Goal: Task Accomplishment & Management: Manage account settings

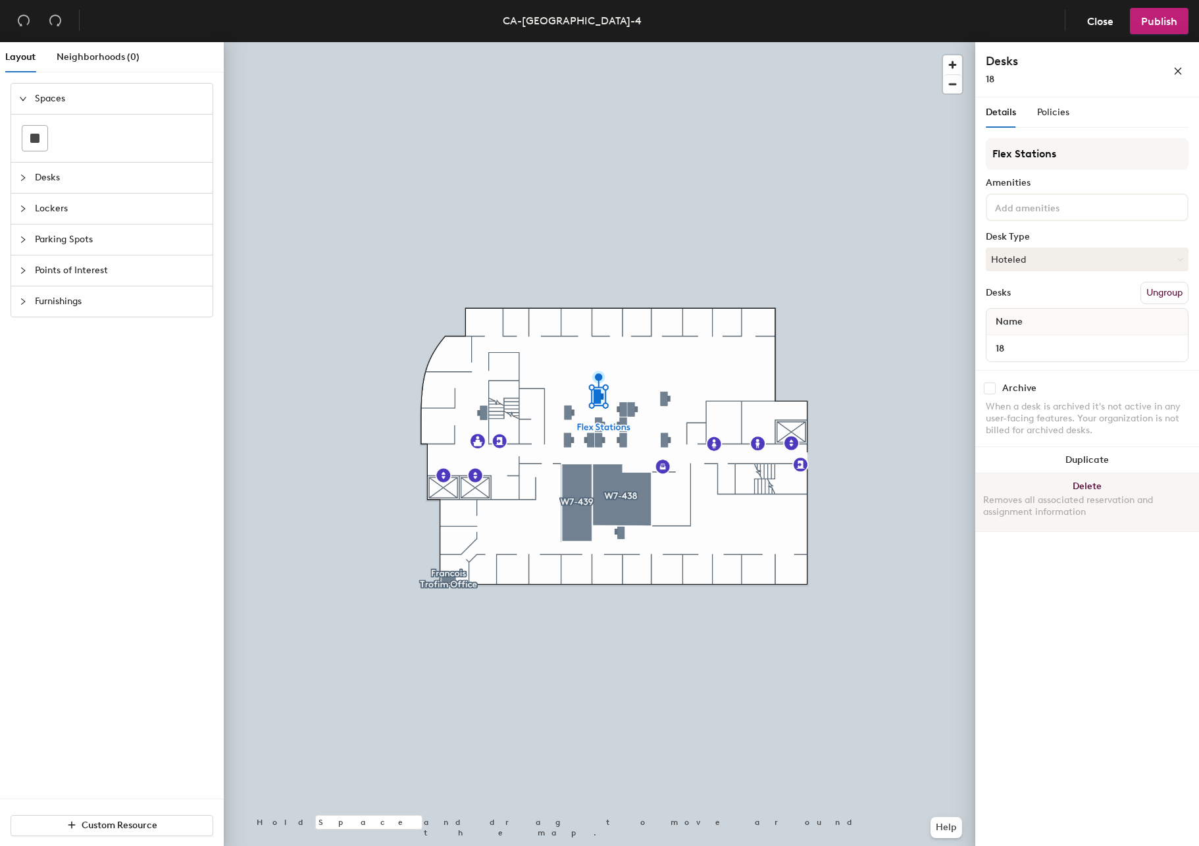
click at [1079, 496] on div "Removes all associated reservation and assignment information" at bounding box center [1087, 506] width 208 height 24
click at [1070, 494] on div "Removes all associated reservation and assignment information" at bounding box center [1087, 506] width 208 height 24
click at [1096, 490] on button "Delete Removes all associated reservation and assignment information" at bounding box center [1087, 502] width 224 height 58
click at [1093, 492] on button "Delete Removes all associated reservation and assignment information" at bounding box center [1087, 502] width 224 height 58
click at [1068, 501] on div "Removes all associated reservation and assignment information" at bounding box center [1087, 506] width 208 height 24
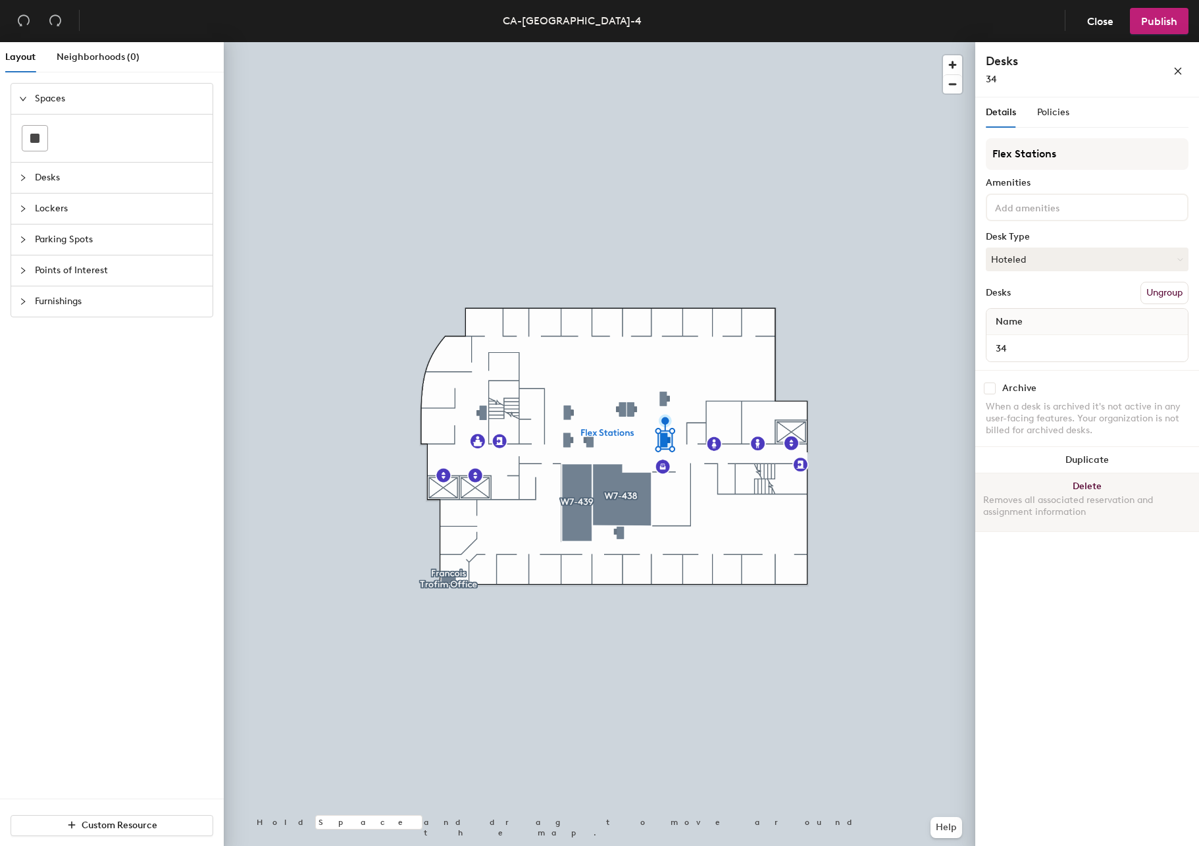
click at [1074, 489] on button "Delete Removes all associated reservation and assignment information" at bounding box center [1087, 502] width 224 height 58
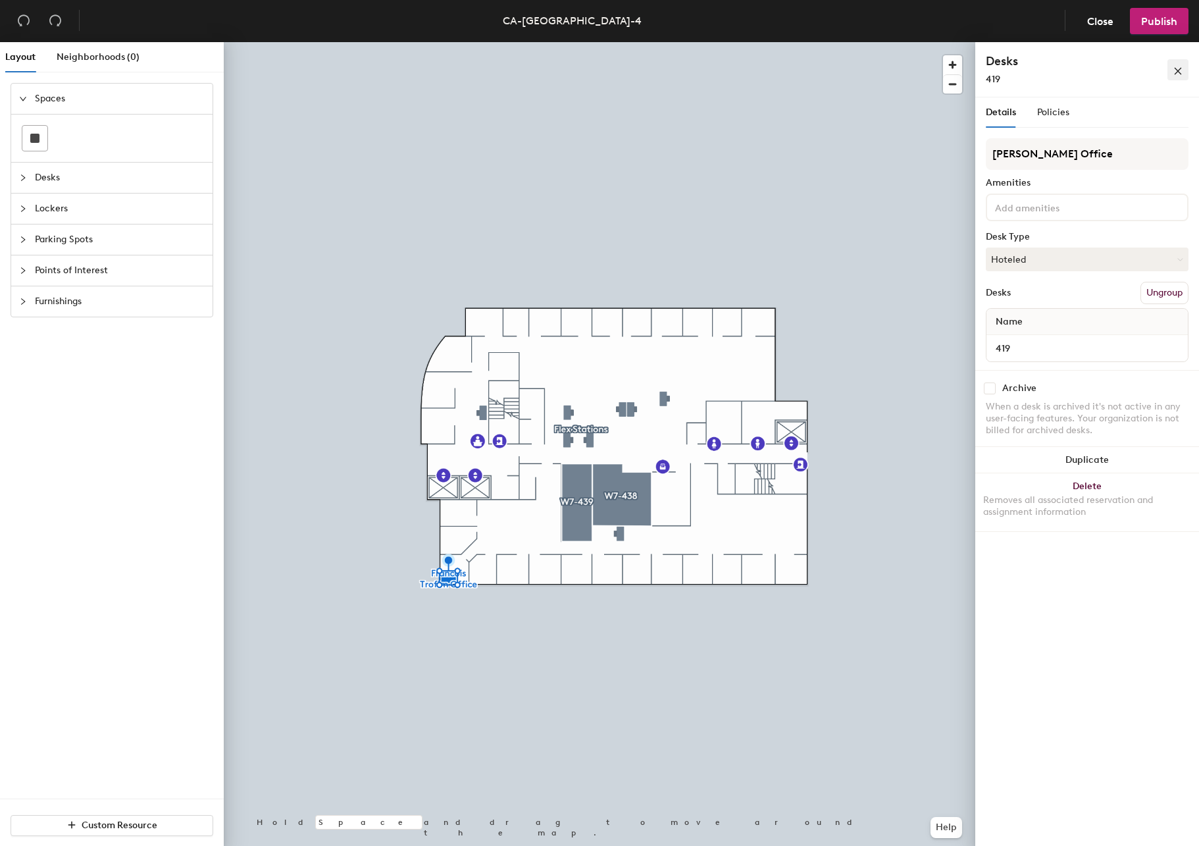
click at [1174, 73] on icon "close" at bounding box center [1178, 70] width 9 height 9
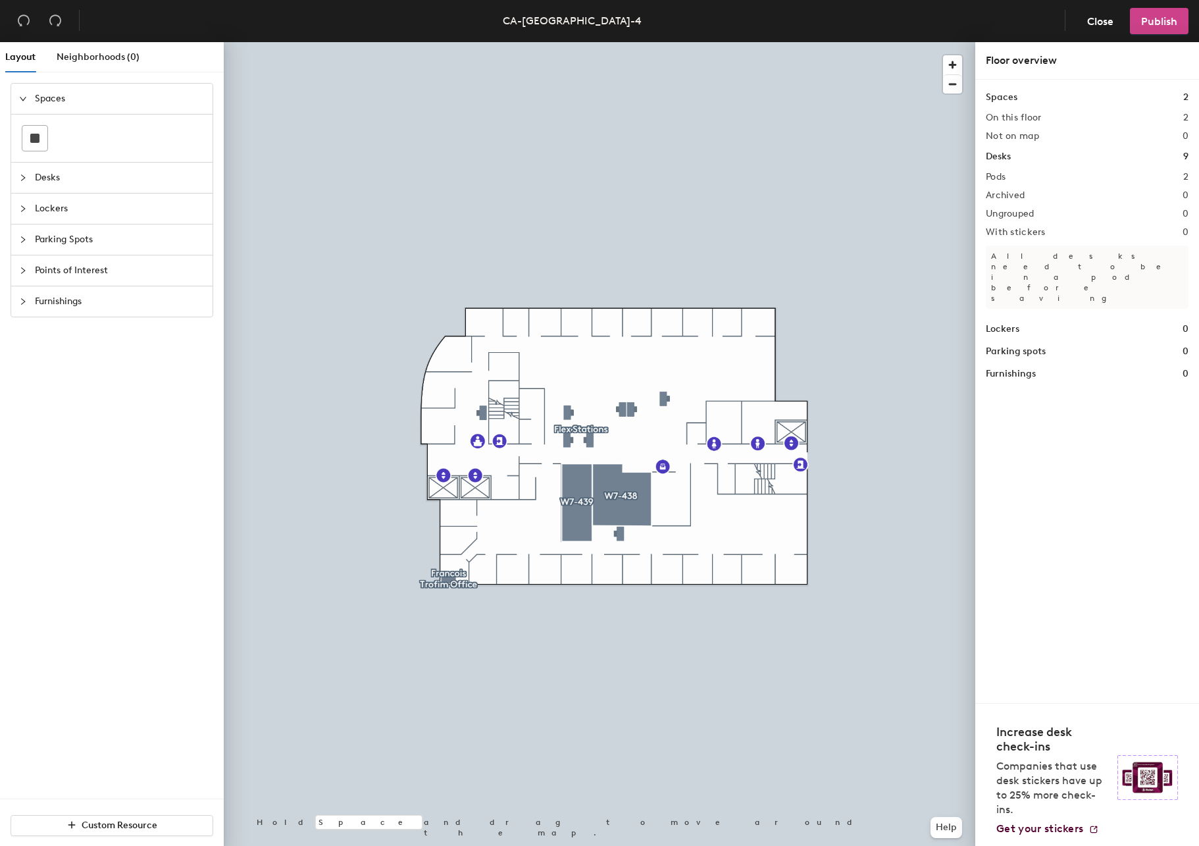
click at [1155, 20] on span "Publish" at bounding box center [1159, 21] width 36 height 13
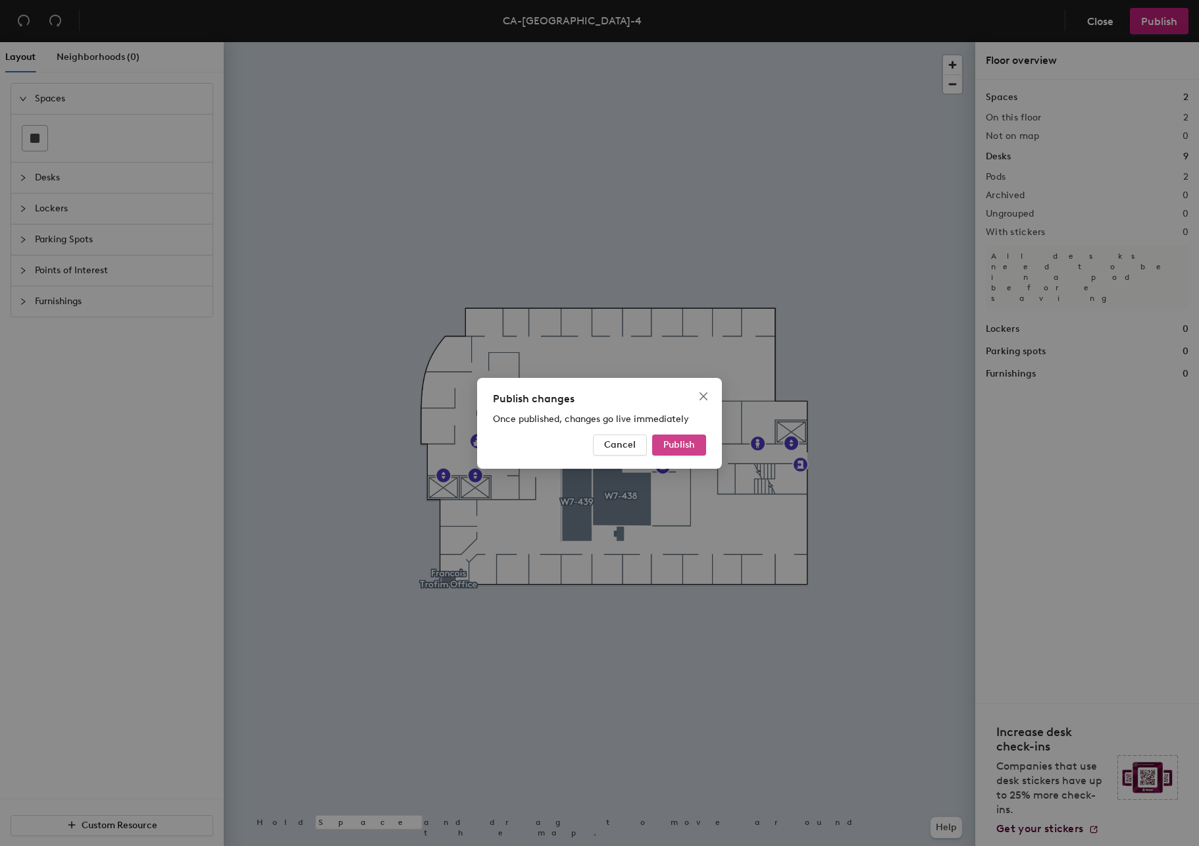
click at [699, 442] on button "Publish" at bounding box center [679, 444] width 54 height 21
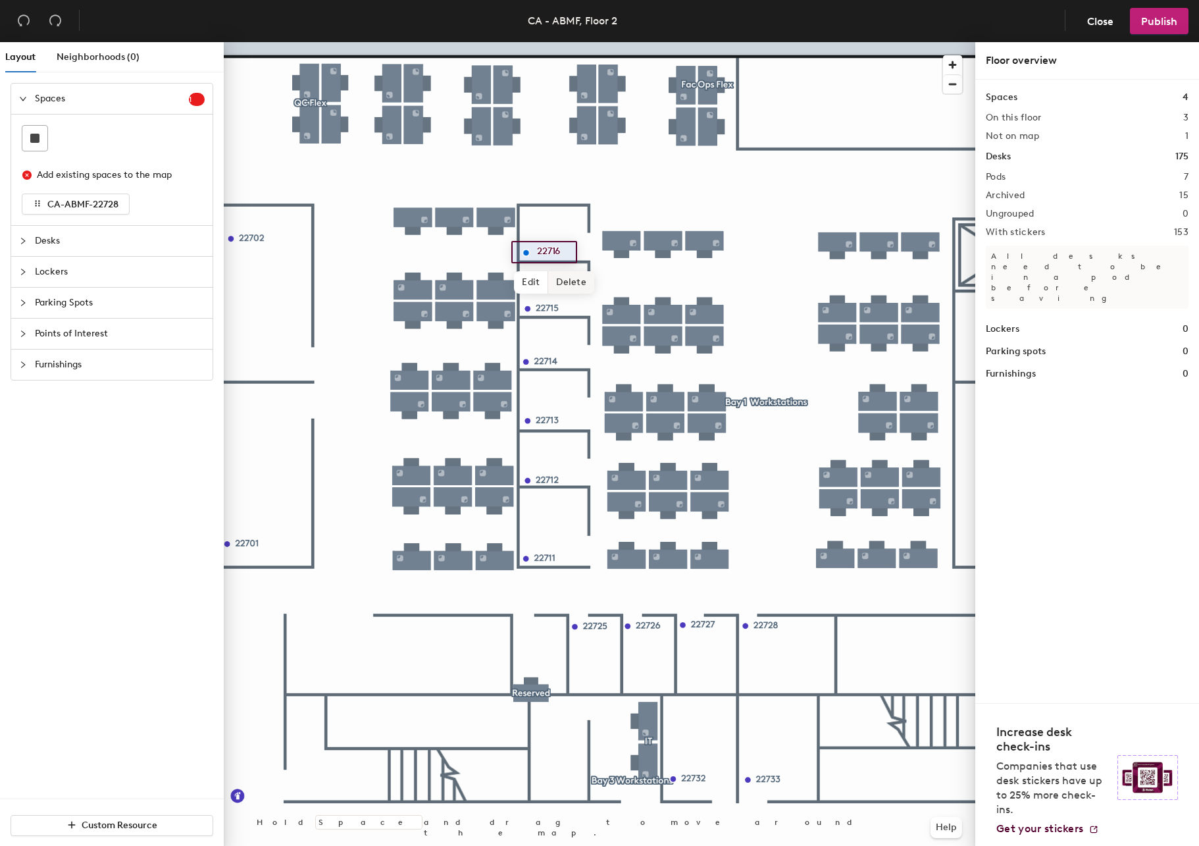
click at [563, 283] on span "Delete" at bounding box center [571, 282] width 46 height 22
click at [562, 334] on span "Delete" at bounding box center [573, 338] width 46 height 22
click at [1085, 22] on button "Close" at bounding box center [1100, 21] width 49 height 26
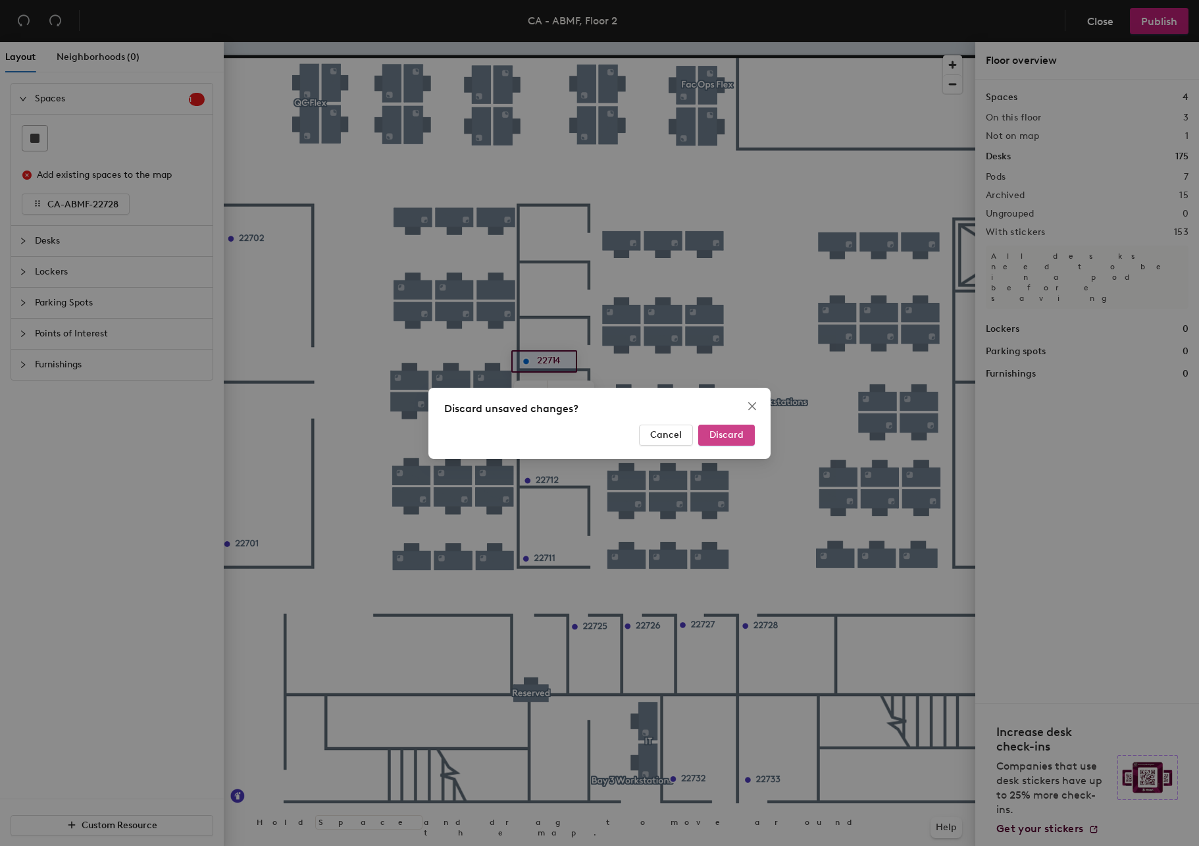
click at [724, 440] on span "Discard" at bounding box center [727, 434] width 34 height 11
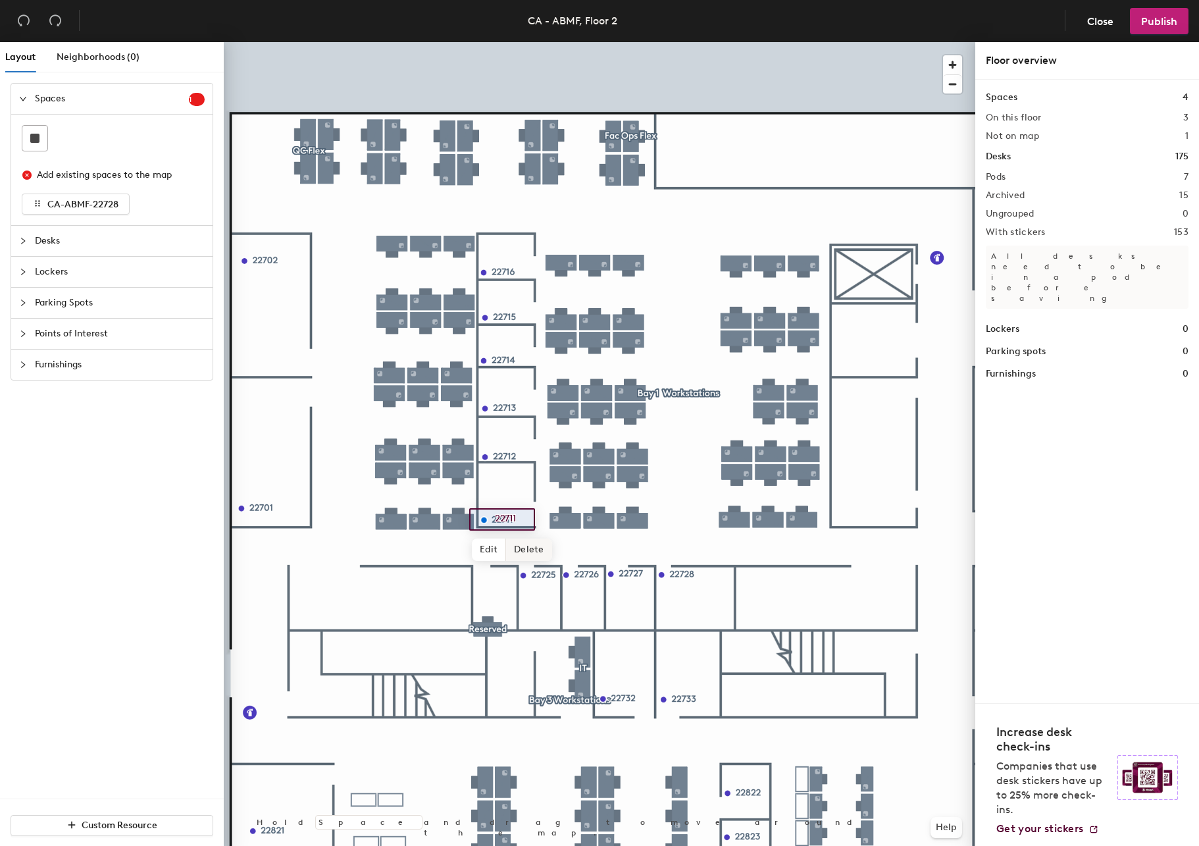
click at [526, 550] on span "Delete" at bounding box center [529, 549] width 46 height 22
click at [524, 484] on span "Delete" at bounding box center [530, 486] width 46 height 22
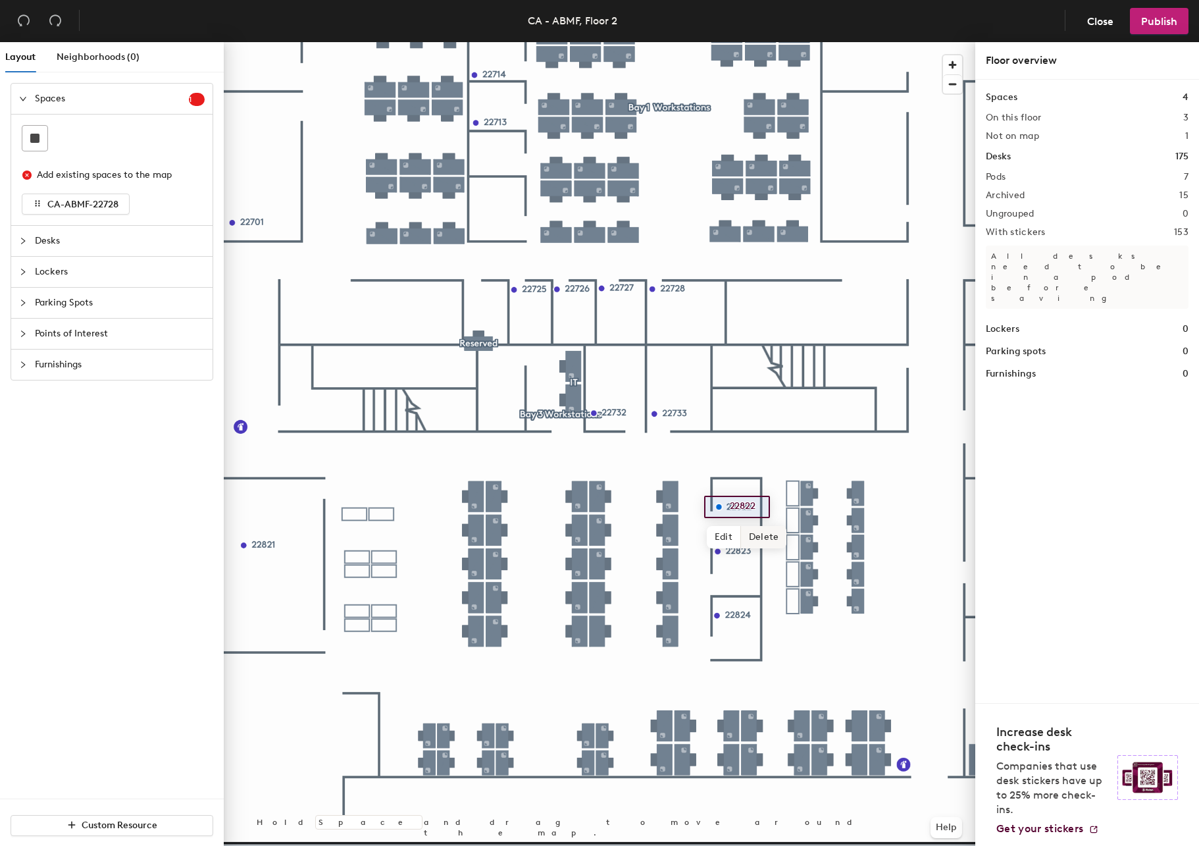
click at [760, 538] on span "Delete" at bounding box center [764, 537] width 46 height 22
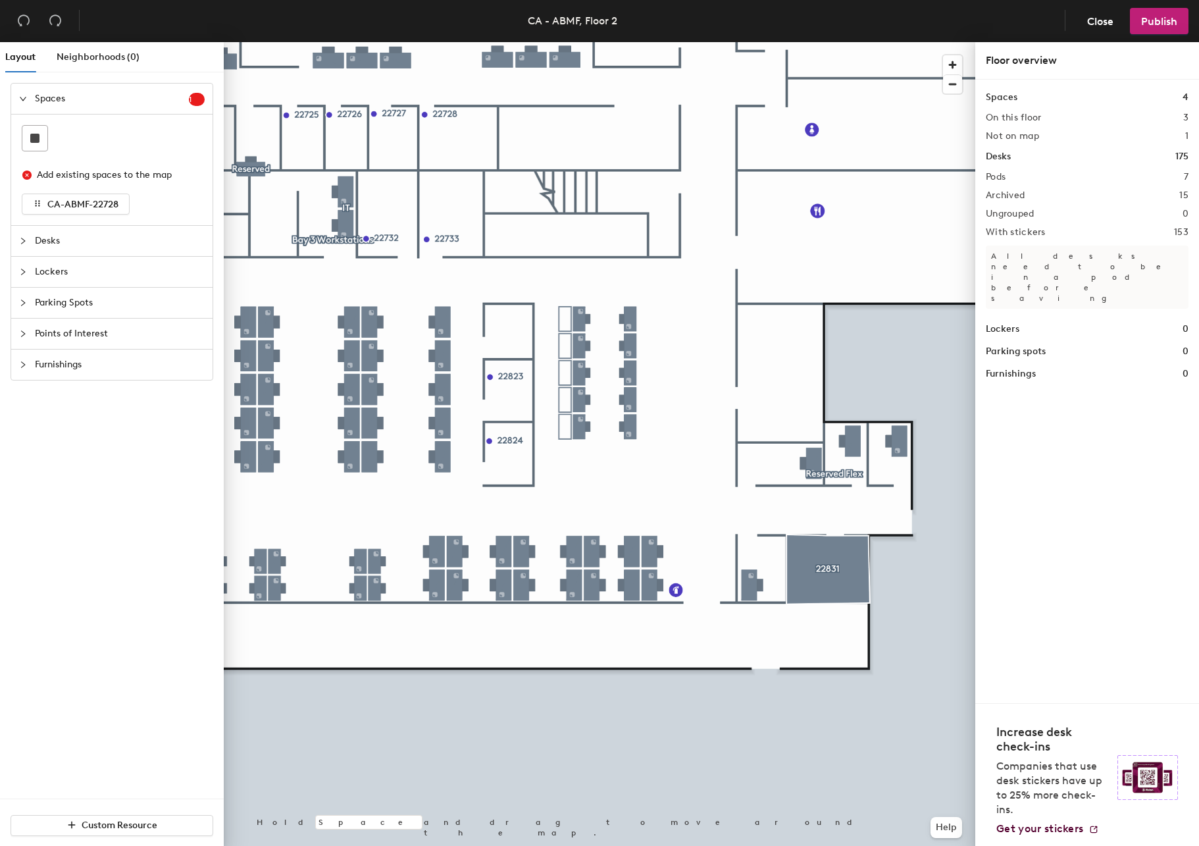
click at [848, 42] on div at bounding box center [600, 42] width 752 height 0
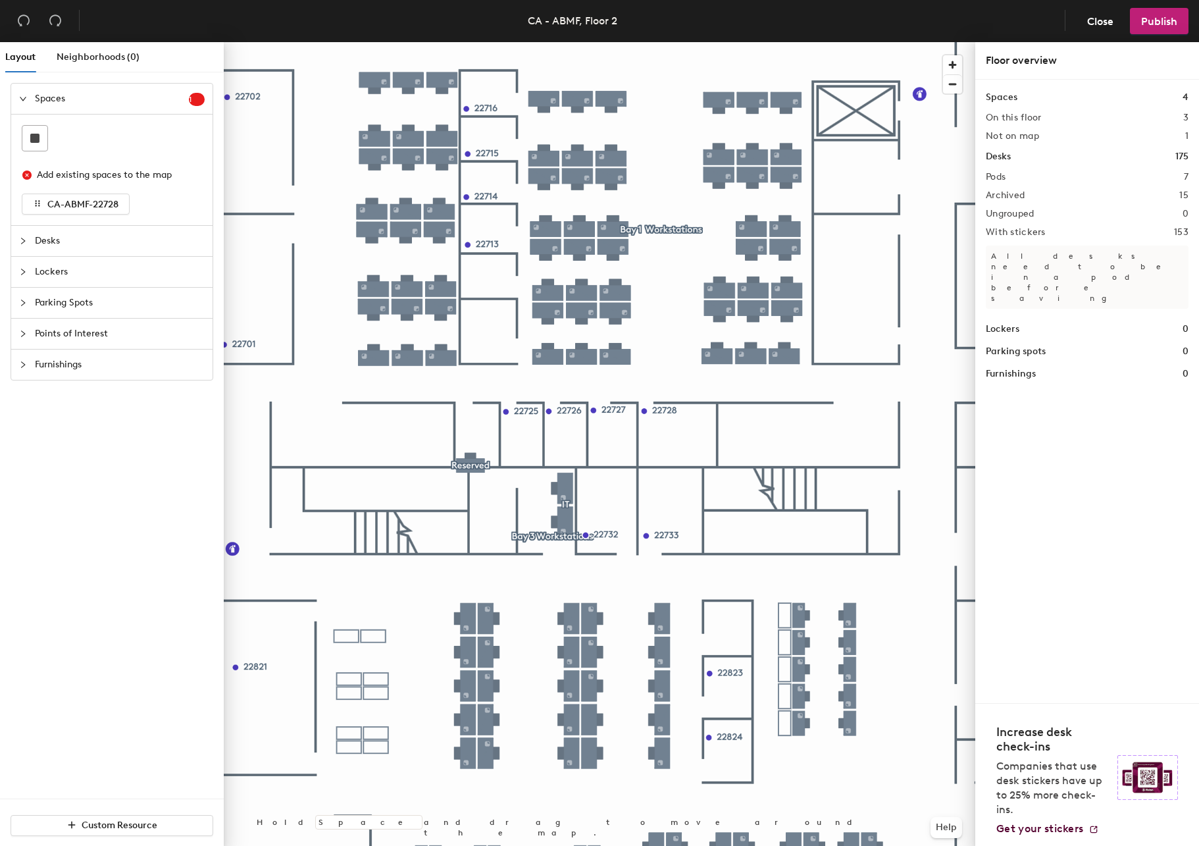
click at [53, 232] on span "Desks" at bounding box center [120, 241] width 170 height 30
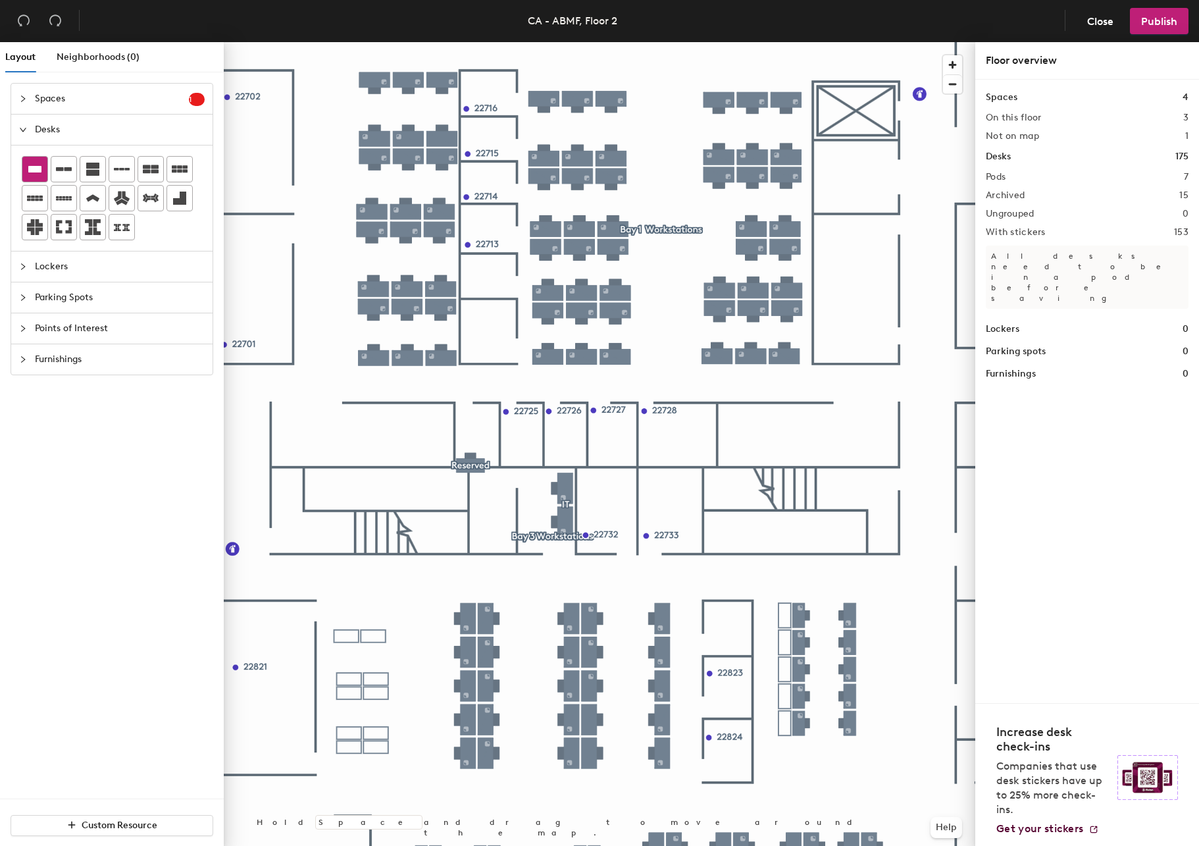
click at [30, 166] on icon at bounding box center [34, 169] width 13 height 7
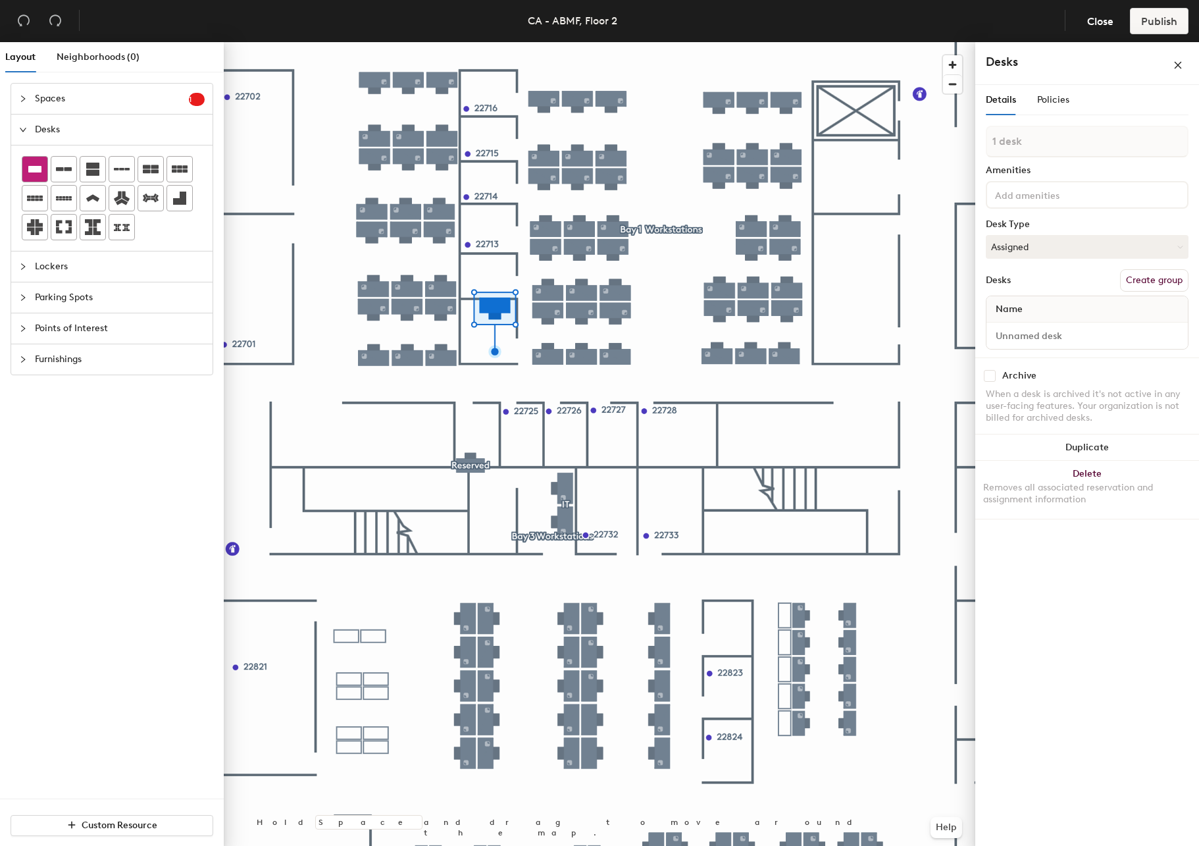
click at [39, 164] on icon at bounding box center [35, 169] width 16 height 16
click at [1045, 328] on input at bounding box center [1087, 335] width 196 height 18
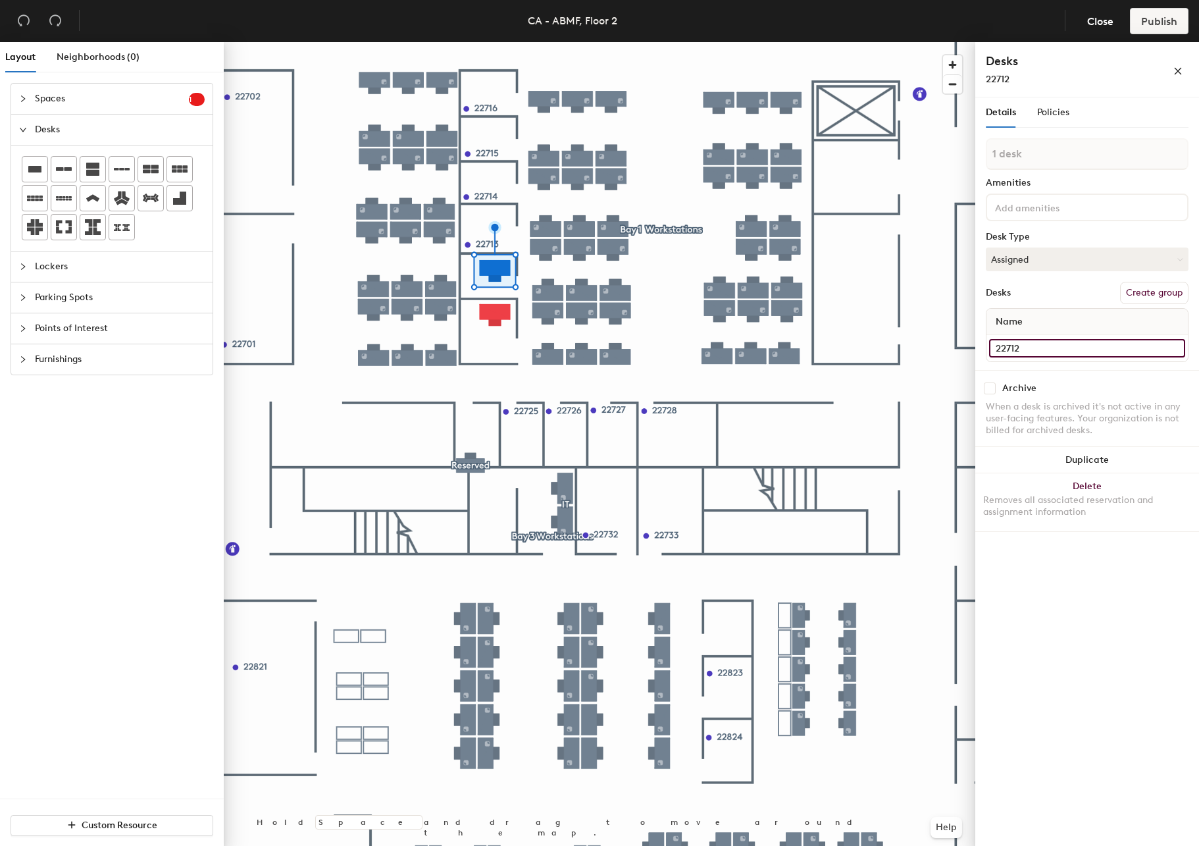
type input "22712"
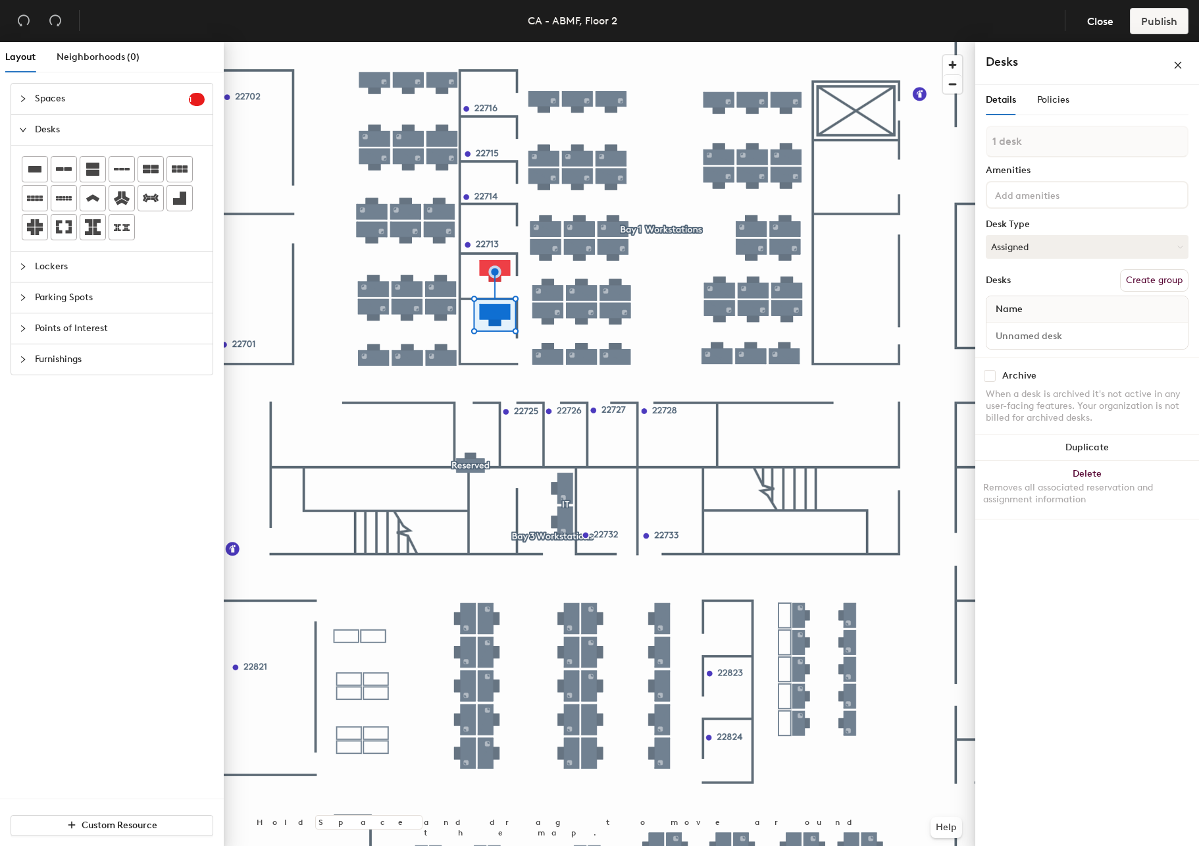
click at [1026, 349] on div "1 desk Amenities Desk Type Assigned Desks Create group Name" at bounding box center [1087, 242] width 203 height 232
click at [1023, 338] on input at bounding box center [1087, 335] width 196 height 18
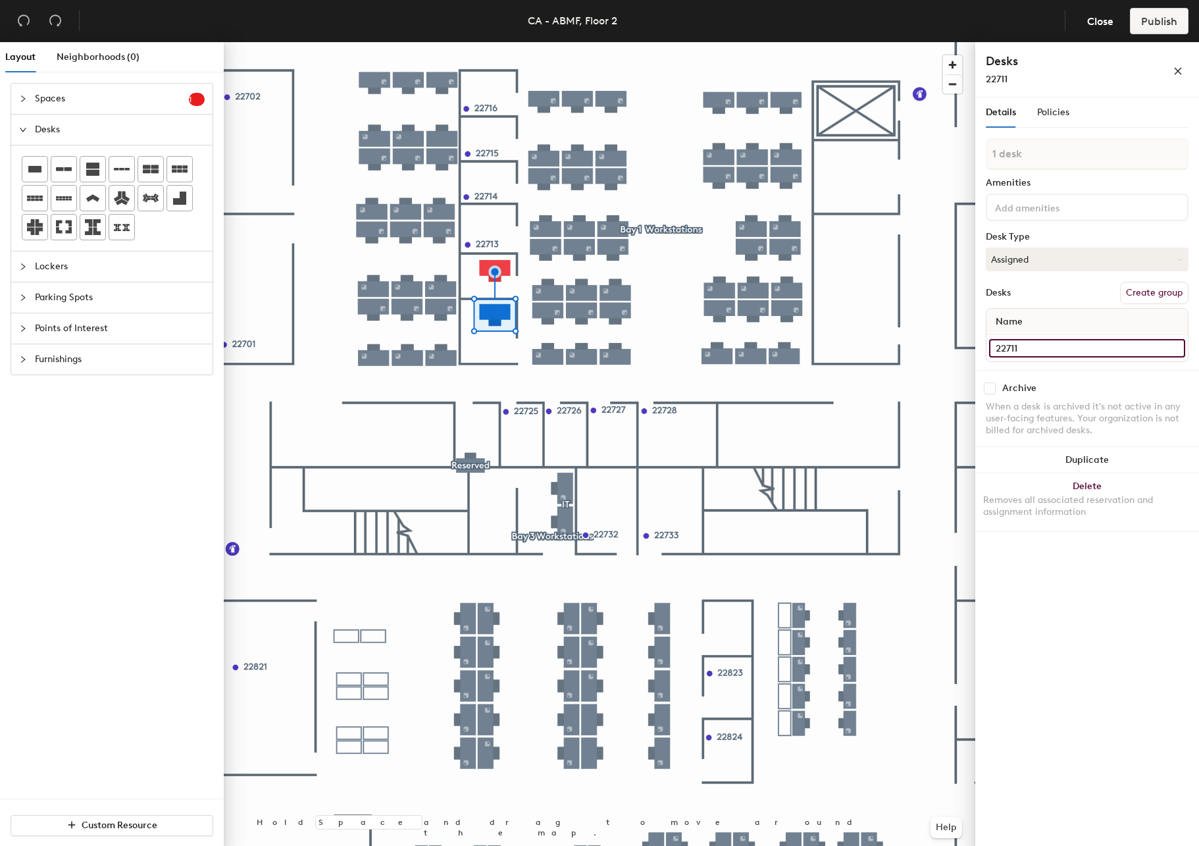
type input "22711"
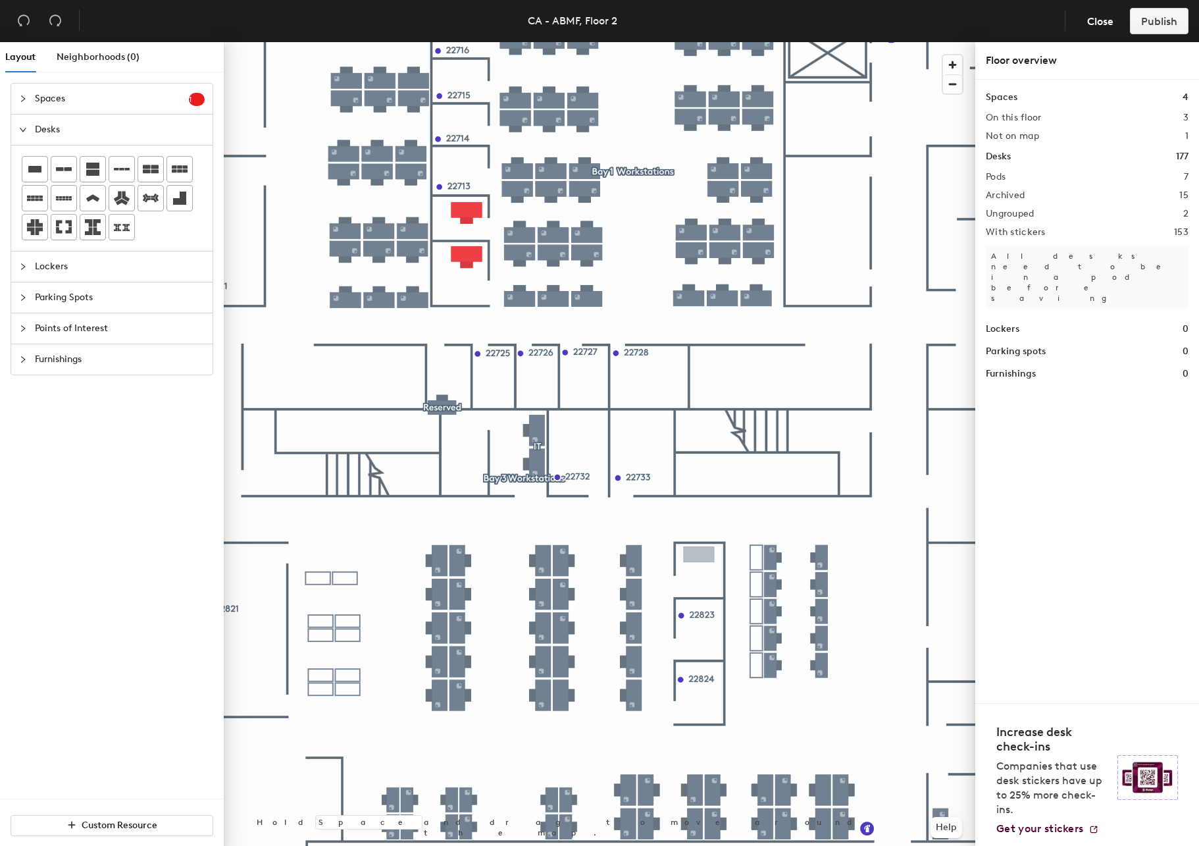
click at [699, 555] on div "Layout Neighborhoods (0) Spaces 1 Add existing spaces to the map CA-ABMF-22728 …" at bounding box center [599, 446] width 1199 height 809
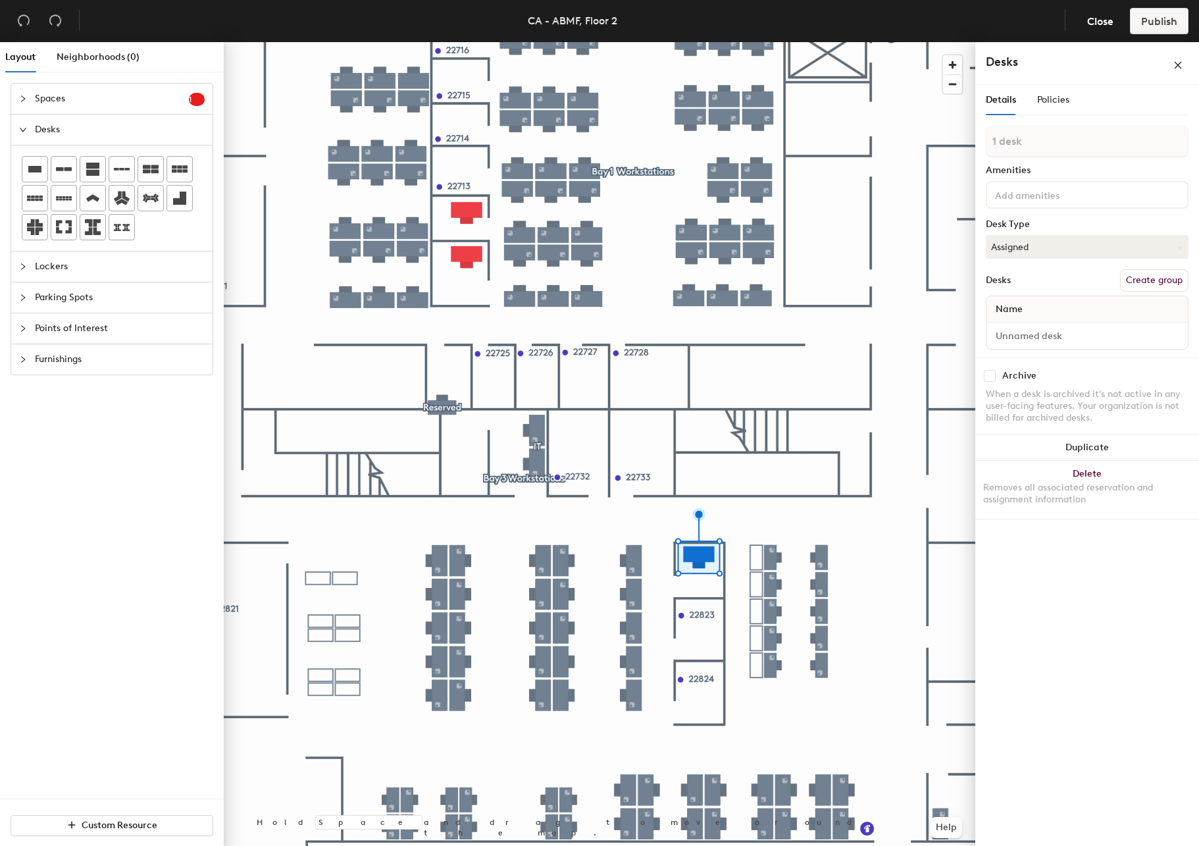
click at [1056, 347] on div at bounding box center [1087, 336] width 201 height 26
click at [1052, 338] on input at bounding box center [1087, 335] width 196 height 18
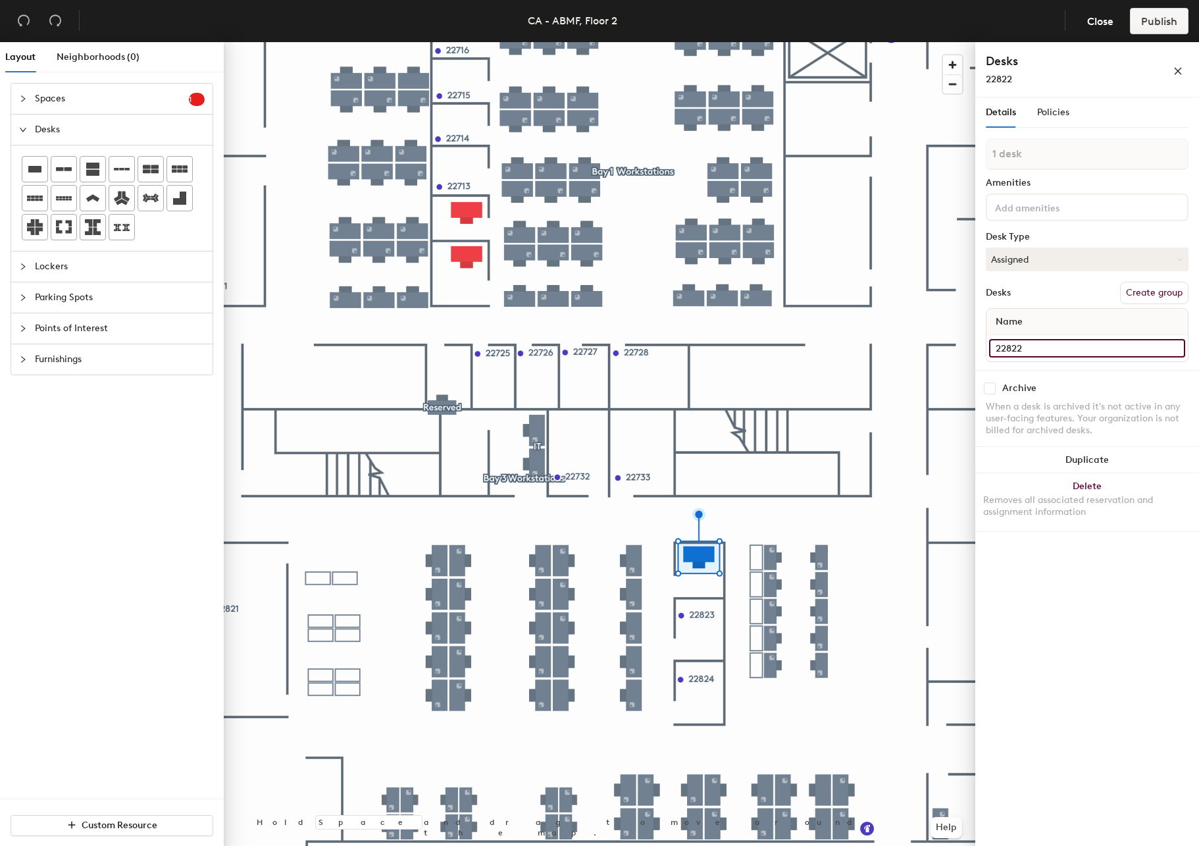
type input "22822"
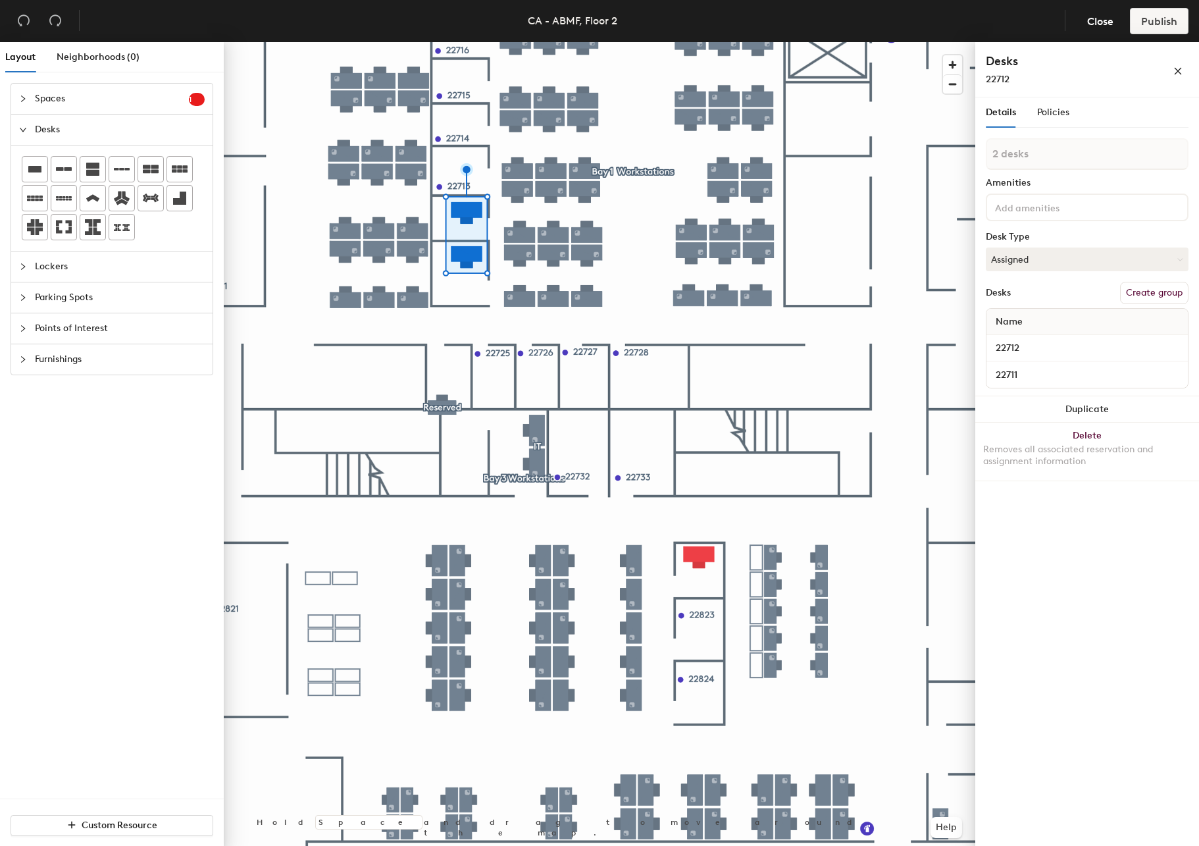
type input "3 desks"
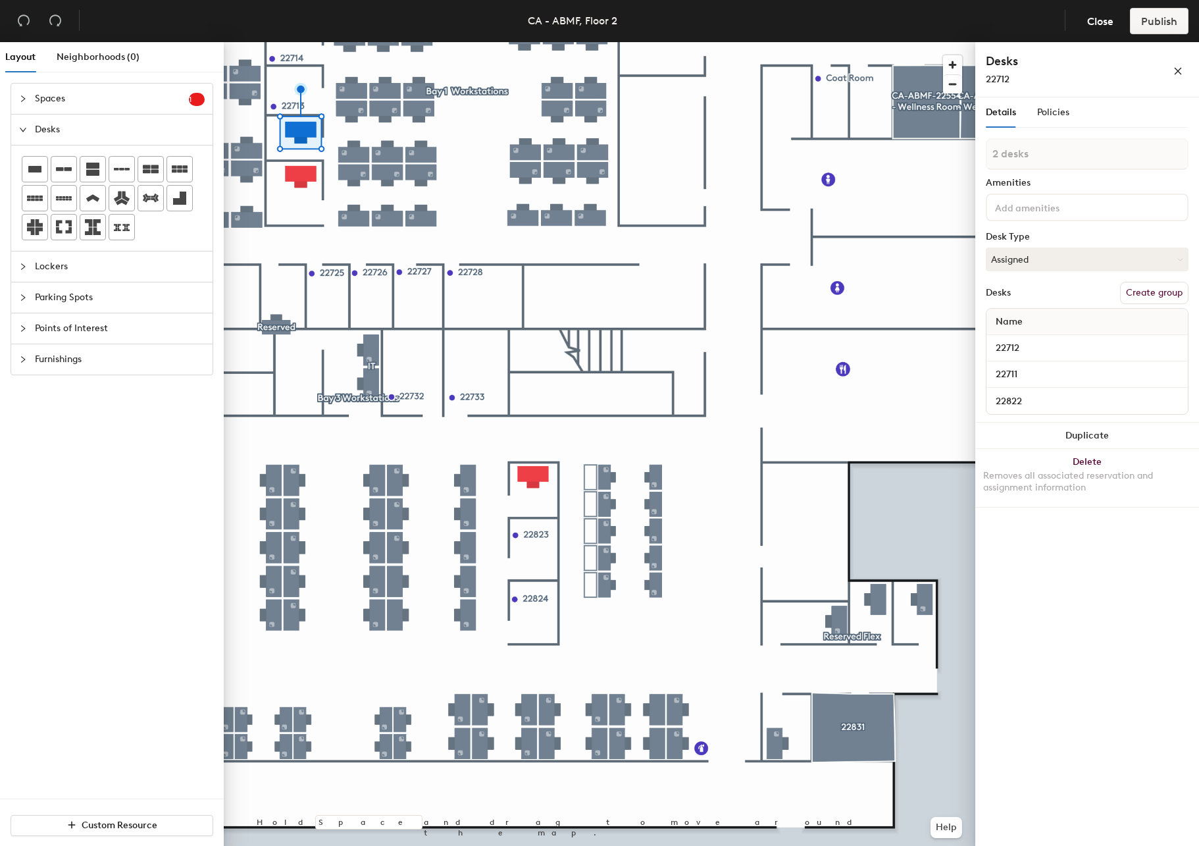
type input "3 desks"
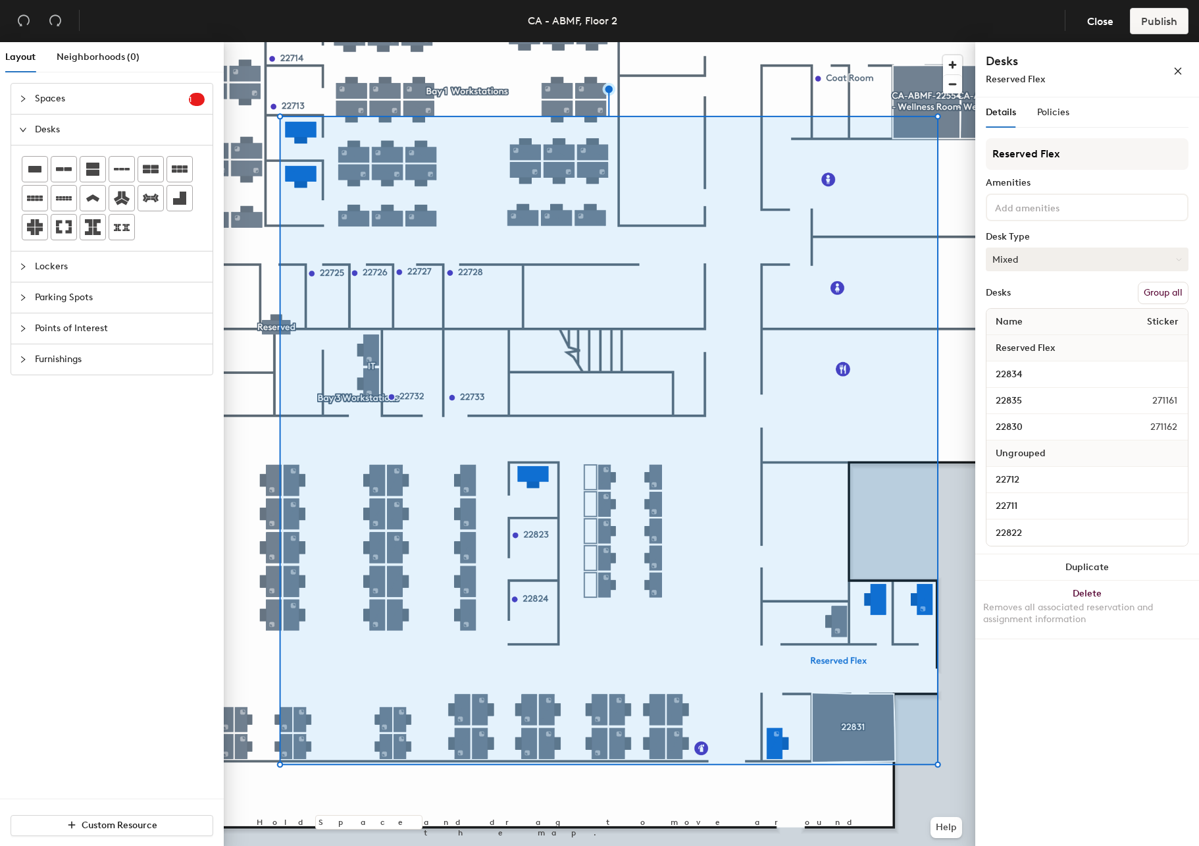
click at [1053, 255] on button "Mixed" at bounding box center [1087, 259] width 203 height 24
click at [1037, 339] on div "Hoteled" at bounding box center [1053, 340] width 132 height 20
click at [1022, 205] on input at bounding box center [1052, 207] width 118 height 16
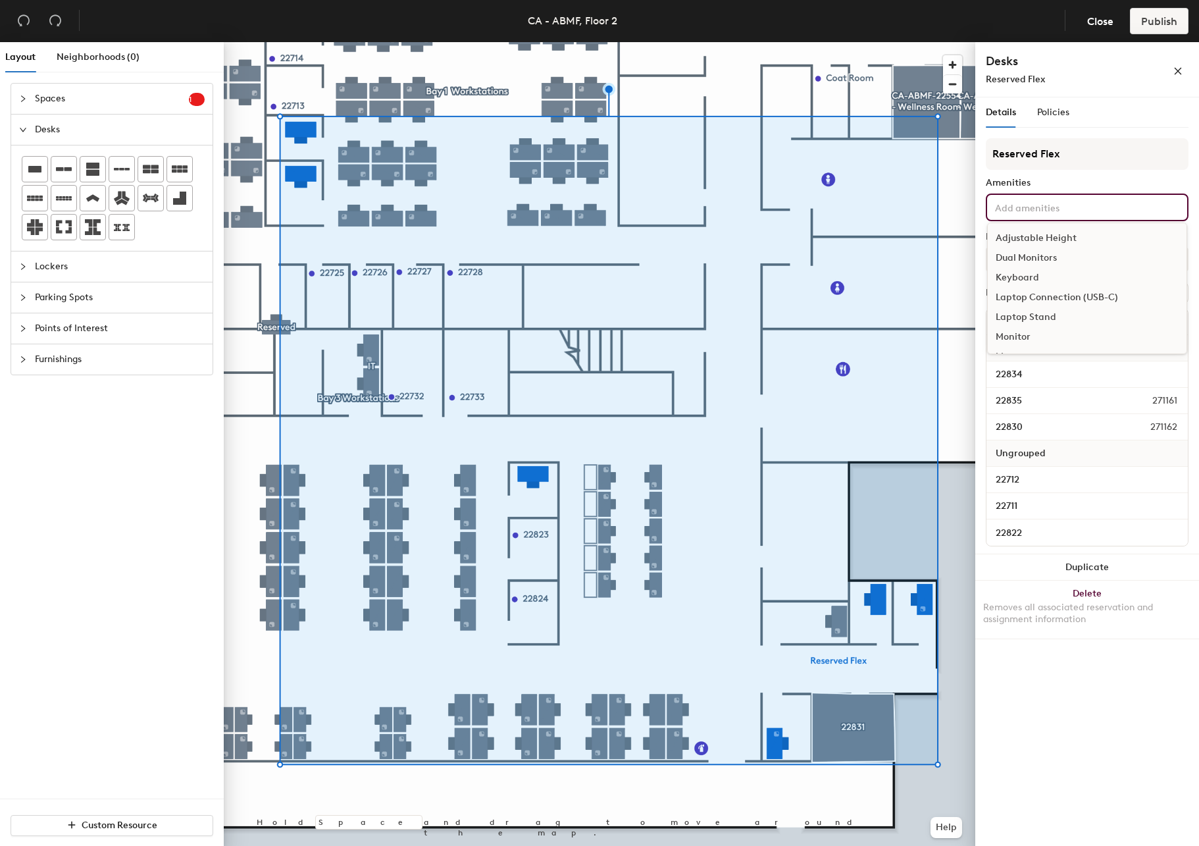
click at [1030, 236] on div "Adjustable Height" at bounding box center [1087, 238] width 199 height 20
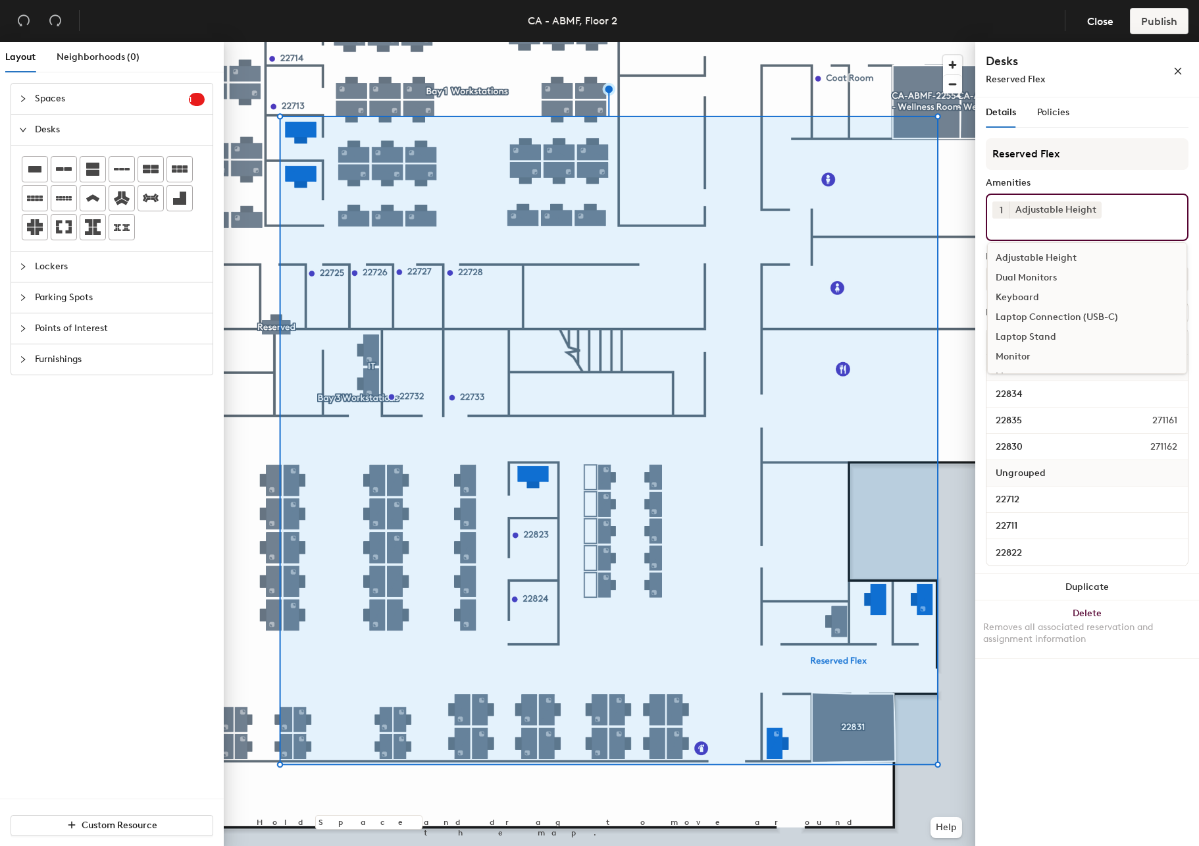
click at [1028, 354] on div "Monitor" at bounding box center [1087, 357] width 199 height 20
click at [1029, 290] on div "Keyboard" at bounding box center [1087, 298] width 199 height 20
click at [1035, 311] on div "Mouse" at bounding box center [1087, 313] width 199 height 20
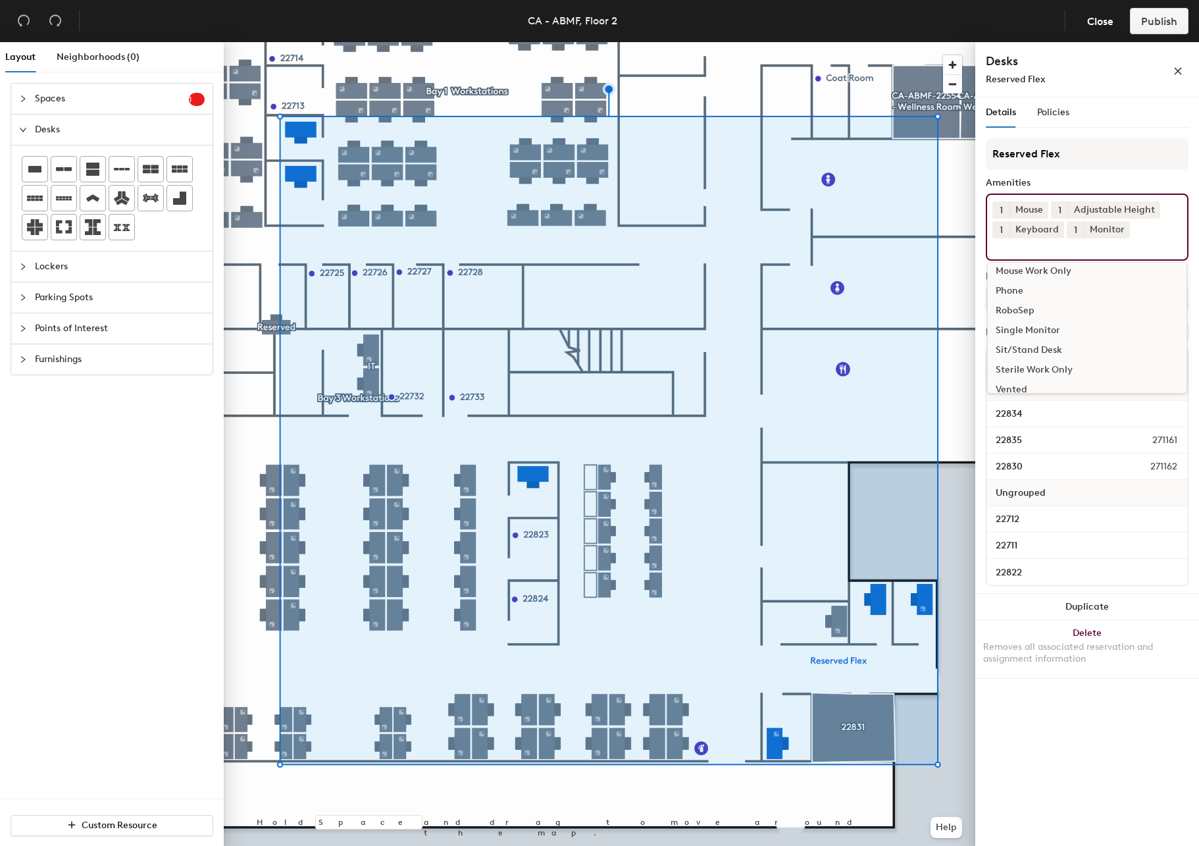
scroll to position [156, 0]
click at [1100, 252] on input at bounding box center [1052, 246] width 118 height 16
click at [1111, 156] on input "Reserved Flex" at bounding box center [1087, 154] width 203 height 32
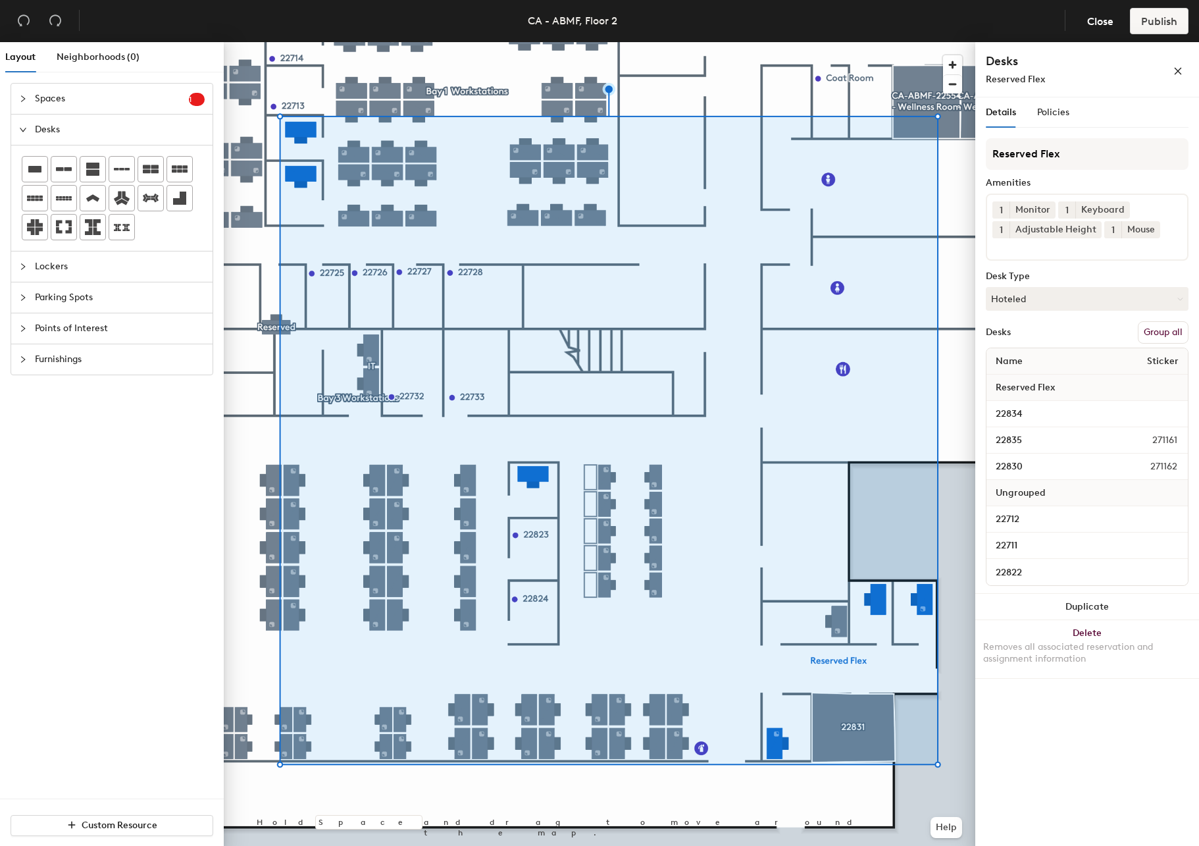
click at [1155, 336] on button "Group all" at bounding box center [1163, 332] width 51 height 22
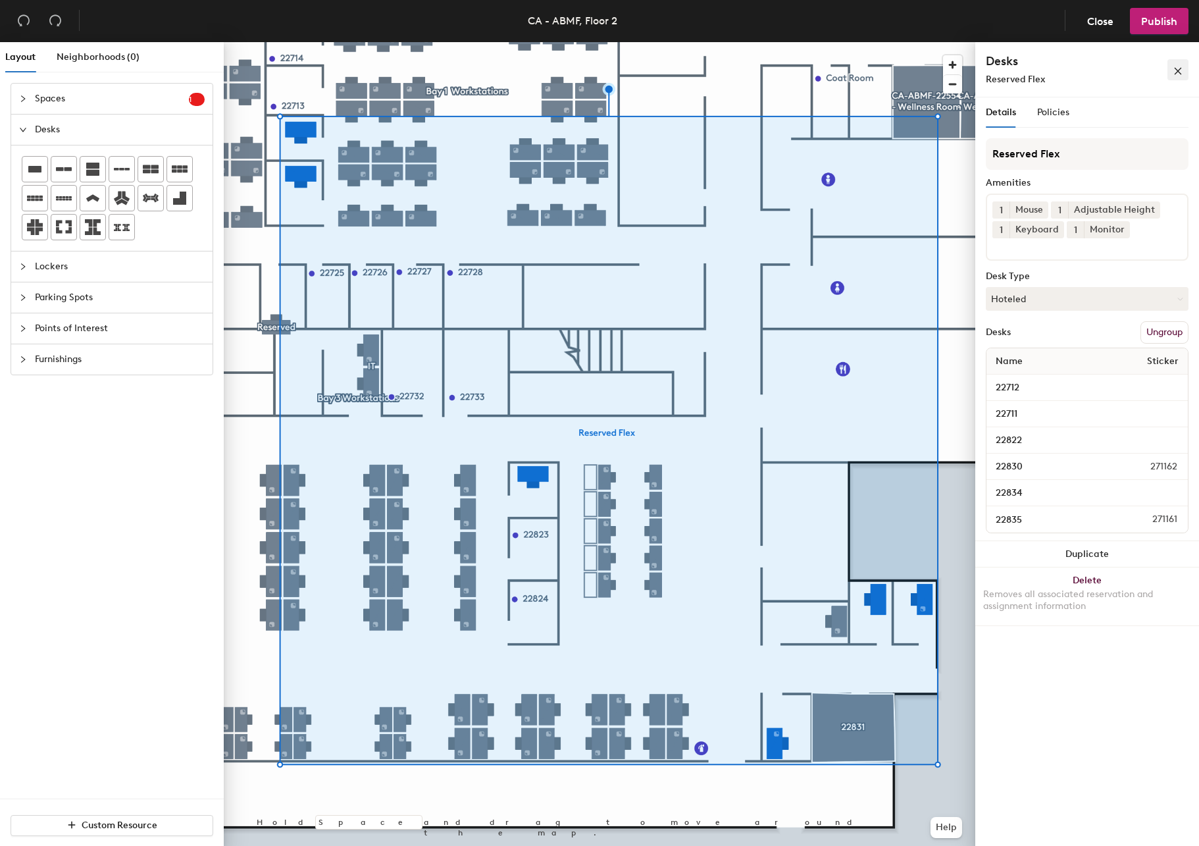
click at [1176, 70] on icon "close" at bounding box center [1178, 70] width 9 height 9
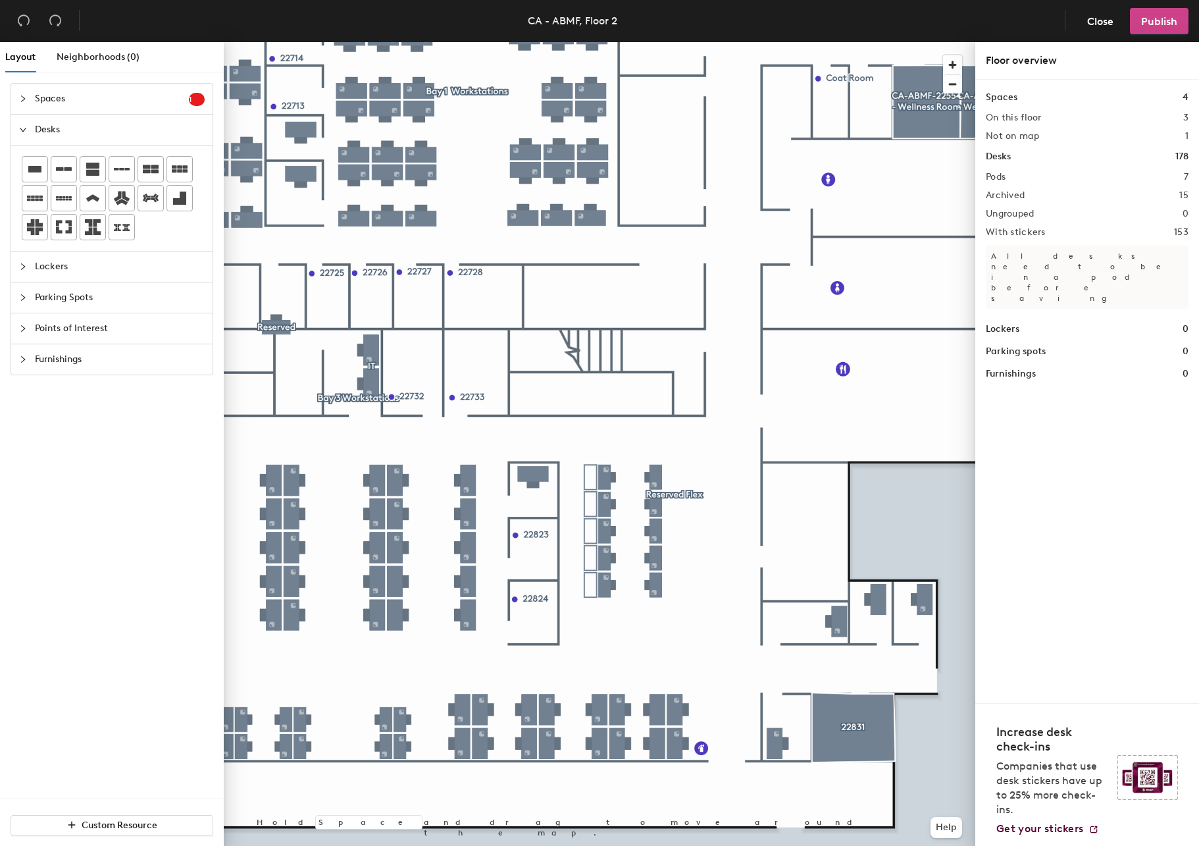
click at [1140, 26] on button "Publish" at bounding box center [1159, 21] width 59 height 26
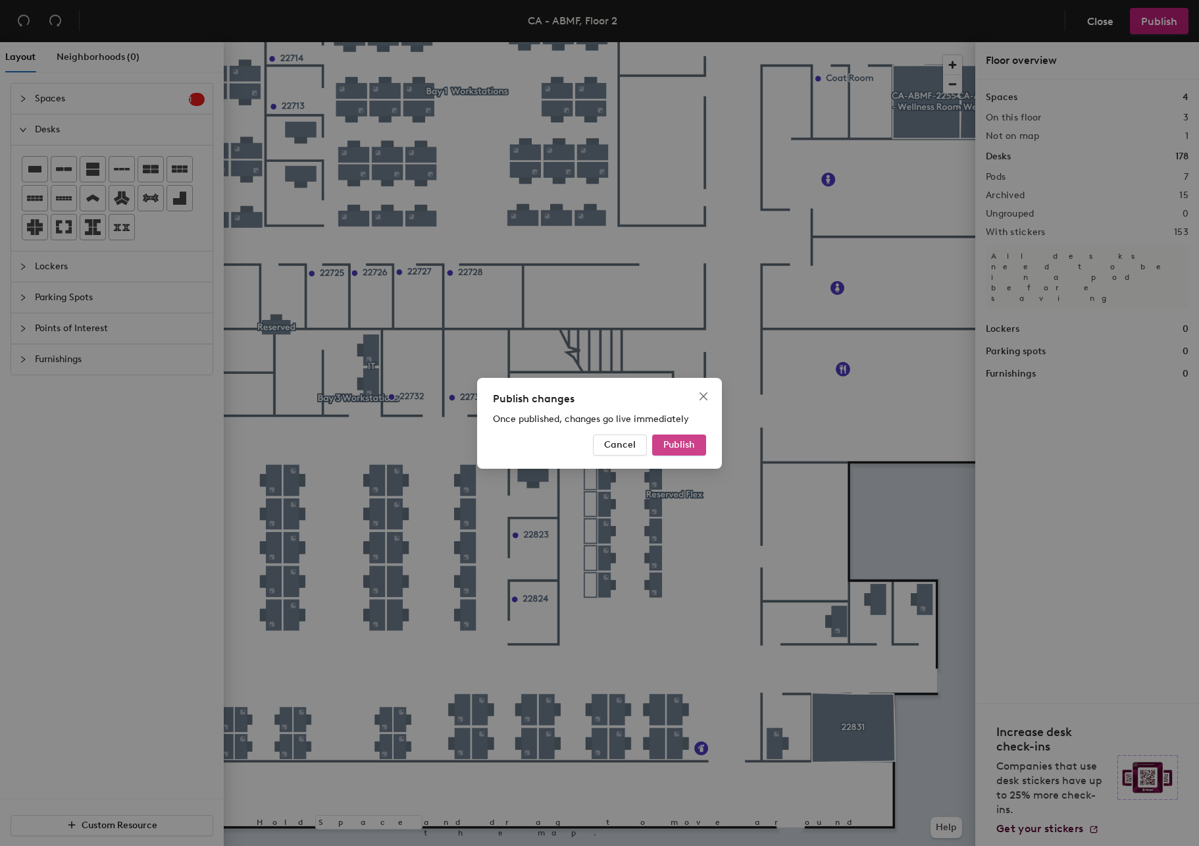
click at [694, 446] on span "Publish" at bounding box center [679, 444] width 32 height 11
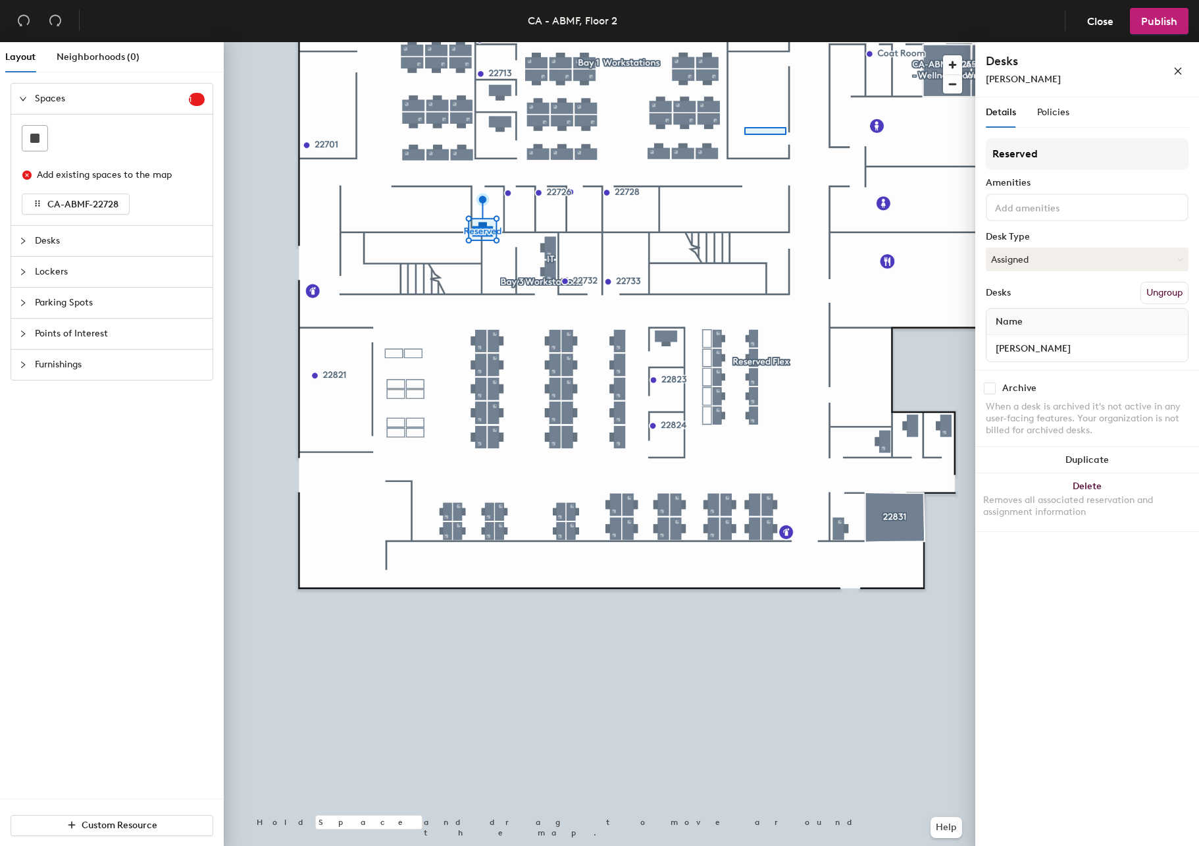
click at [746, 42] on div at bounding box center [600, 42] width 752 height 0
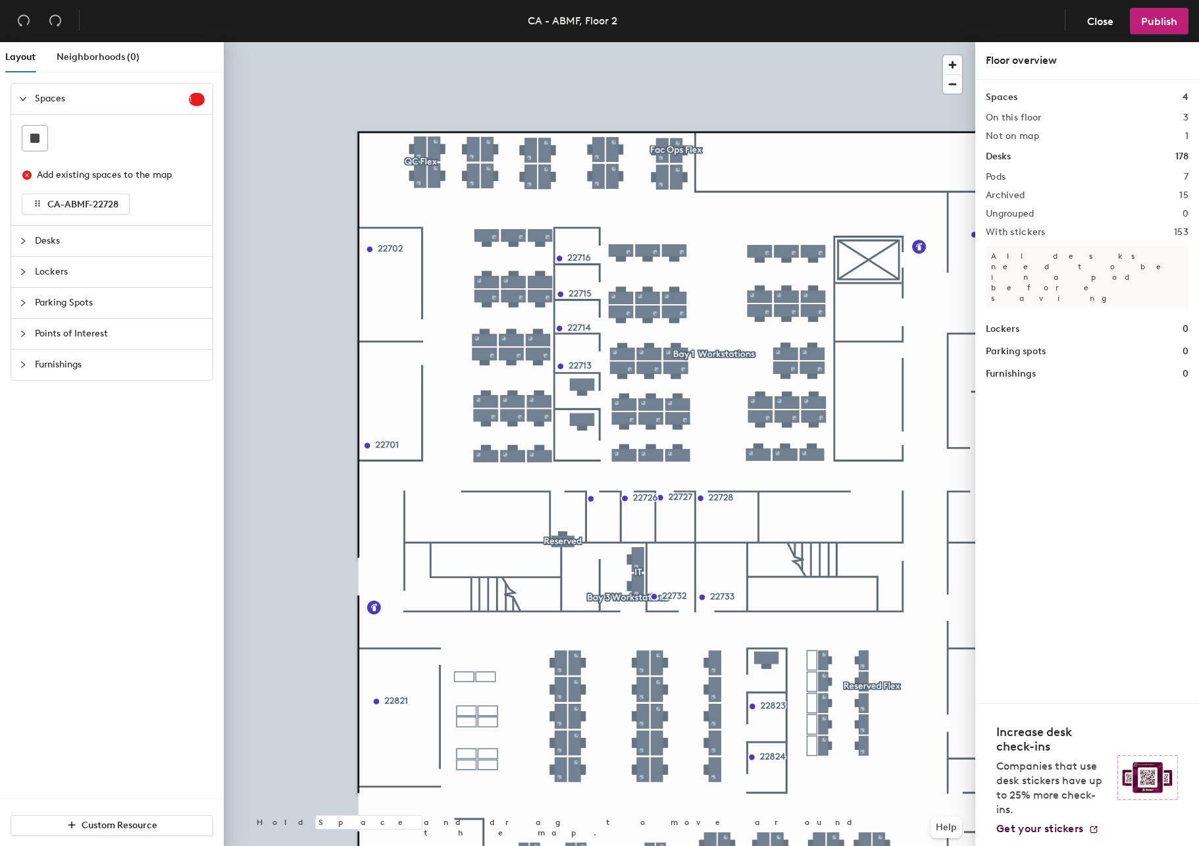
click at [72, 234] on span "Desks" at bounding box center [120, 241] width 170 height 30
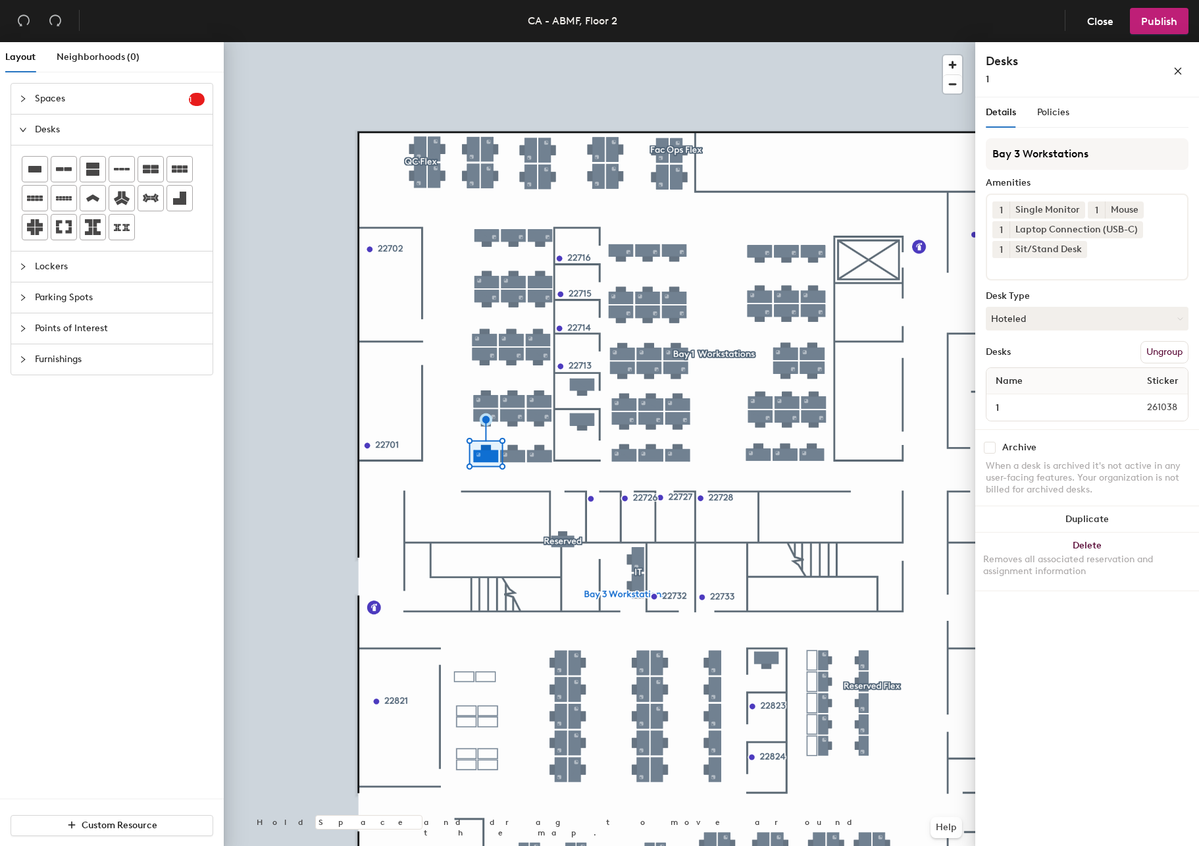
click at [989, 444] on input "checkbox" at bounding box center [990, 448] width 12 height 12
checkbox input "true"
click at [993, 440] on div "Archive When a desk is archived it's not active in any user-facing features. Yo…" at bounding box center [1087, 470] width 224 height 82
click at [993, 444] on input "checkbox" at bounding box center [990, 448] width 12 height 12
checkbox input "true"
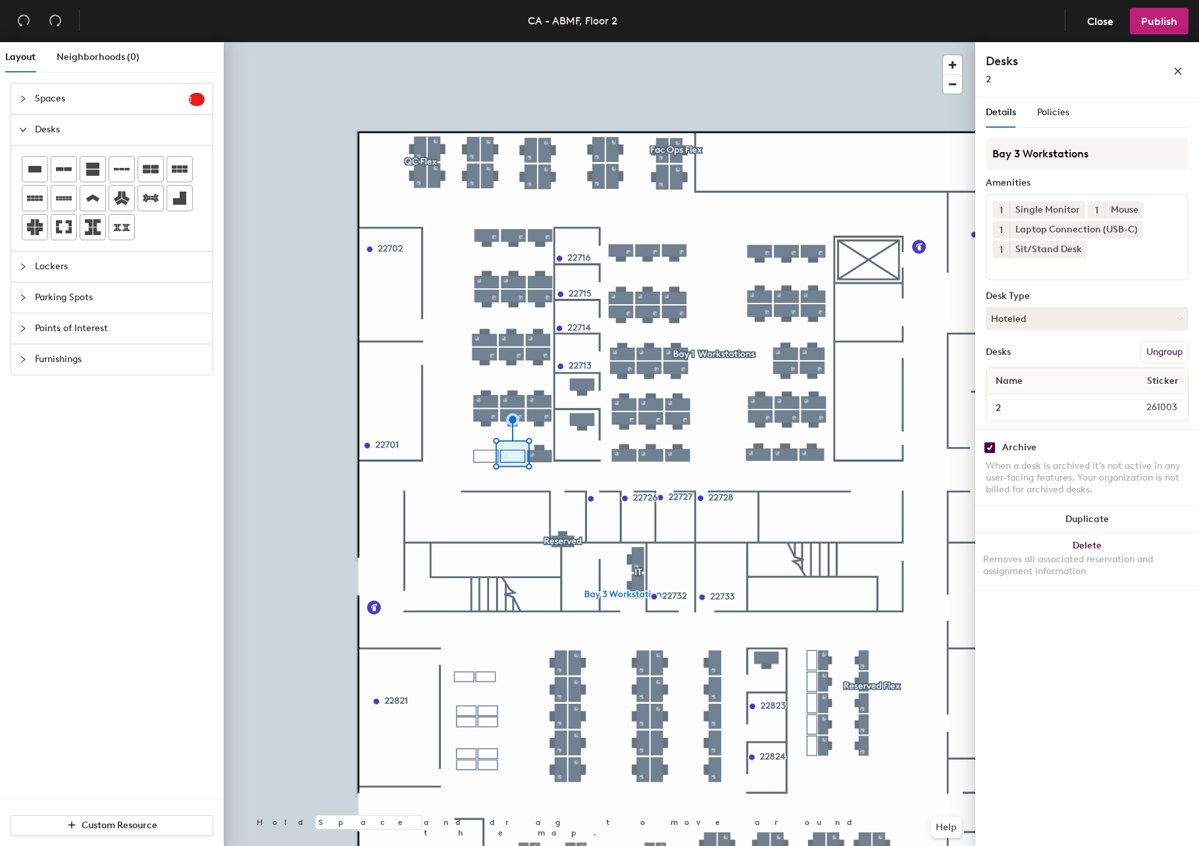
click at [538, 42] on div at bounding box center [600, 42] width 752 height 0
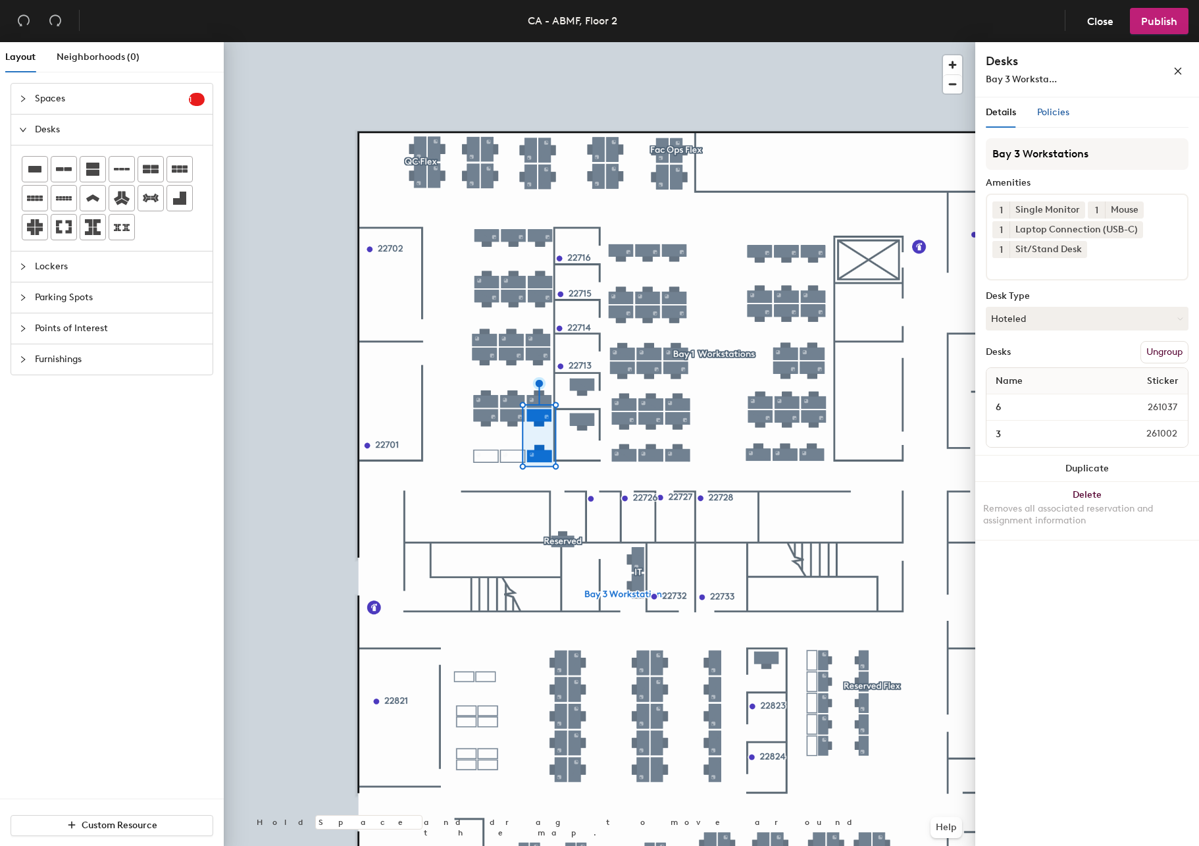
click at [1043, 115] on span "Policies" at bounding box center [1053, 112] width 32 height 11
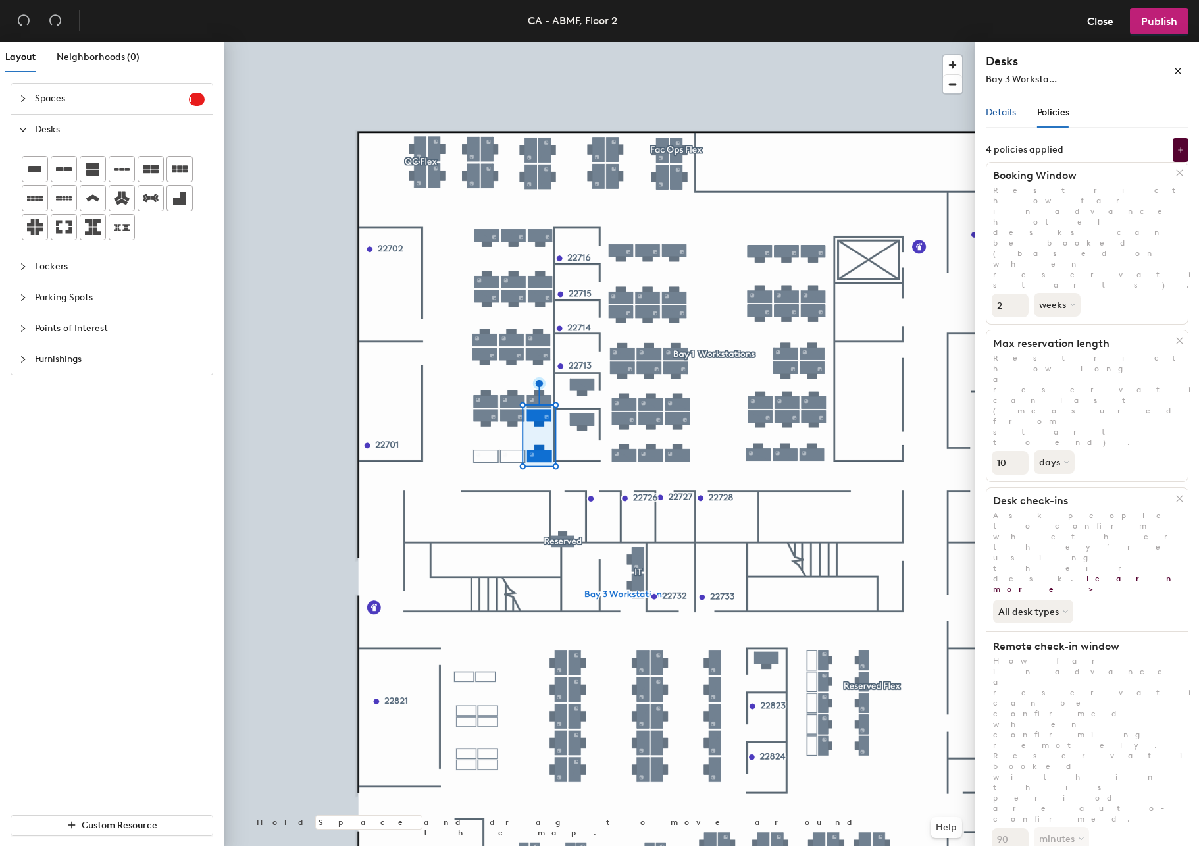
click at [1006, 114] on span "Details" at bounding box center [1001, 112] width 30 height 11
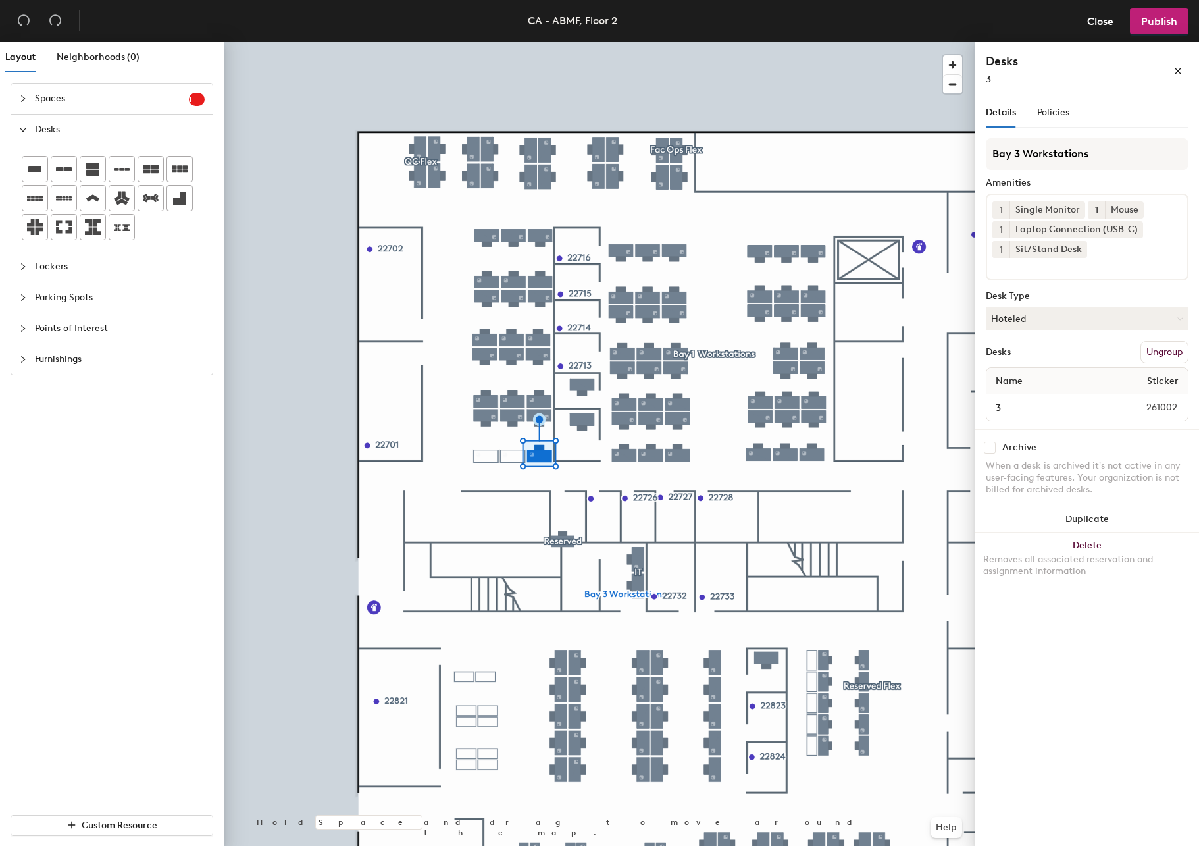
click at [991, 444] on input "checkbox" at bounding box center [990, 448] width 12 height 12
checkbox input "true"
click at [990, 443] on input "checkbox" at bounding box center [990, 448] width 12 height 12
checkbox input "true"
click at [995, 446] on input "checkbox" at bounding box center [990, 448] width 12 height 12
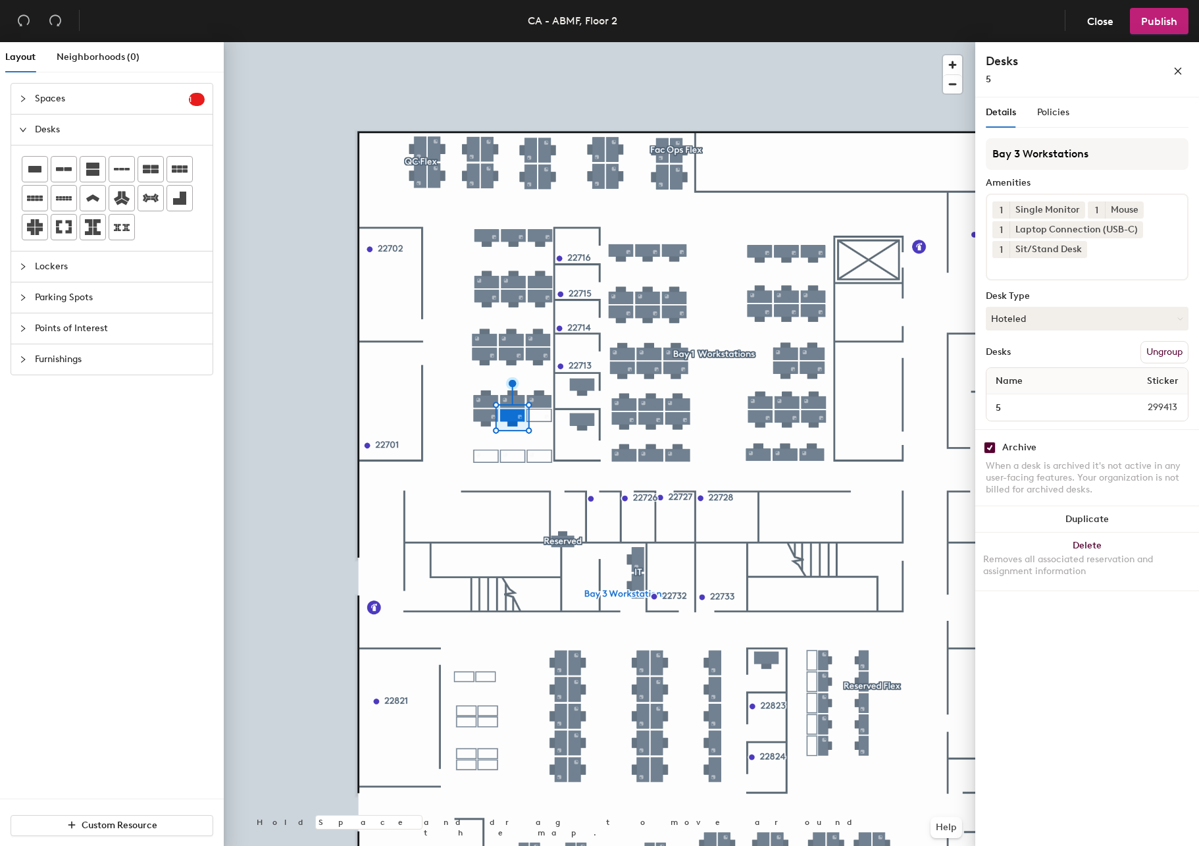
checkbox input "true"
click at [989, 442] on input "checkbox" at bounding box center [990, 448] width 12 height 12
checkbox input "true"
click at [987, 452] on div "Archive When a desk is archived it's not active in any user-facing features. Yo…" at bounding box center [1087, 470] width 224 height 82
click at [990, 445] on input "checkbox" at bounding box center [990, 448] width 12 height 12
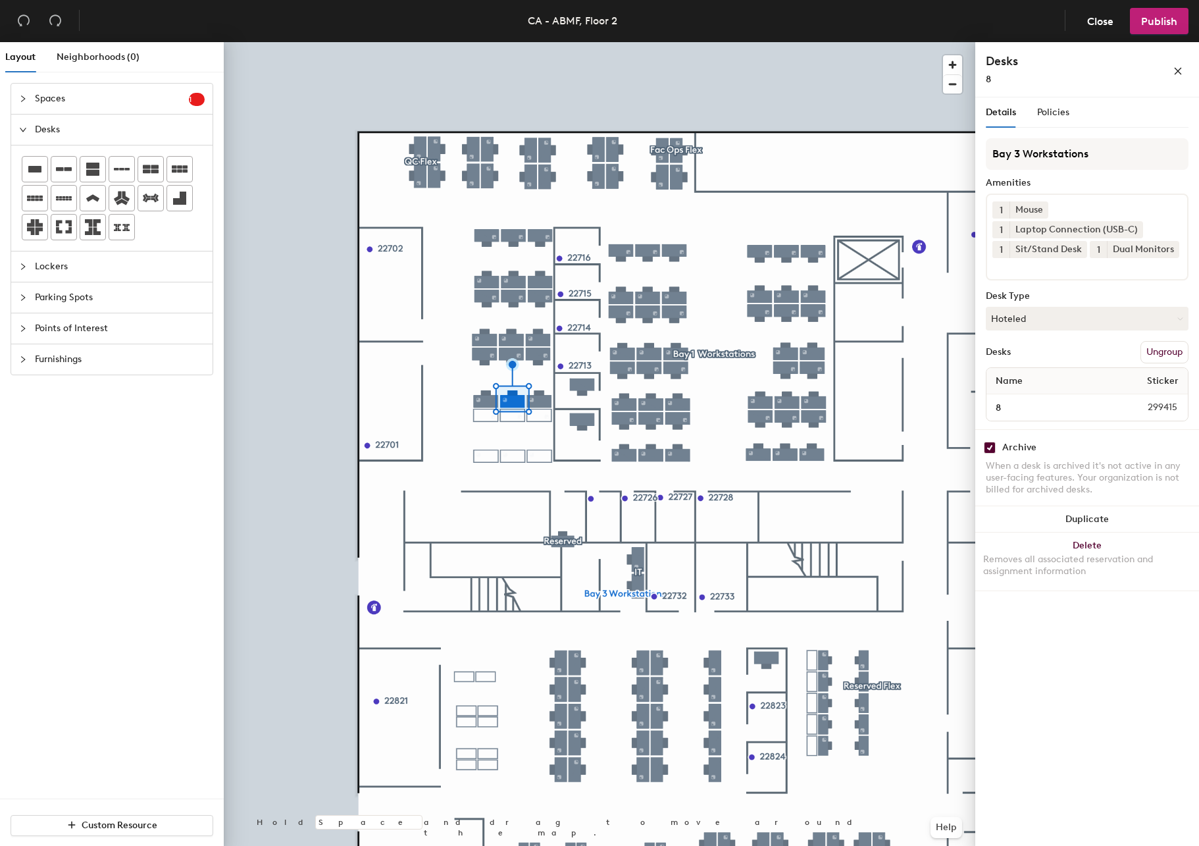
checkbox input "true"
click at [543, 42] on div at bounding box center [600, 42] width 752 height 0
click at [989, 446] on input "checkbox" at bounding box center [990, 448] width 12 height 12
checkbox input "true"
click at [993, 448] on input "checkbox" at bounding box center [990, 448] width 12 height 12
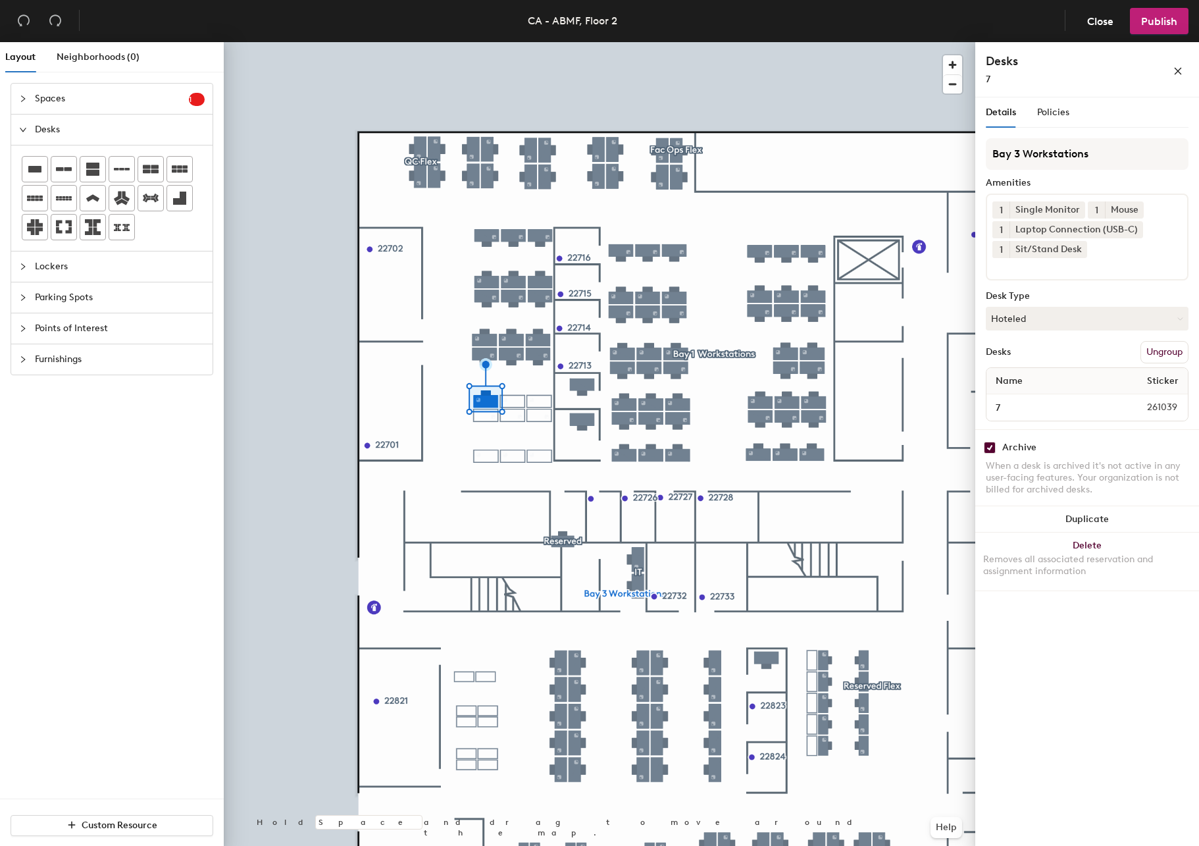
checkbox input "true"
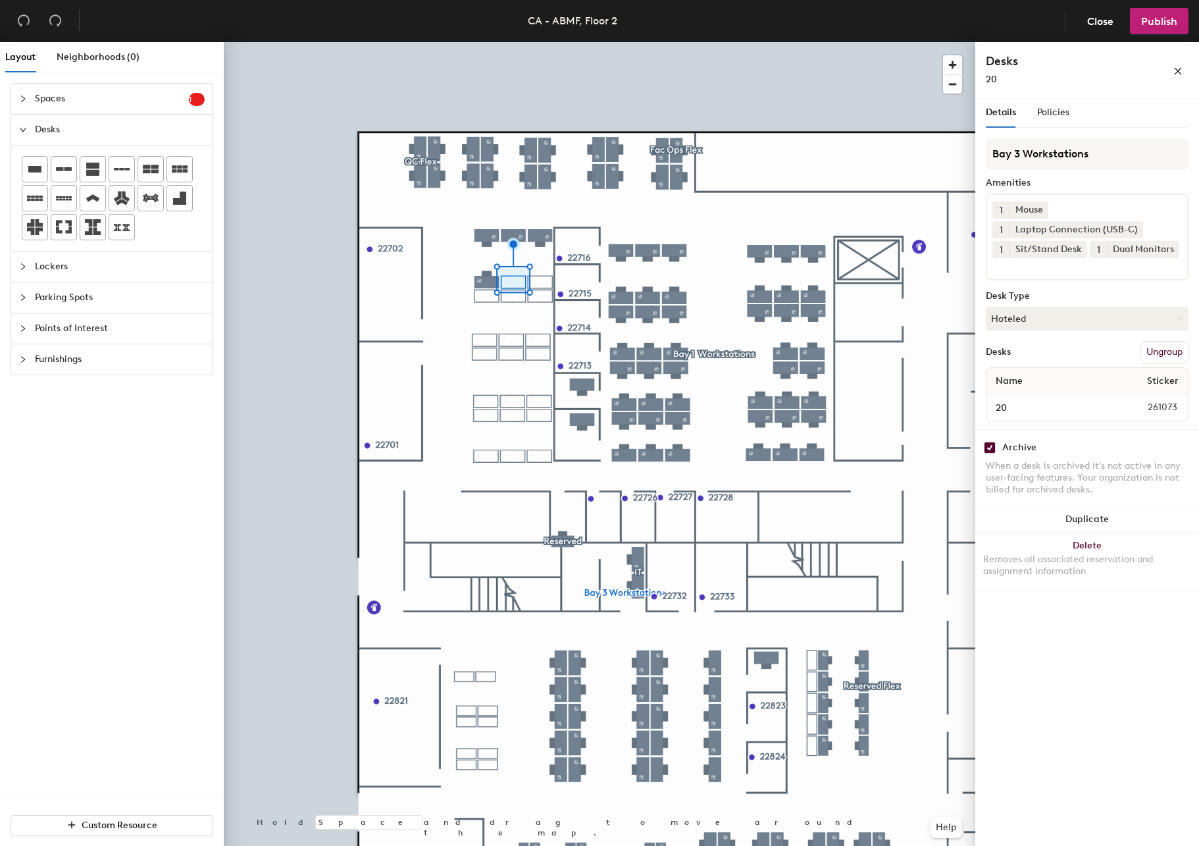
click at [484, 42] on div at bounding box center [600, 42] width 752 height 0
click at [993, 446] on input "checkbox" at bounding box center [990, 448] width 12 height 12
checkbox input "true"
click at [1010, 442] on div "Archive" at bounding box center [1019, 447] width 34 height 11
click at [994, 442] on input "checkbox" at bounding box center [990, 448] width 12 height 12
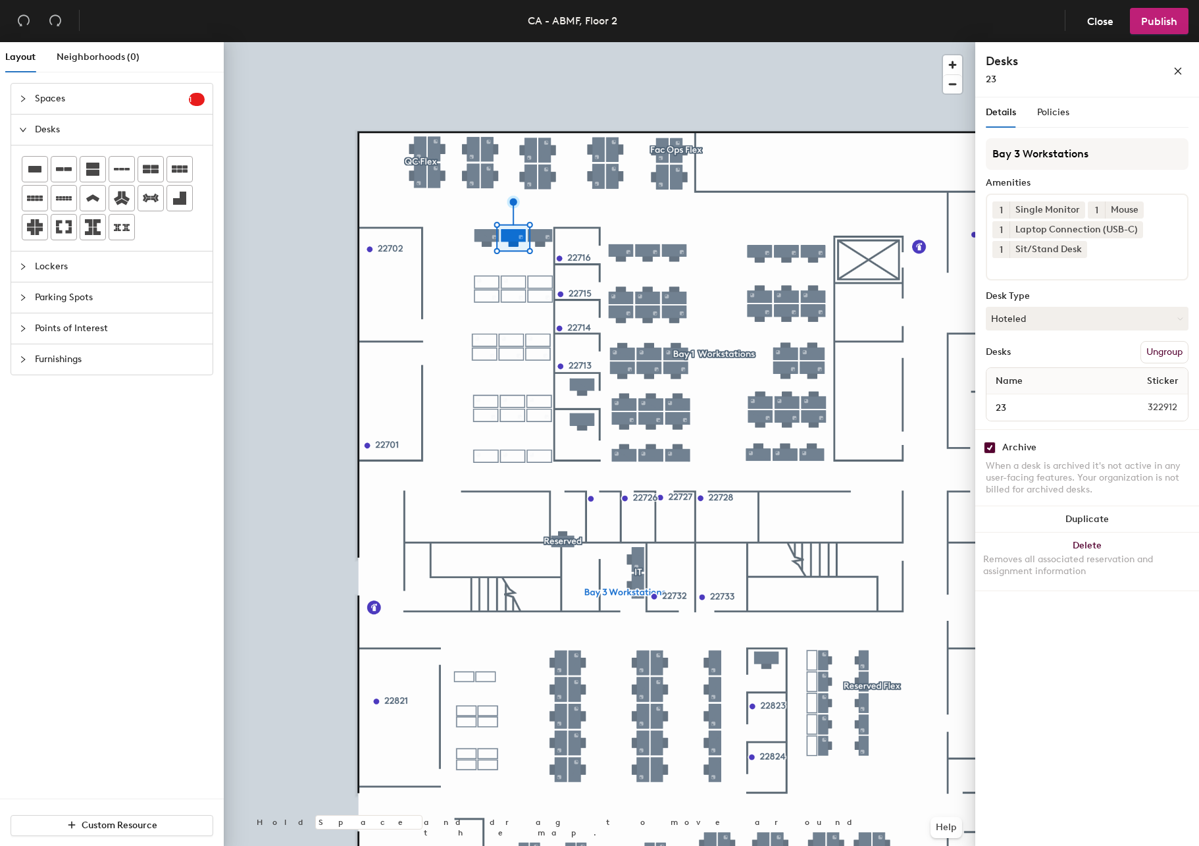
checkbox input "true"
click at [992, 448] on input "checkbox" at bounding box center [990, 448] width 12 height 12
checkbox input "true"
click at [421, 42] on div at bounding box center [600, 42] width 752 height 0
click at [991, 445] on input "checkbox" at bounding box center [990, 448] width 12 height 12
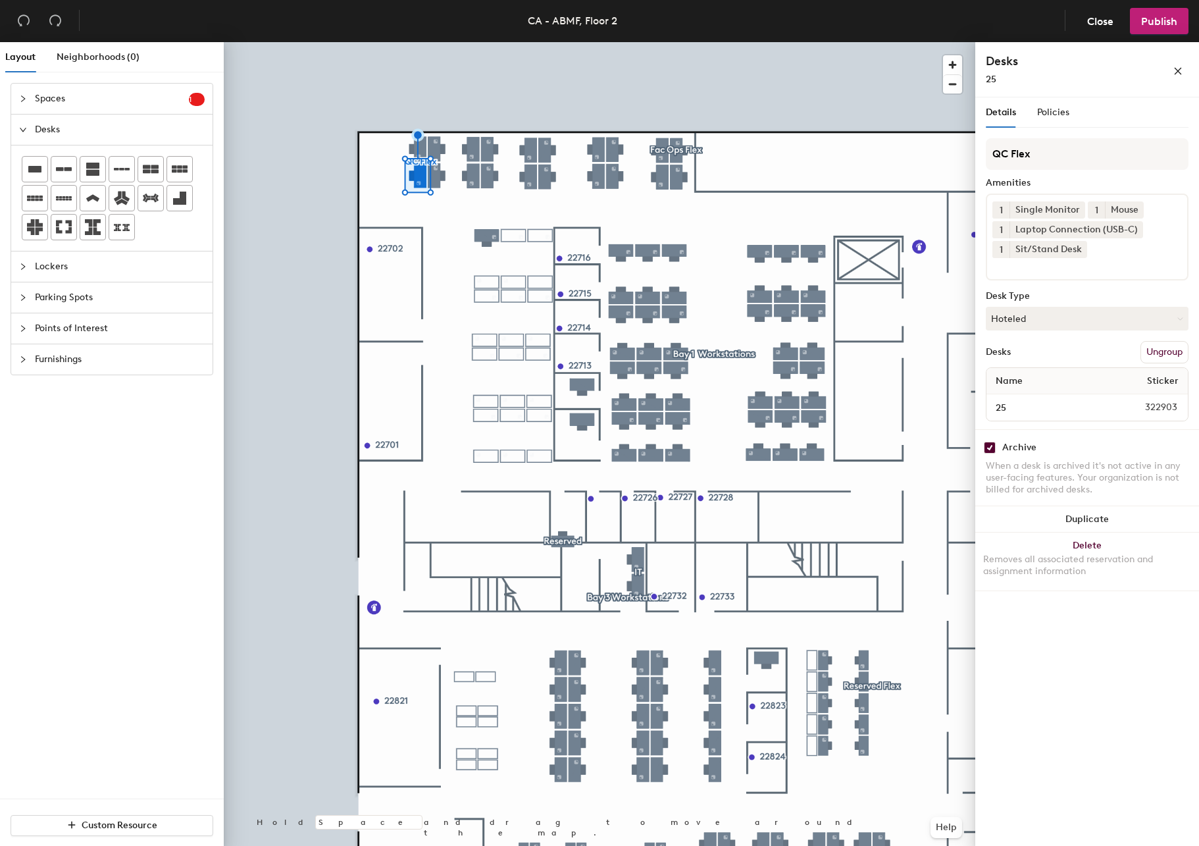
checkbox input "true"
click at [1006, 447] on div "Archive" at bounding box center [1019, 447] width 34 height 11
click at [999, 447] on div "Archive" at bounding box center [1087, 448] width 203 height 12
click at [995, 446] on input "checkbox" at bounding box center [990, 448] width 12 height 12
checkbox input "true"
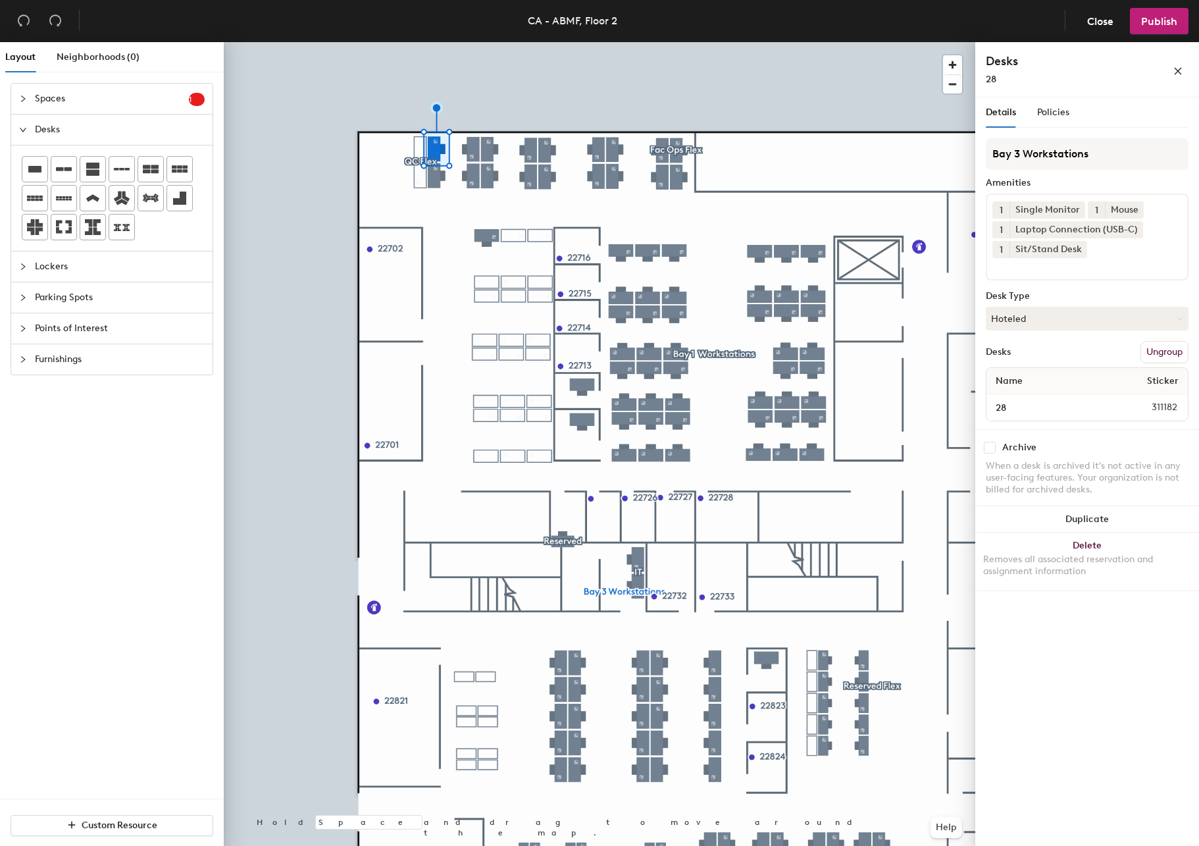
click at [991, 450] on input "checkbox" at bounding box center [990, 448] width 12 height 12
checkbox input "true"
click at [438, 42] on div at bounding box center [600, 42] width 752 height 0
click at [986, 443] on input "checkbox" at bounding box center [990, 448] width 12 height 12
checkbox input "true"
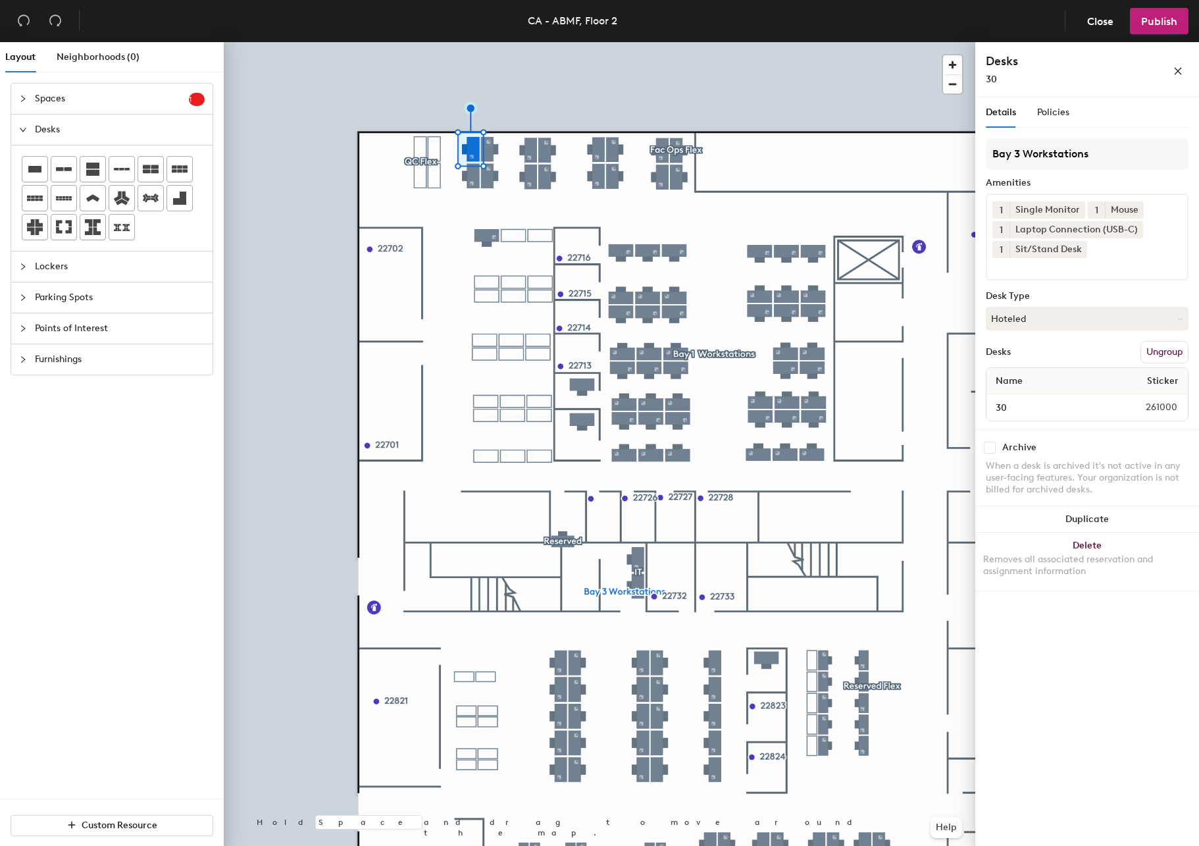
click at [994, 444] on input "checkbox" at bounding box center [990, 448] width 12 height 12
checkbox input "true"
click at [995, 446] on input "checkbox" at bounding box center [990, 448] width 12 height 12
checkbox input "true"
click at [989, 448] on input "checkbox" at bounding box center [990, 448] width 12 height 12
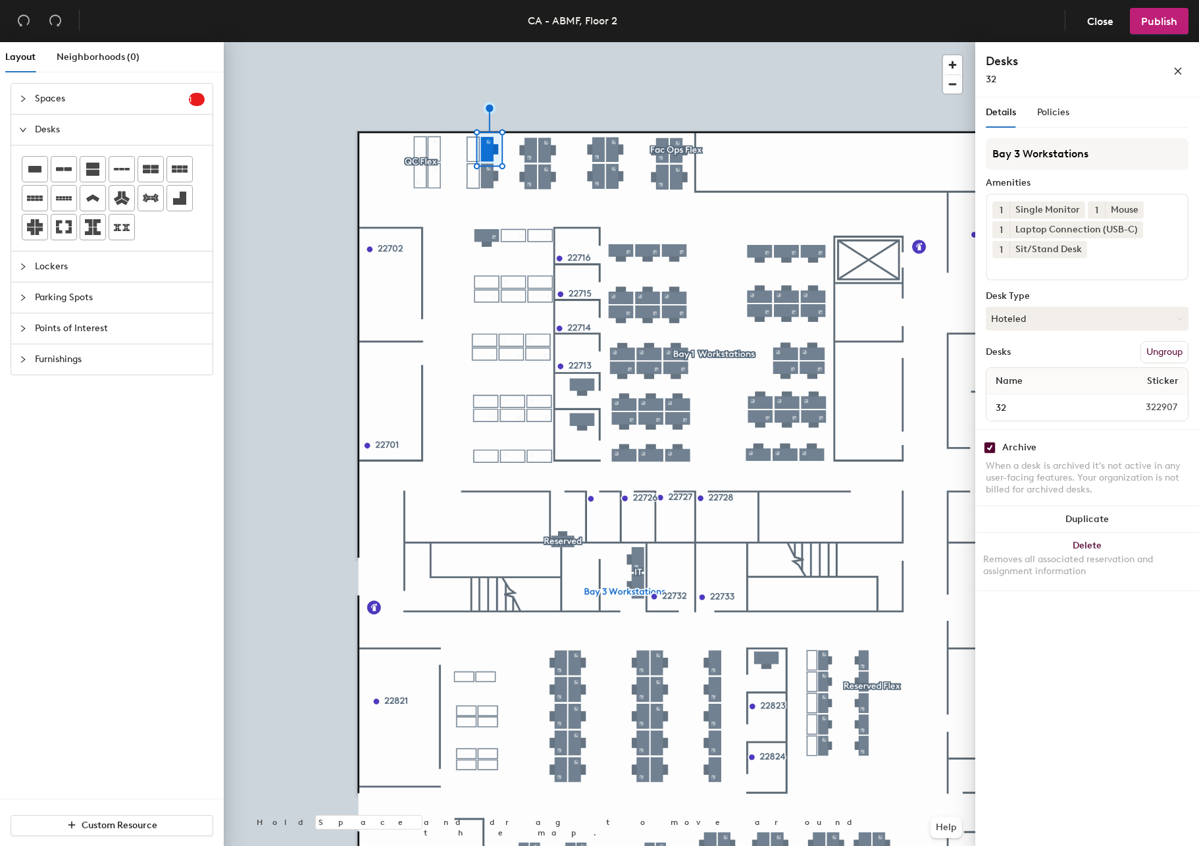
checkbox input "true"
click at [989, 448] on input "checkbox" at bounding box center [990, 448] width 12 height 12
checkbox input "true"
click at [995, 443] on input "checkbox" at bounding box center [990, 448] width 12 height 12
checkbox input "true"
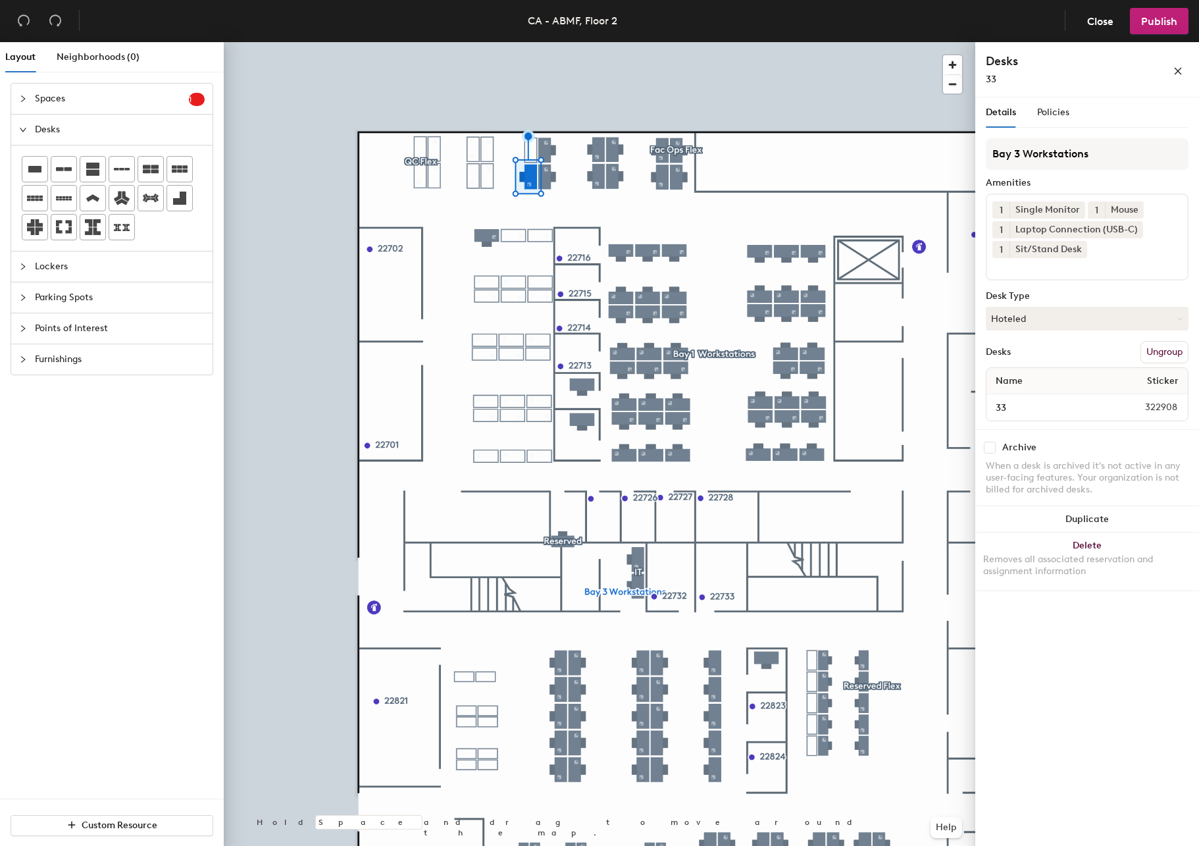
click at [1008, 445] on div "Archive" at bounding box center [1019, 447] width 34 height 11
click at [994, 443] on input "checkbox" at bounding box center [990, 448] width 12 height 12
checkbox input "true"
click at [987, 444] on input "checkbox" at bounding box center [990, 448] width 12 height 12
checkbox input "true"
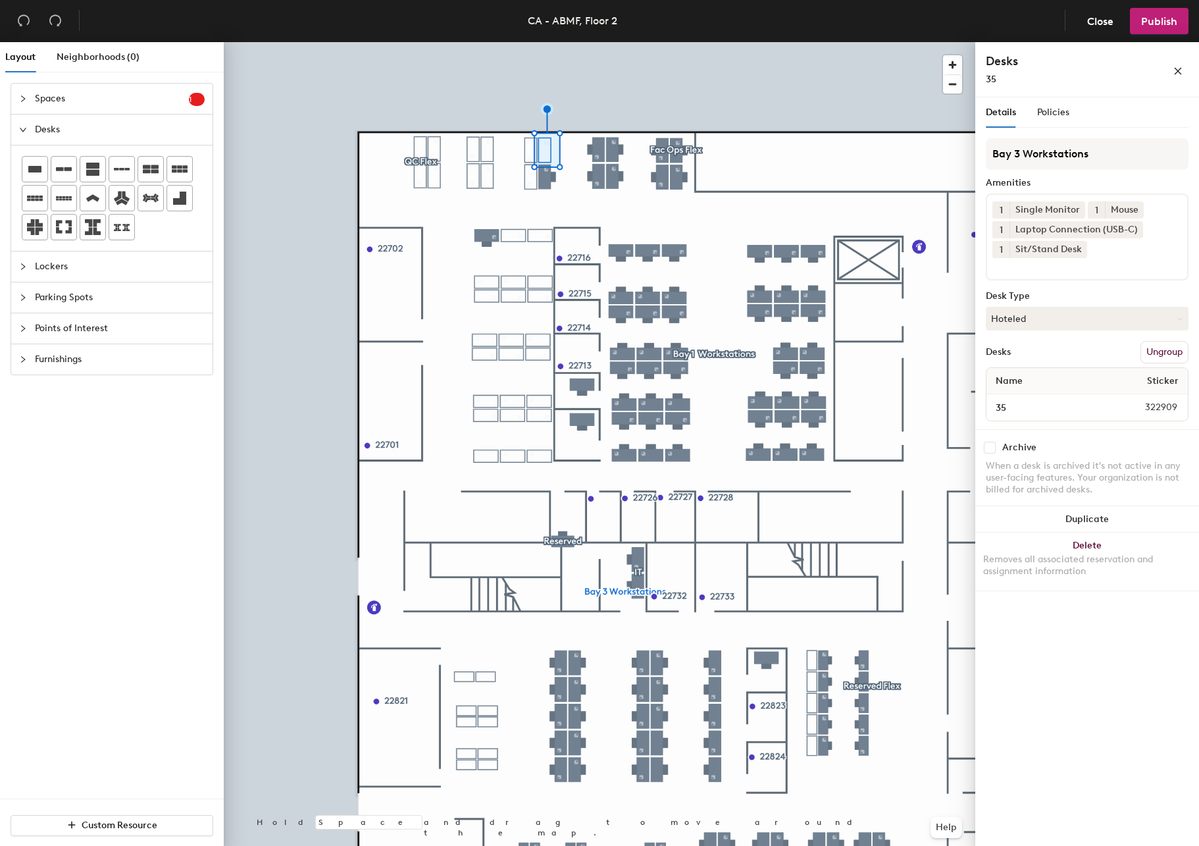
click at [995, 451] on input "checkbox" at bounding box center [990, 448] width 12 height 12
checkbox input "true"
click at [591, 42] on div at bounding box center [600, 42] width 752 height 0
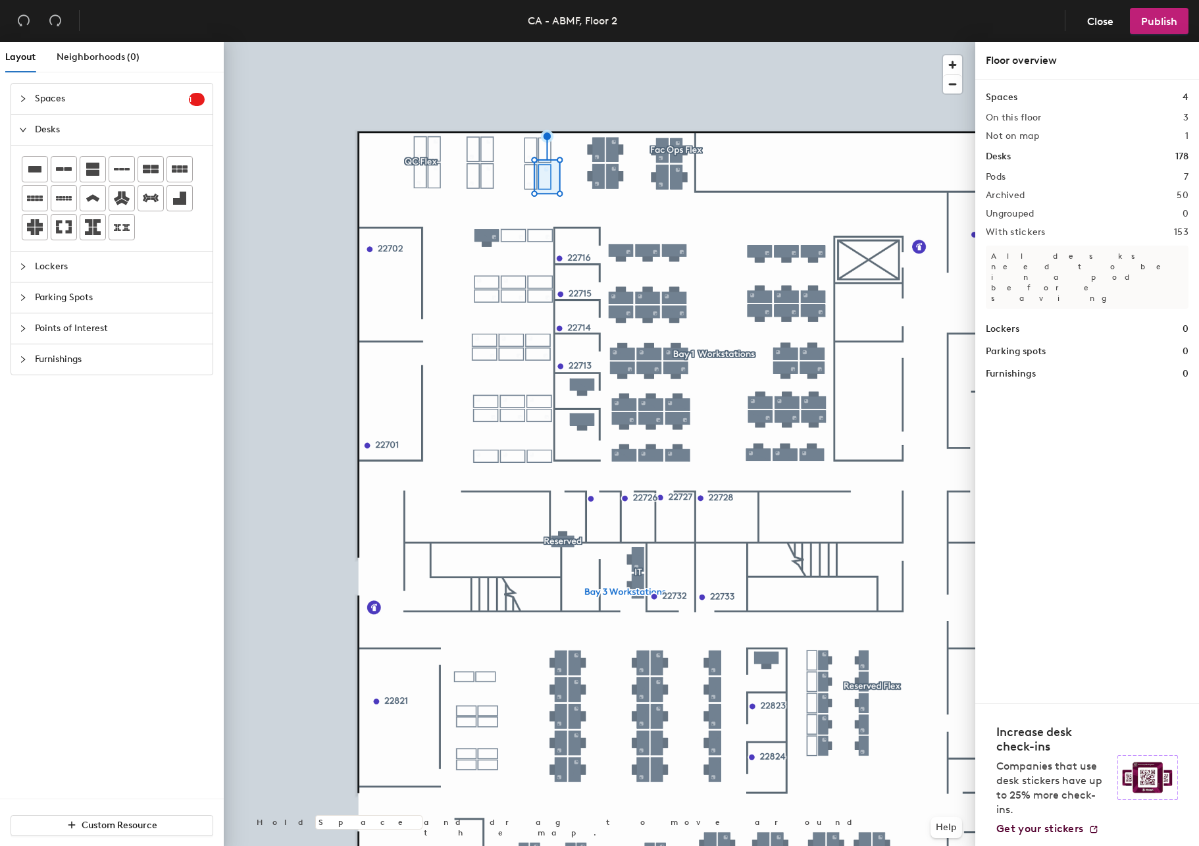
click at [594, 42] on div at bounding box center [600, 42] width 752 height 0
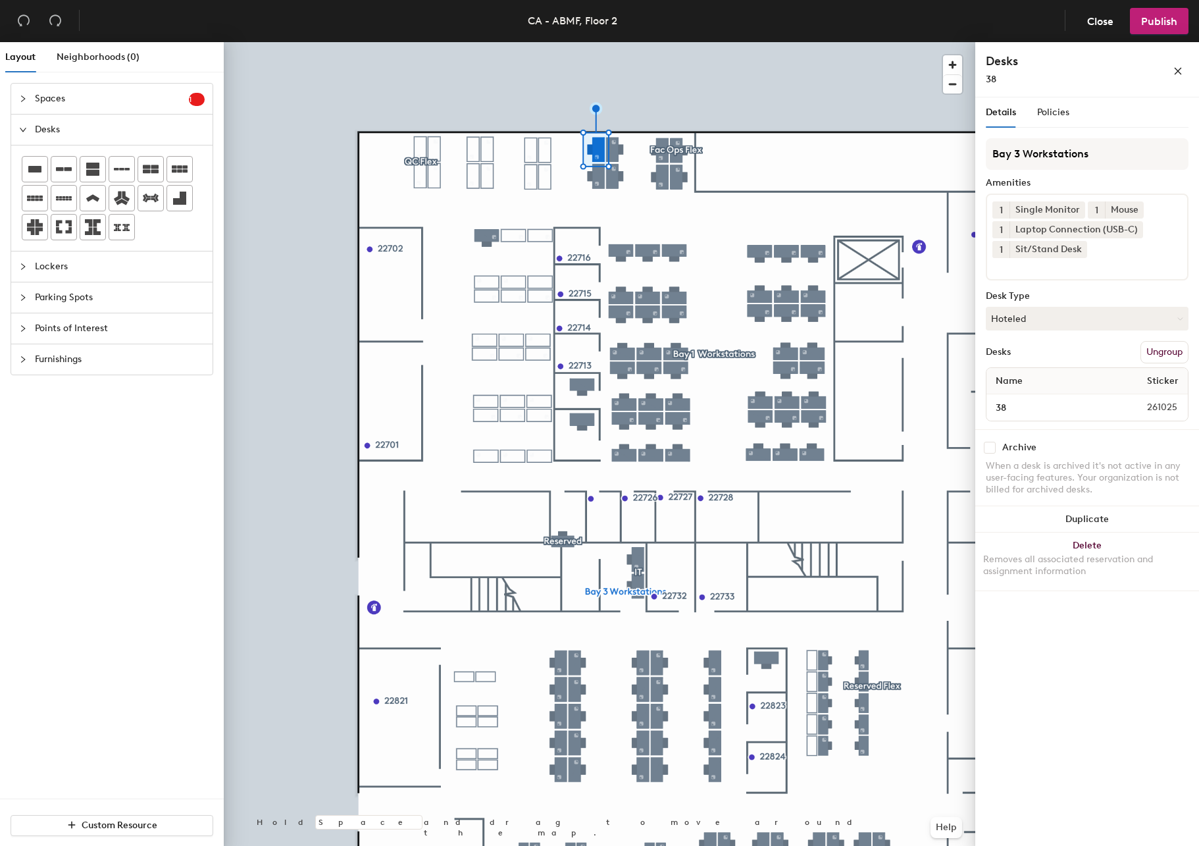
click at [995, 448] on input "checkbox" at bounding box center [990, 448] width 12 height 12
checkbox input "true"
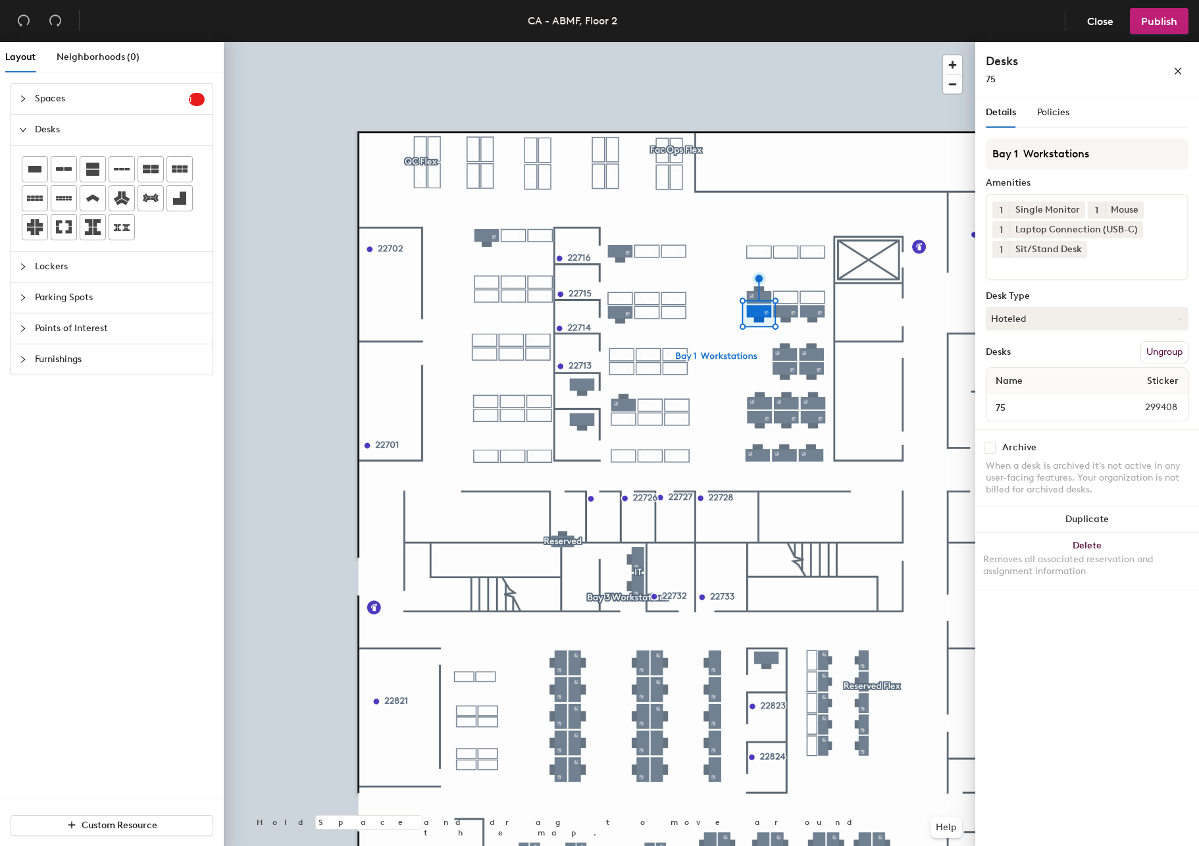
click at [987, 446] on input "checkbox" at bounding box center [990, 448] width 12 height 12
checkbox input "true"
click at [781, 42] on div at bounding box center [600, 42] width 752 height 0
click at [990, 447] on input "checkbox" at bounding box center [990, 448] width 12 height 12
checkbox input "true"
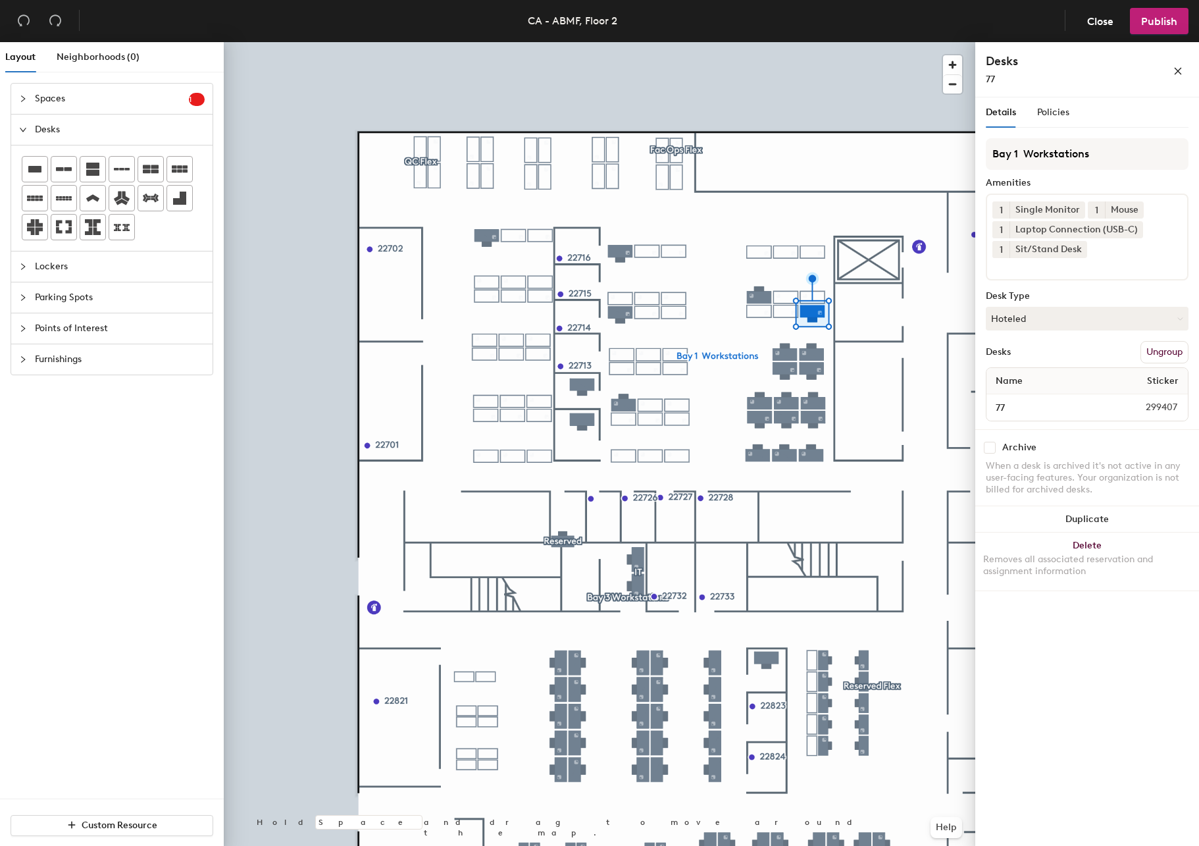
click at [991, 446] on input "checkbox" at bounding box center [990, 448] width 12 height 12
checkbox input "true"
click at [989, 447] on input "checkbox" at bounding box center [990, 448] width 12 height 12
checkbox input "true"
click at [819, 42] on div at bounding box center [600, 42] width 752 height 0
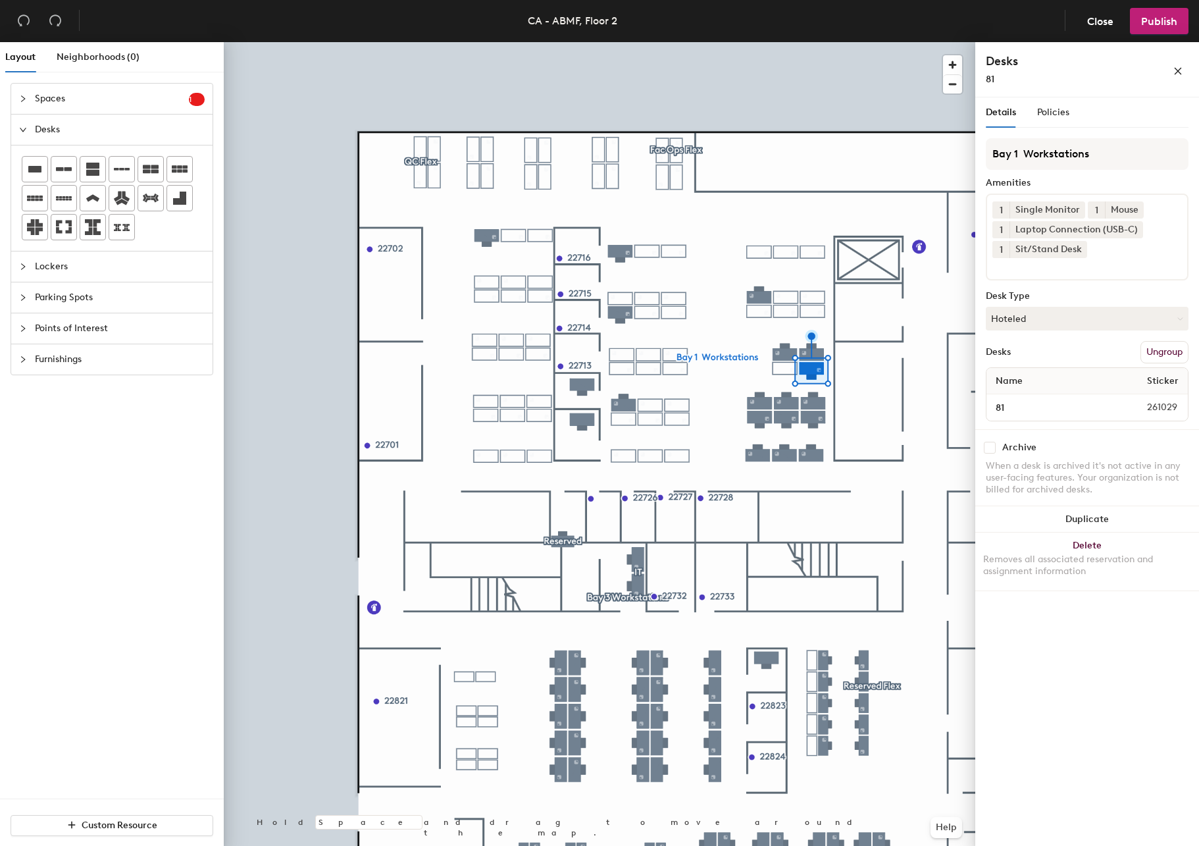
click at [988, 448] on input "checkbox" at bounding box center [990, 448] width 12 height 12
checkbox input "true"
click at [985, 443] on input "checkbox" at bounding box center [990, 448] width 12 height 12
checkbox input "true"
click at [993, 443] on input "checkbox" at bounding box center [990, 448] width 12 height 12
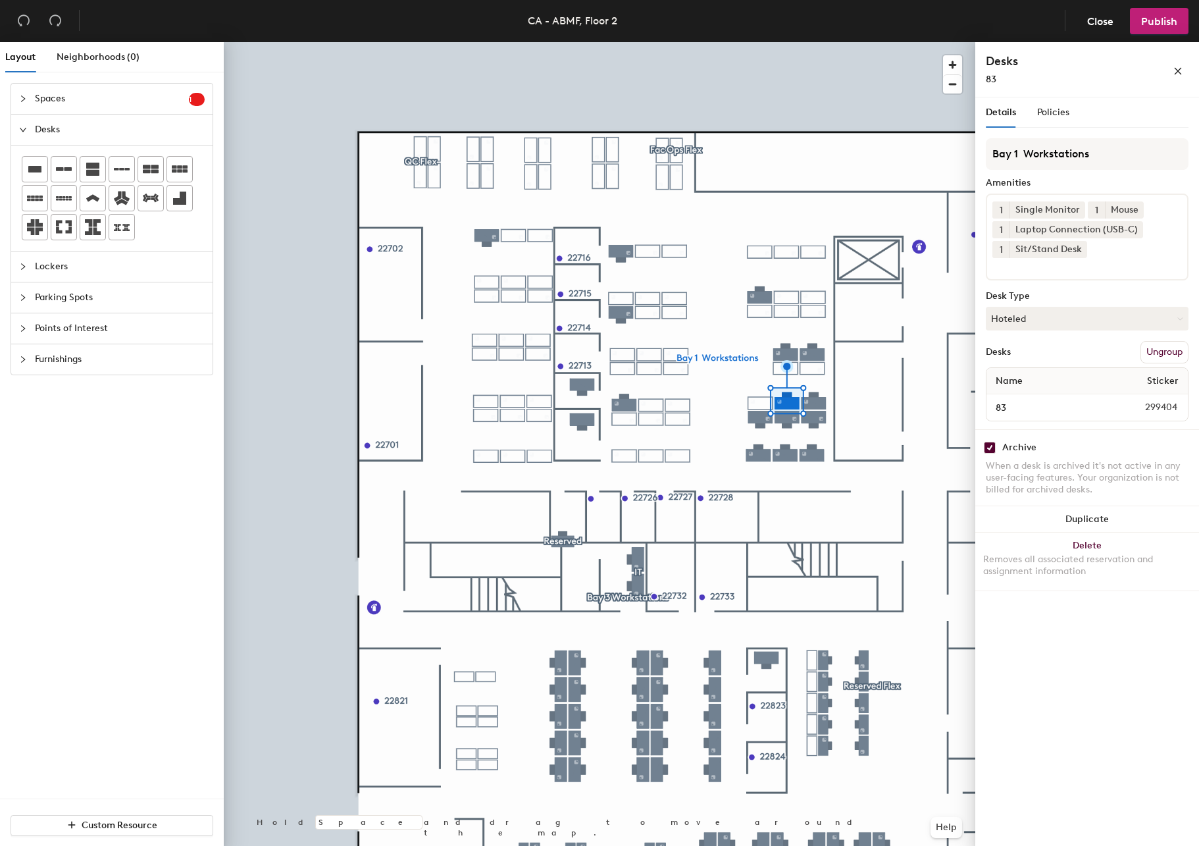
checkbox input "true"
click at [818, 42] on div at bounding box center [600, 42] width 752 height 0
click at [760, 42] on div at bounding box center [600, 42] width 752 height 0
drag, startPoint x: 994, startPoint y: 447, endPoint x: 1014, endPoint y: 448, distance: 19.8
click at [994, 447] on input "checkbox" at bounding box center [990, 448] width 12 height 12
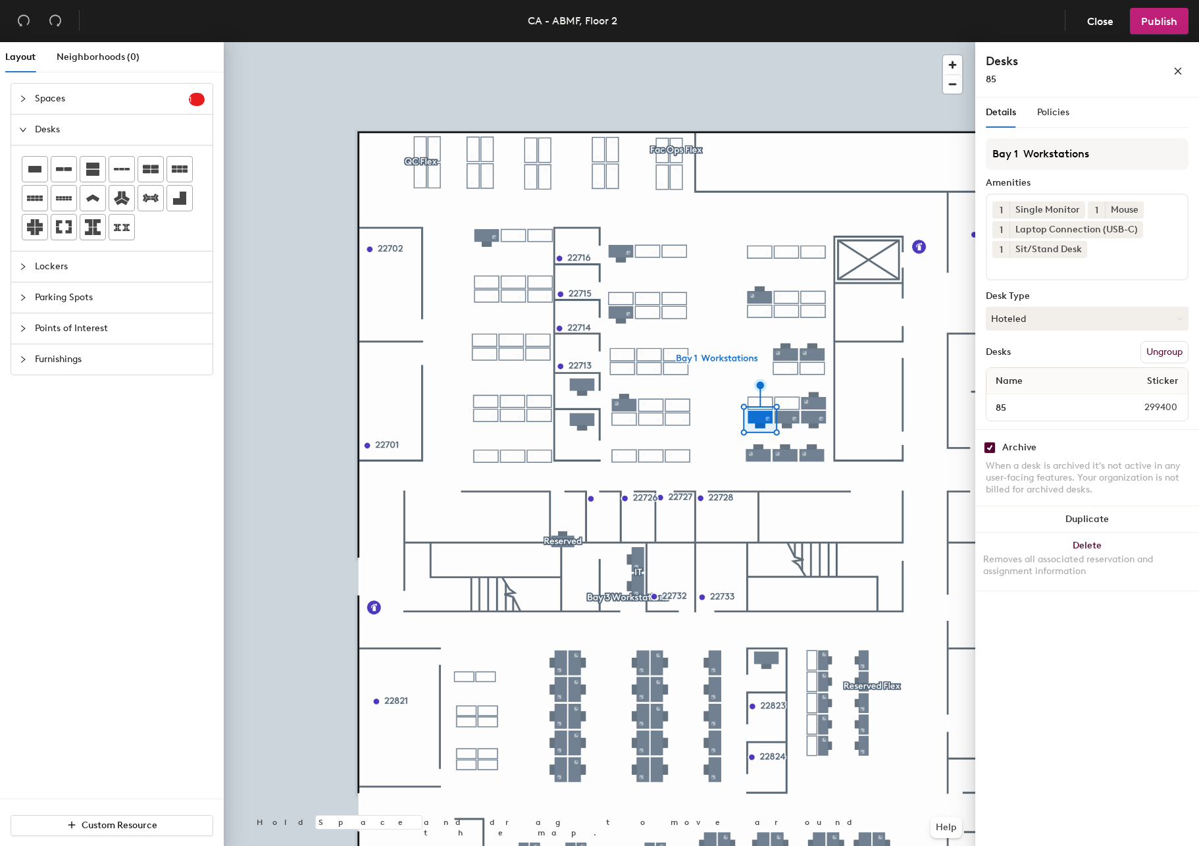
checkbox input "true"
click at [993, 446] on input "checkbox" at bounding box center [990, 448] width 12 height 12
checkbox input "true"
click at [815, 42] on div at bounding box center [600, 42] width 752 height 0
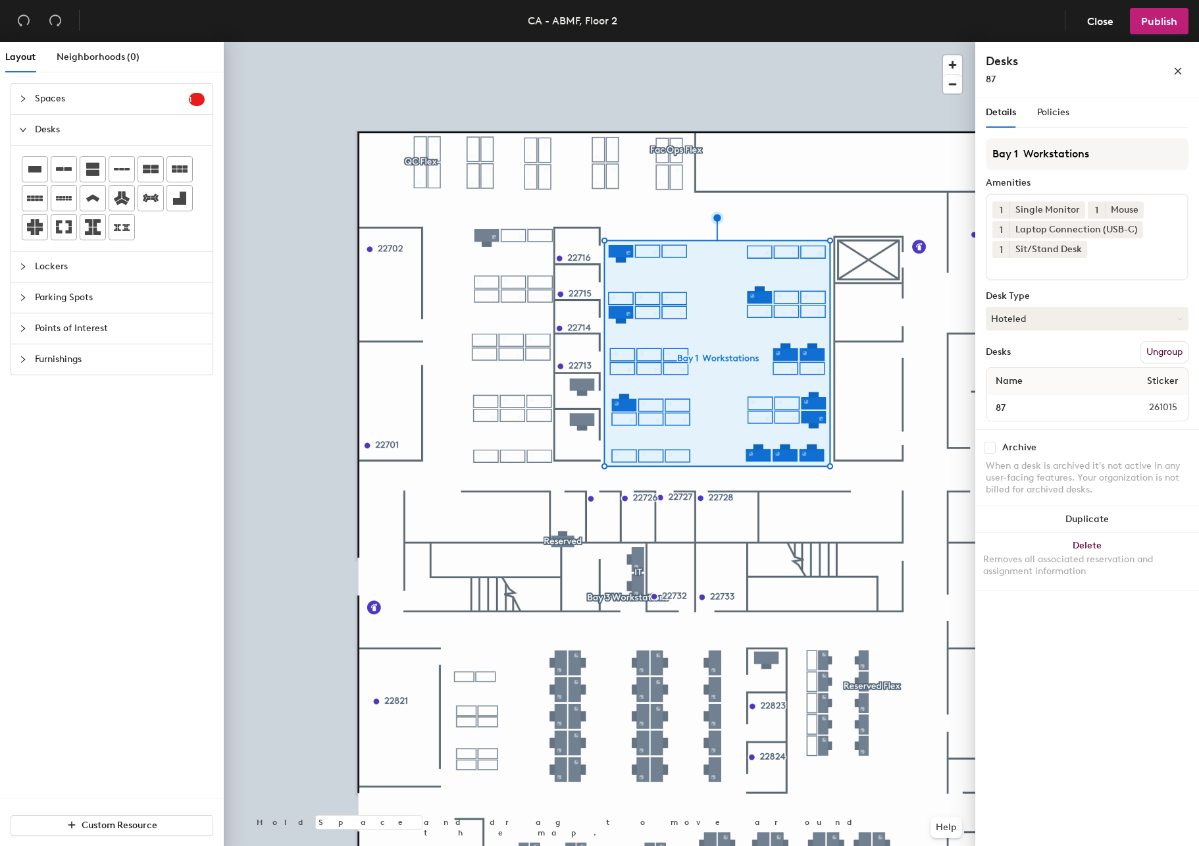
click at [991, 450] on input "checkbox" at bounding box center [990, 448] width 12 height 12
checkbox input "true"
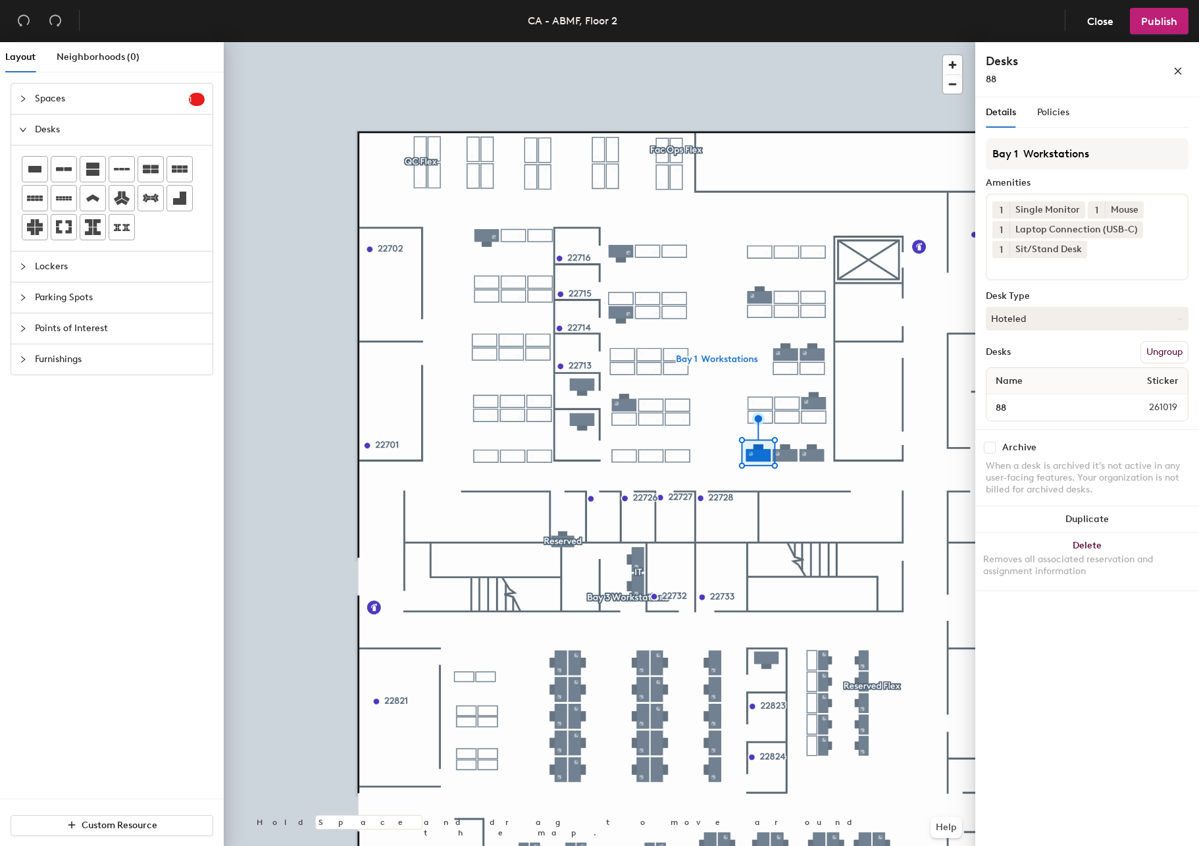
click at [997, 442] on div "Archive" at bounding box center [1087, 448] width 203 height 12
click at [991, 445] on input "checkbox" at bounding box center [990, 448] width 12 height 12
checkbox input "true"
click at [783, 42] on div at bounding box center [600, 42] width 752 height 0
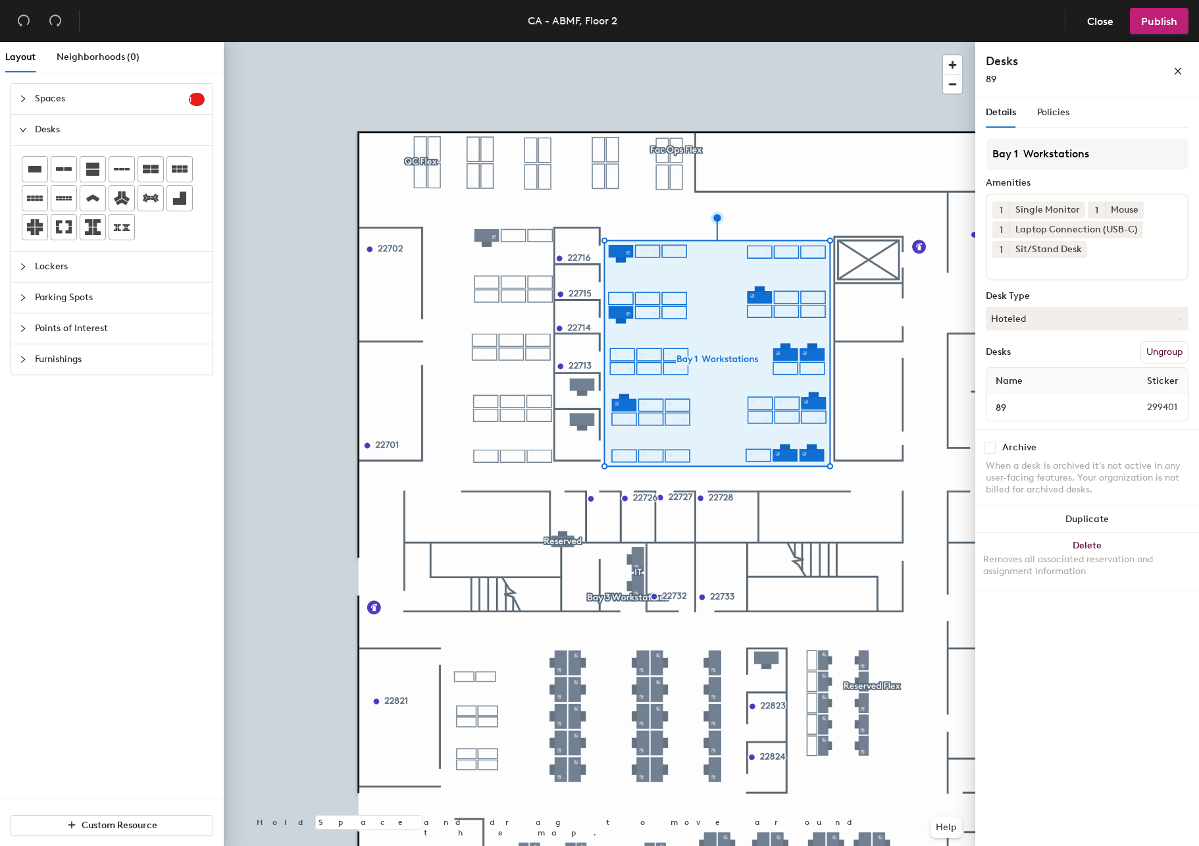
click at [989, 442] on input "checkbox" at bounding box center [990, 448] width 12 height 12
checkbox input "true"
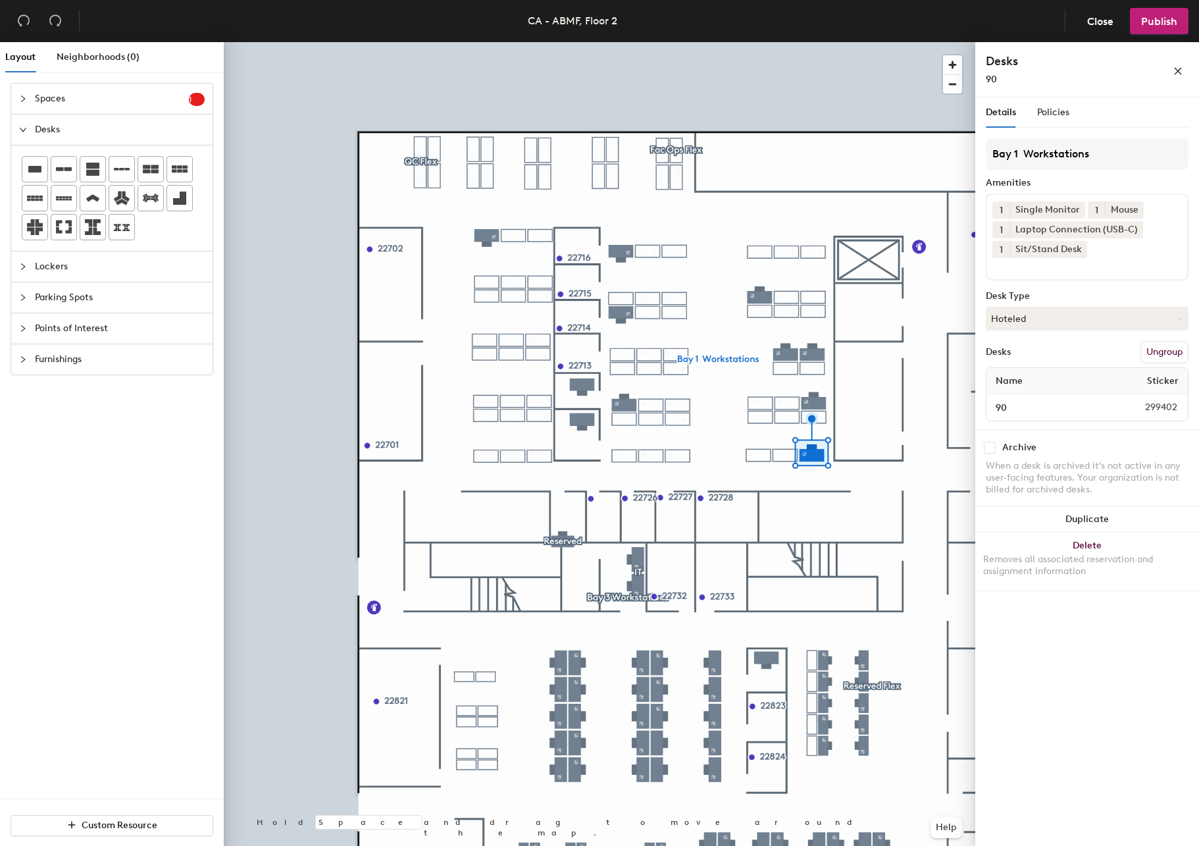
click at [984, 448] on input "checkbox" at bounding box center [990, 448] width 12 height 12
click at [989, 448] on input "checkbox" at bounding box center [990, 448] width 12 height 12
checkbox input "true"
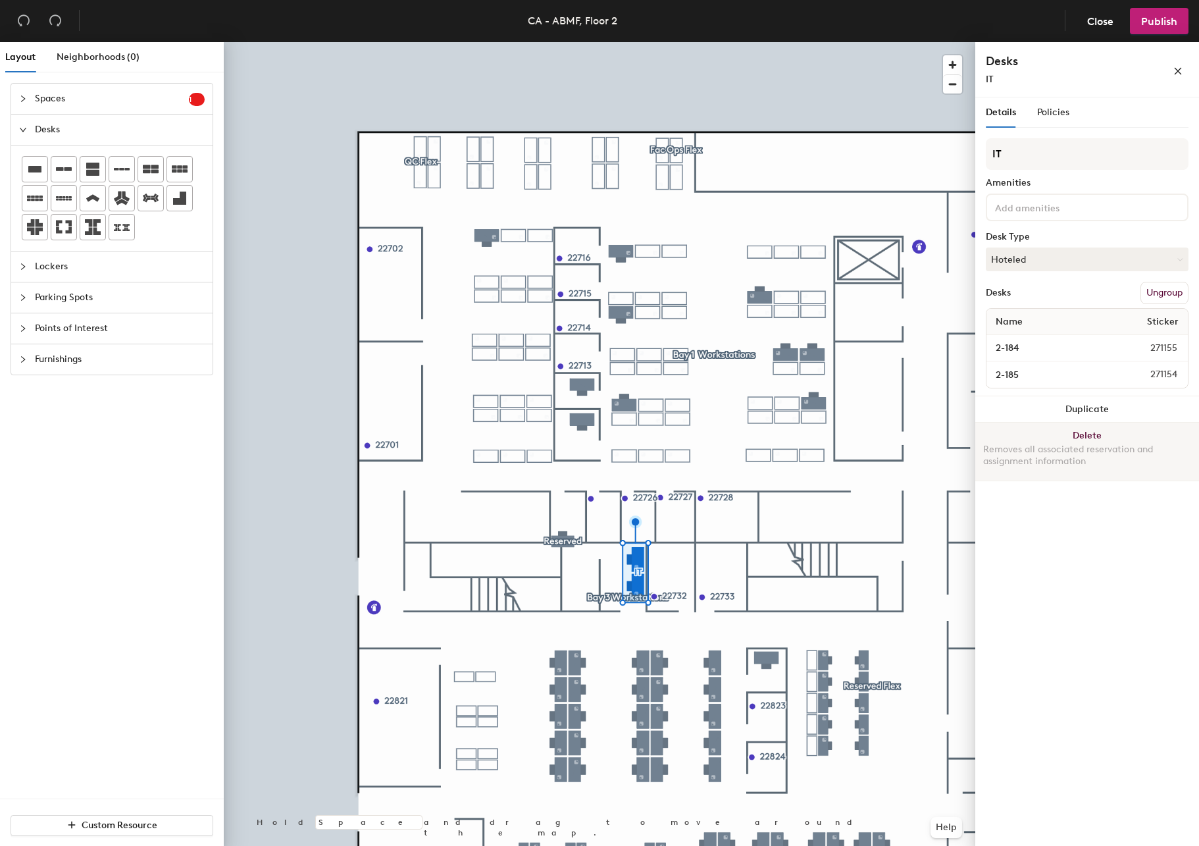
click at [1090, 444] on div "Removes all associated reservation and assignment information" at bounding box center [1087, 456] width 208 height 24
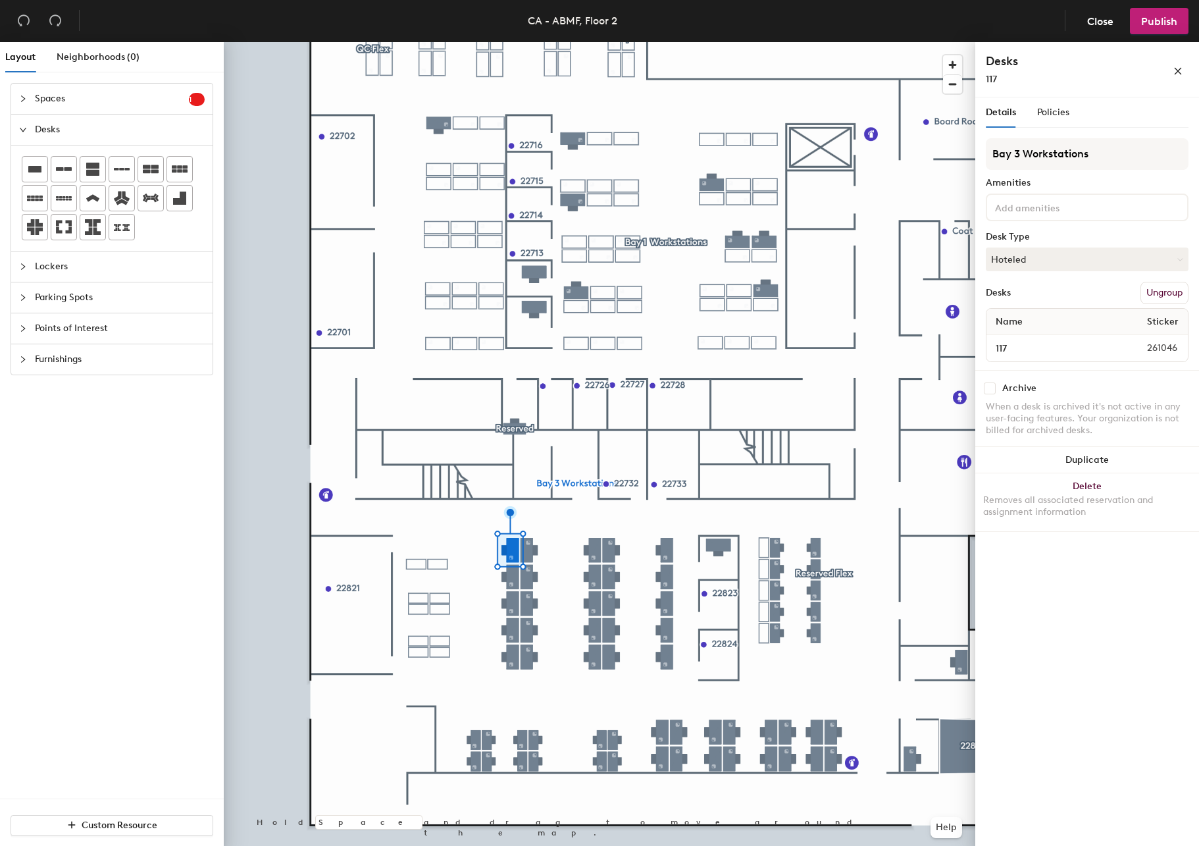
click at [991, 387] on input "checkbox" at bounding box center [990, 388] width 12 height 12
checkbox input "true"
click at [989, 384] on input "checkbox" at bounding box center [990, 388] width 12 height 12
checkbox input "true"
click at [518, 42] on div at bounding box center [600, 42] width 752 height 0
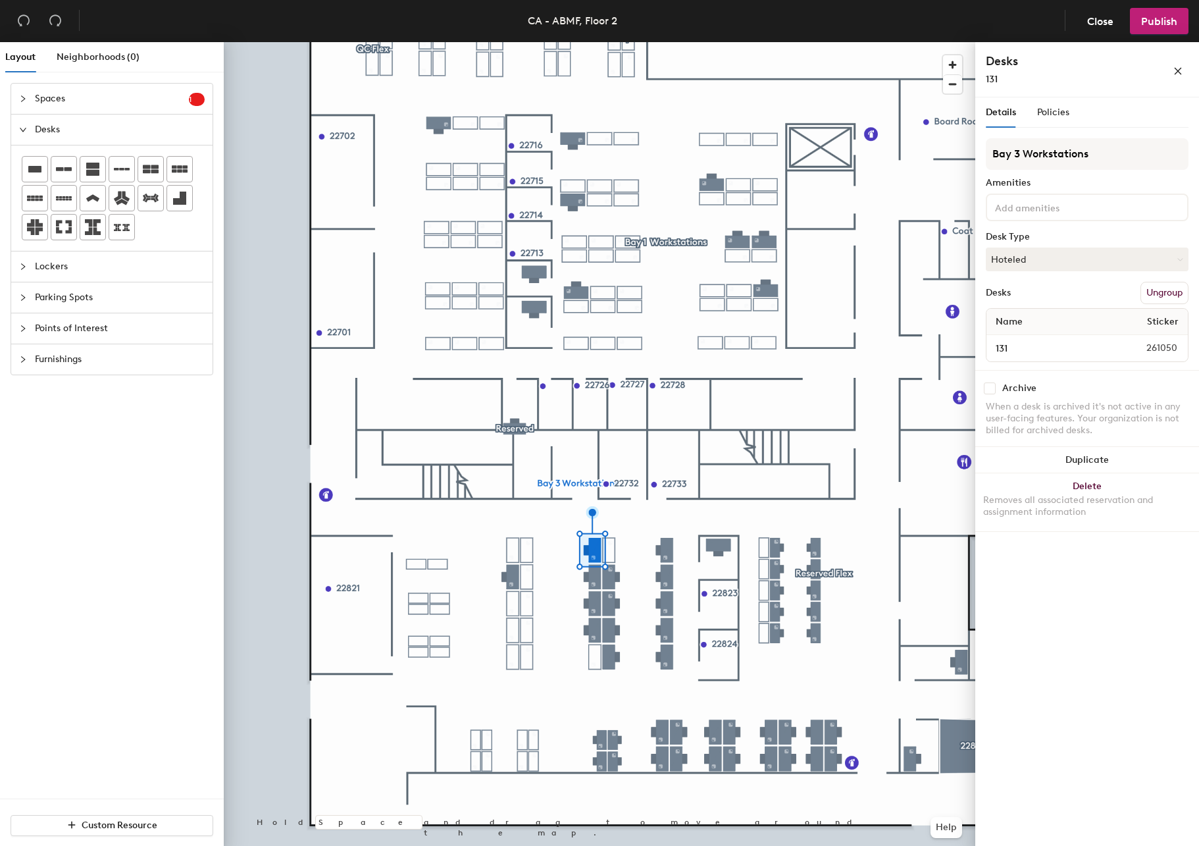
click at [994, 386] on input "checkbox" at bounding box center [990, 388] width 12 height 12
checkbox input "true"
click at [586, 42] on div at bounding box center [600, 42] width 752 height 0
click at [982, 391] on div "Archive When a desk is archived it's not active in any user-facing features. Yo…" at bounding box center [1087, 411] width 224 height 82
click at [991, 390] on input "checkbox" at bounding box center [990, 388] width 12 height 12
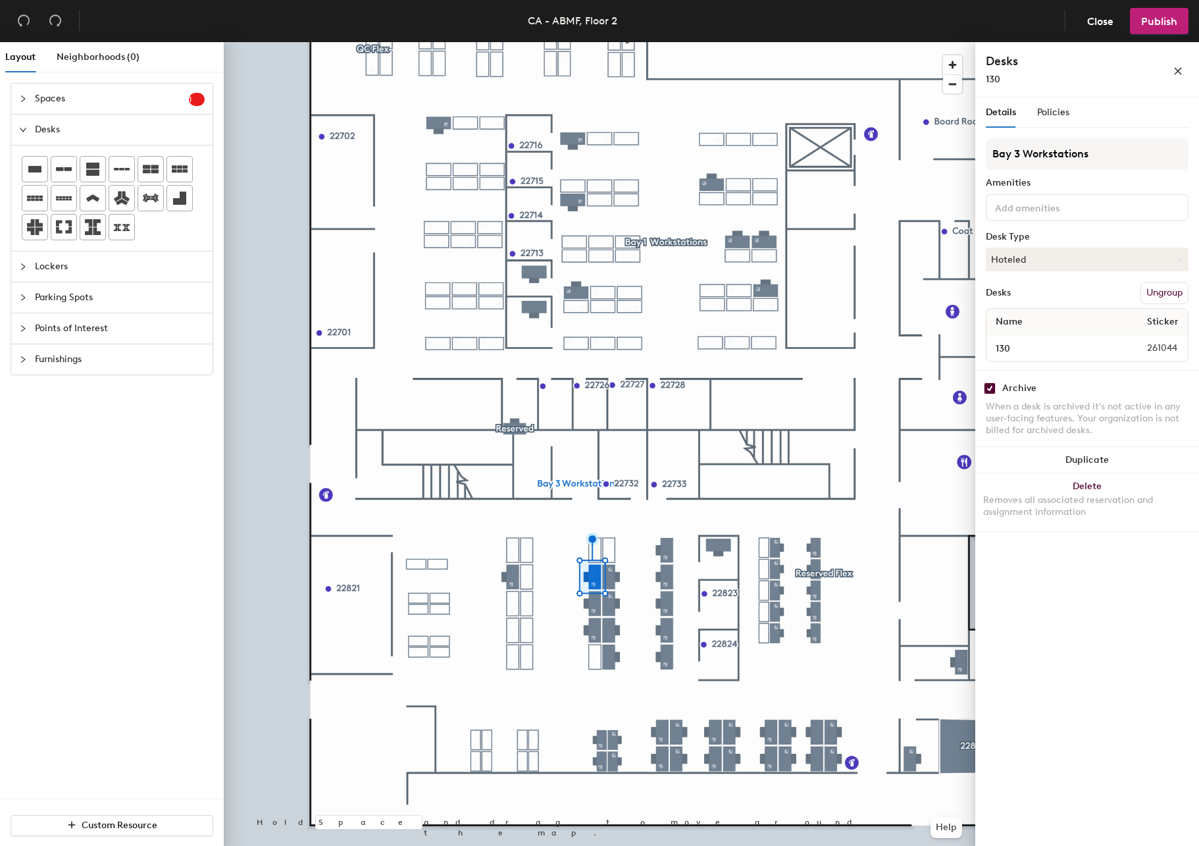
checkbox input "true"
click at [1182, 68] on icon "close" at bounding box center [1178, 70] width 9 height 9
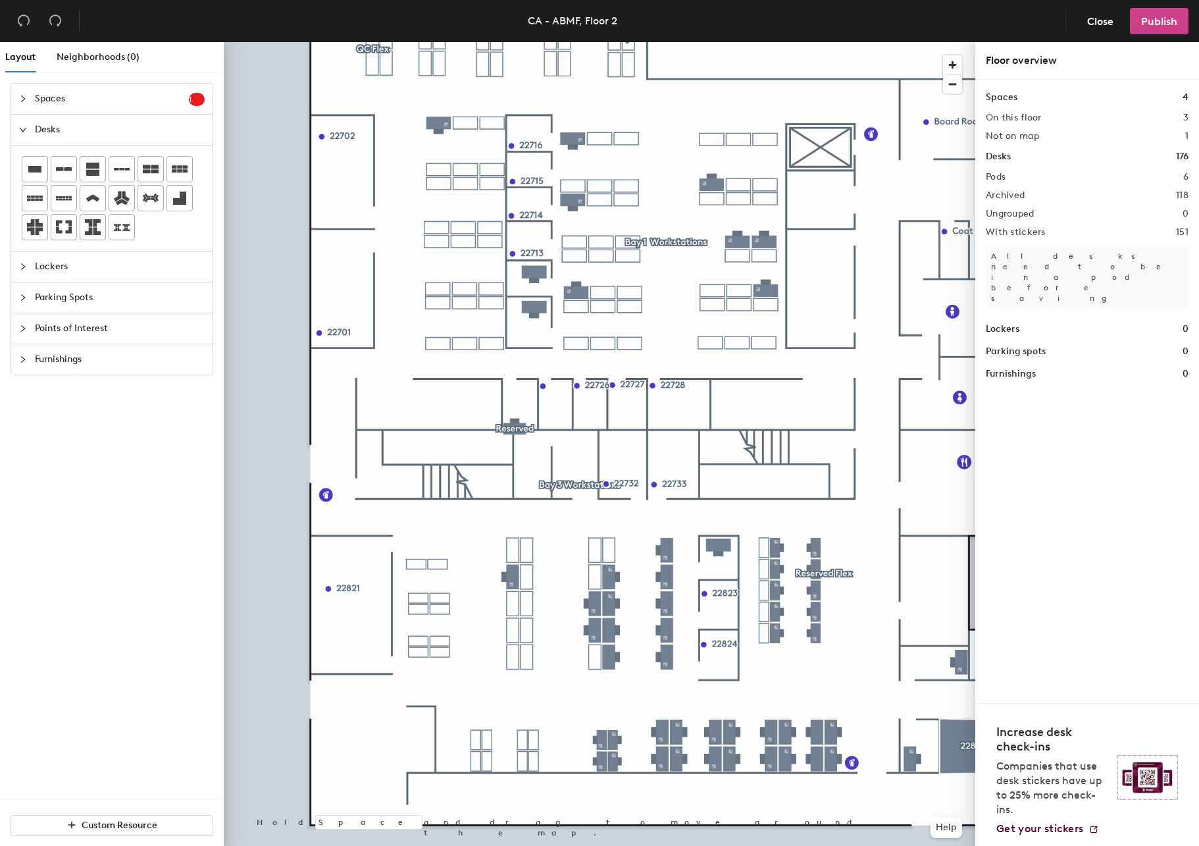
click at [1160, 22] on span "Publish" at bounding box center [1159, 21] width 36 height 13
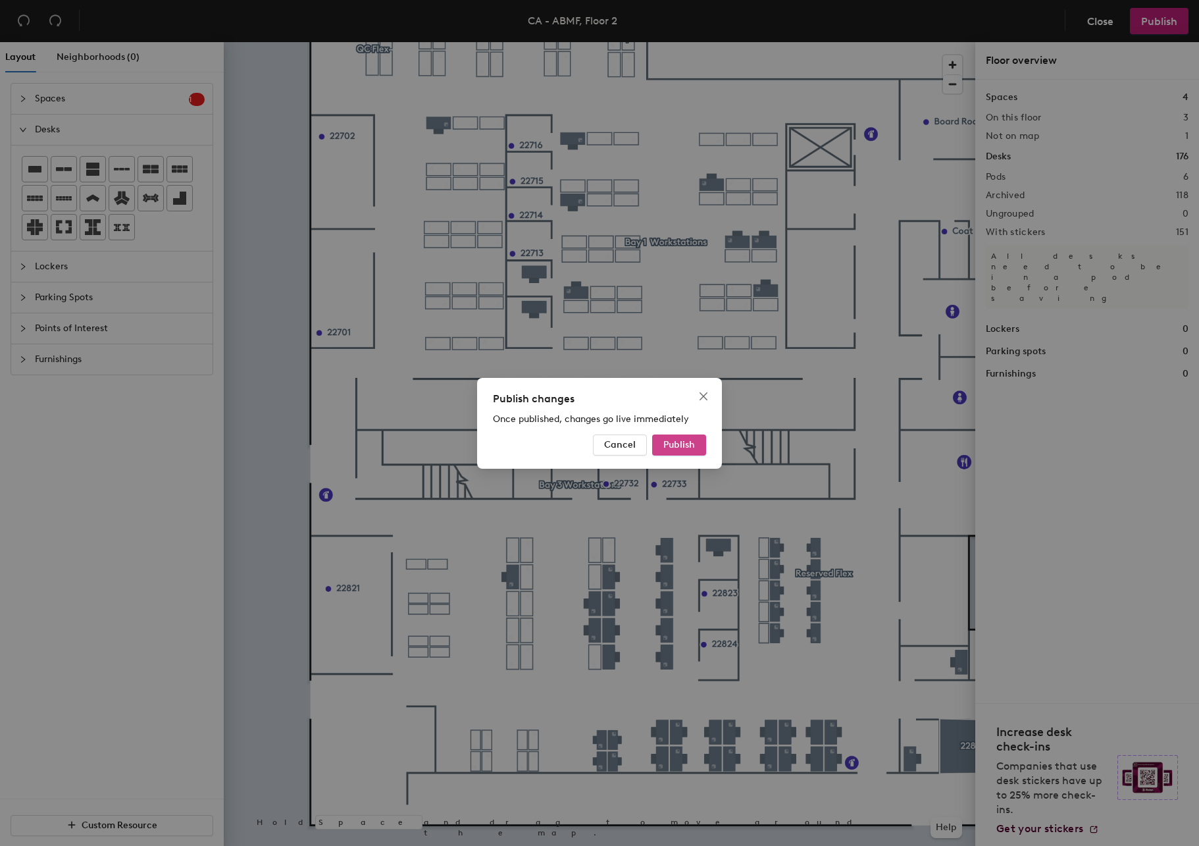
click at [671, 451] on button "Publish" at bounding box center [679, 444] width 54 height 21
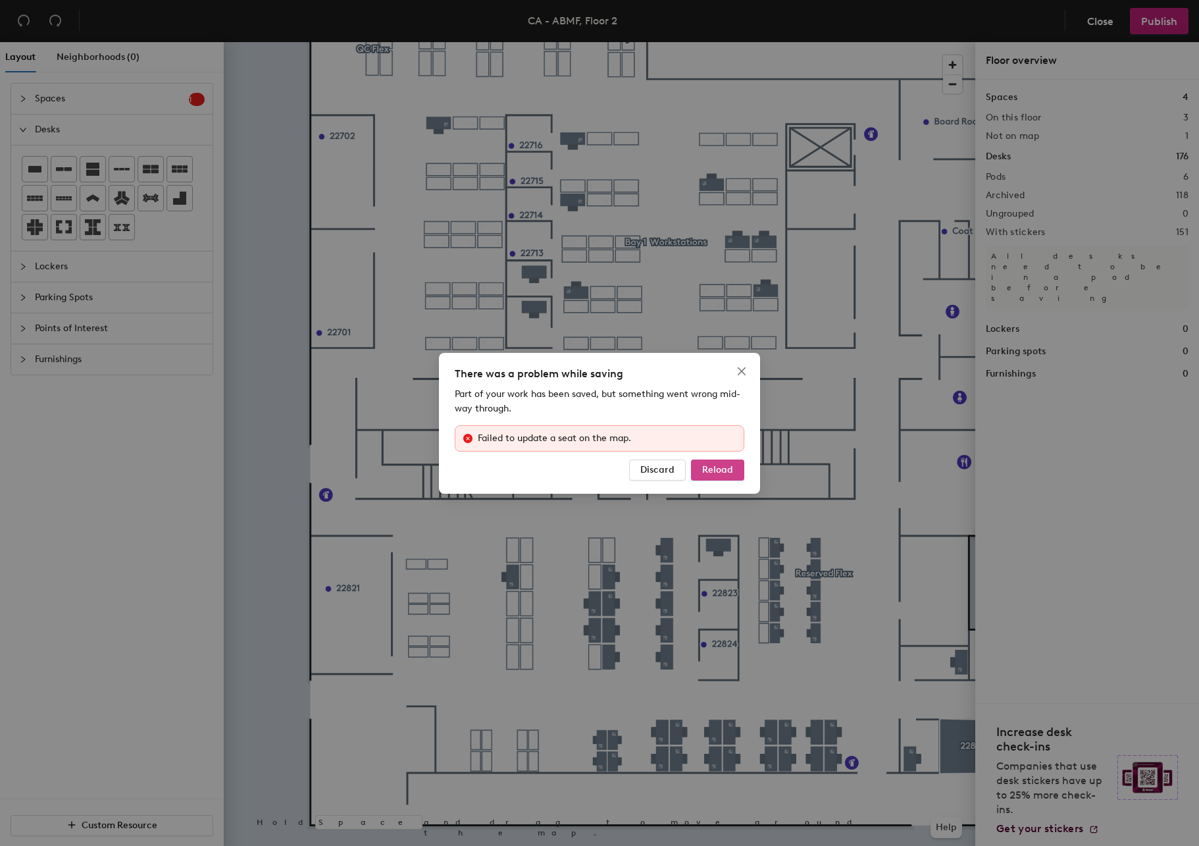
click at [728, 474] on span "Reload" at bounding box center [717, 469] width 31 height 11
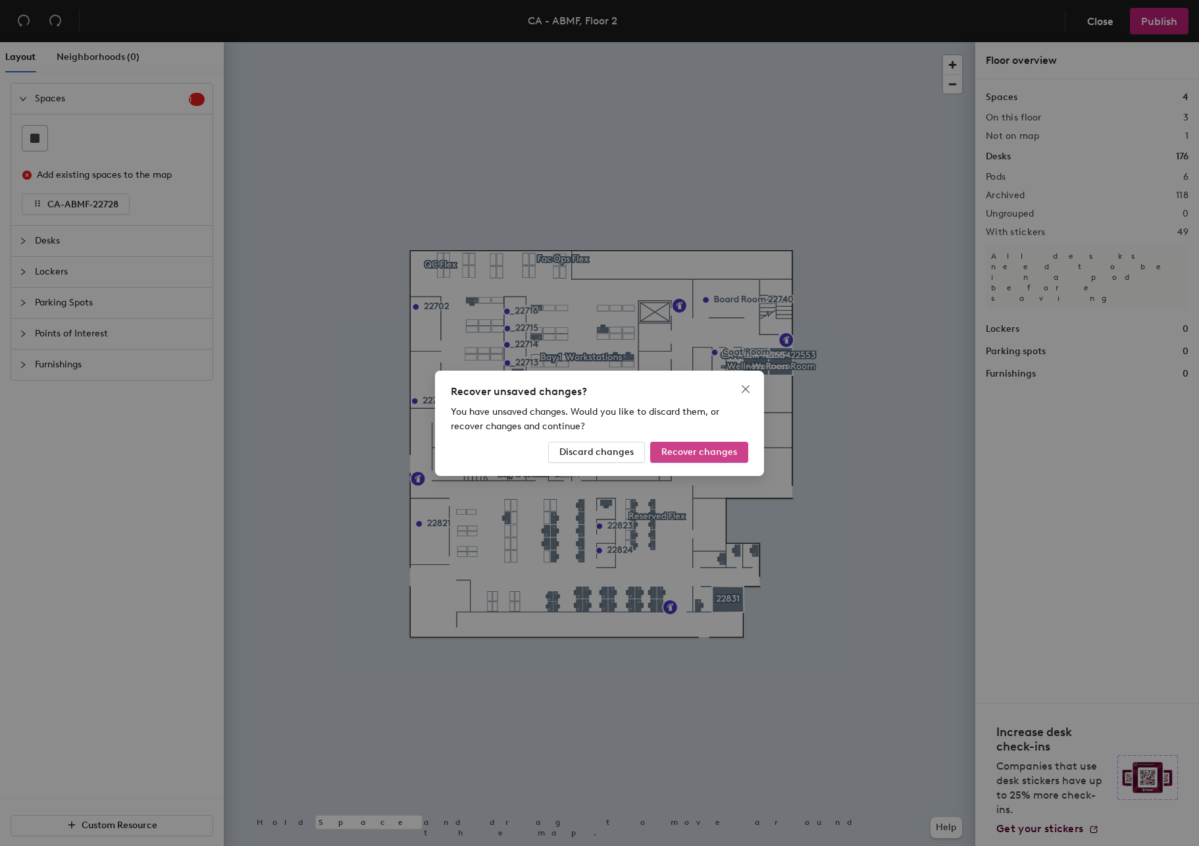
click at [703, 455] on span "Recover changes" at bounding box center [700, 451] width 76 height 11
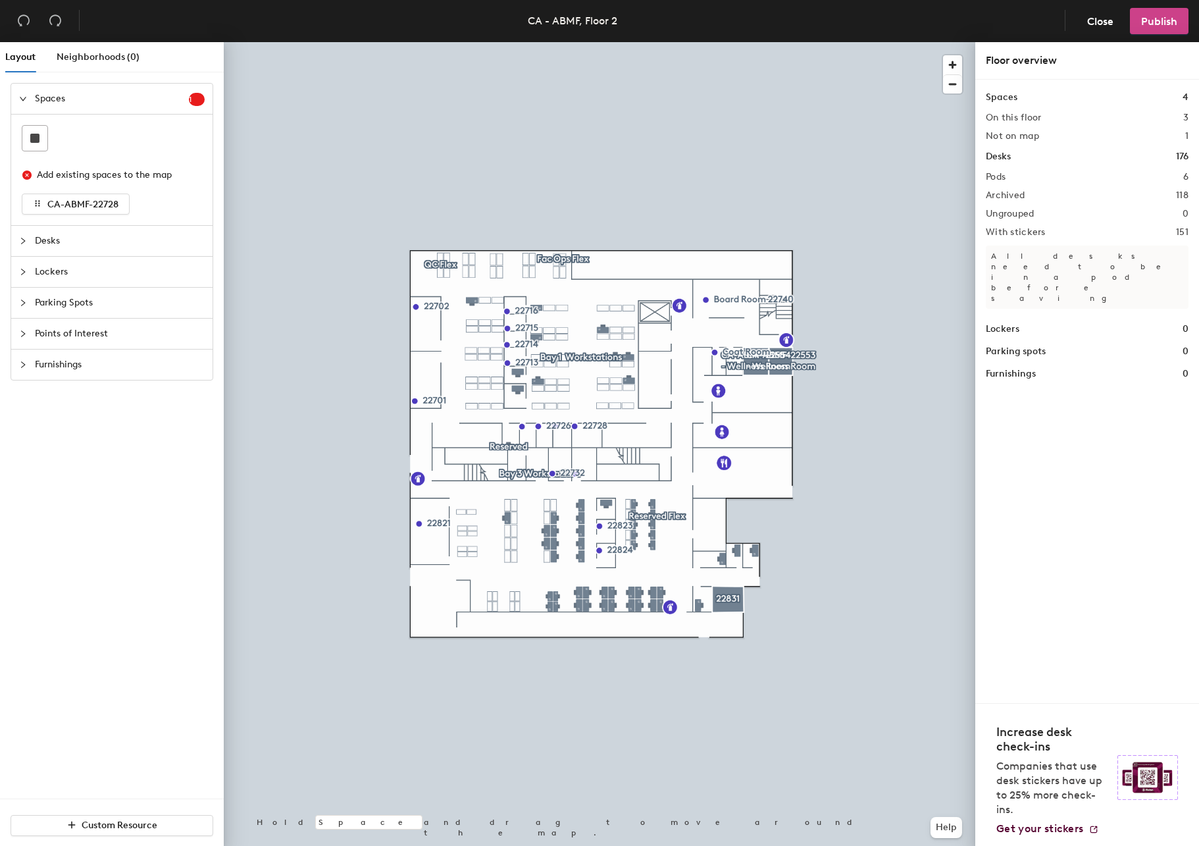
click at [1166, 26] on span "Publish" at bounding box center [1159, 21] width 36 height 13
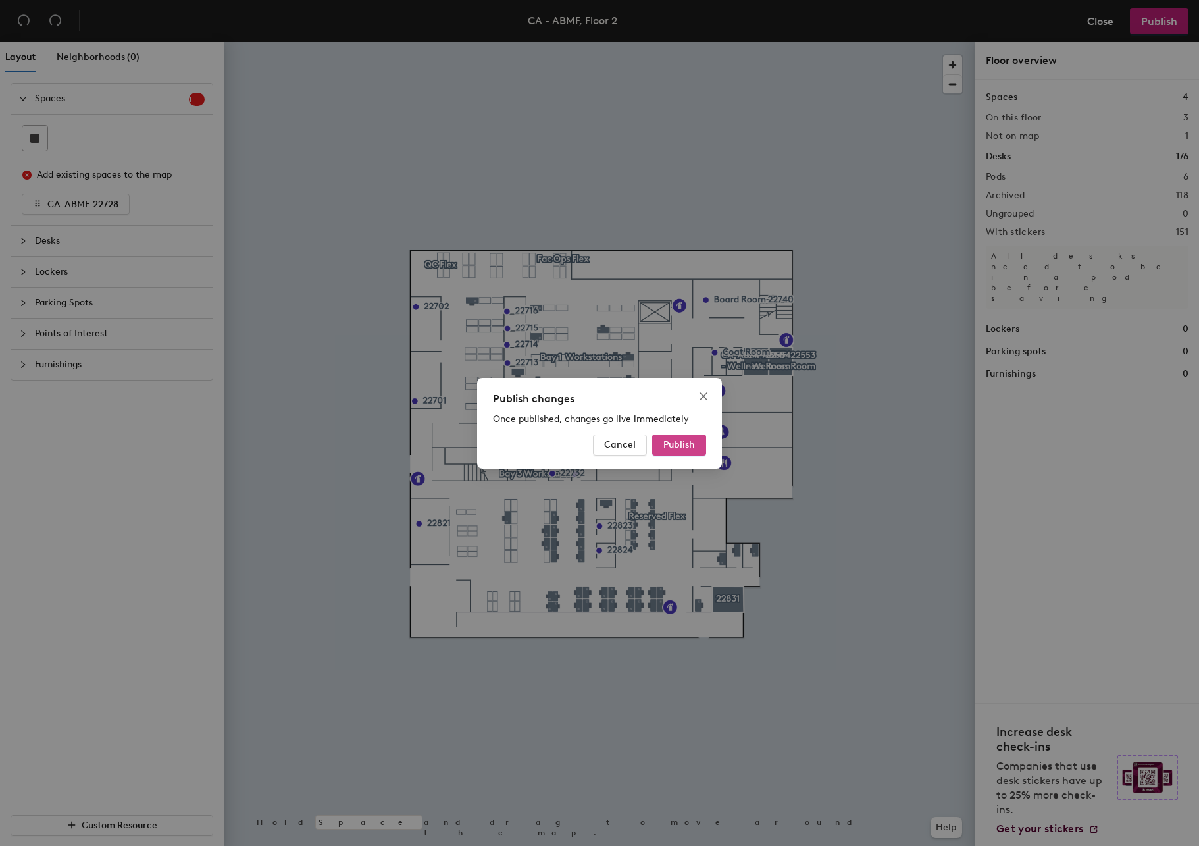
click at [675, 450] on button "Publish" at bounding box center [679, 444] width 54 height 21
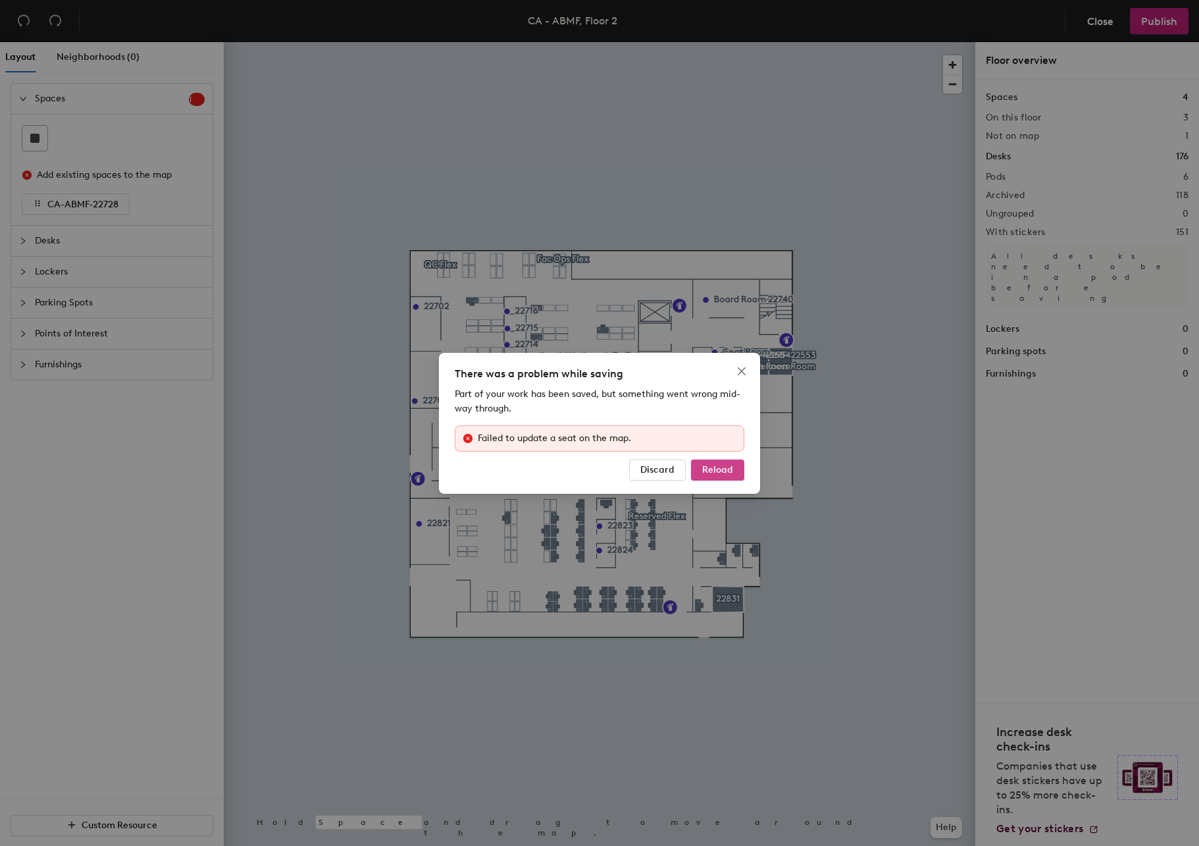
click at [714, 471] on span "Reload" at bounding box center [717, 469] width 31 height 11
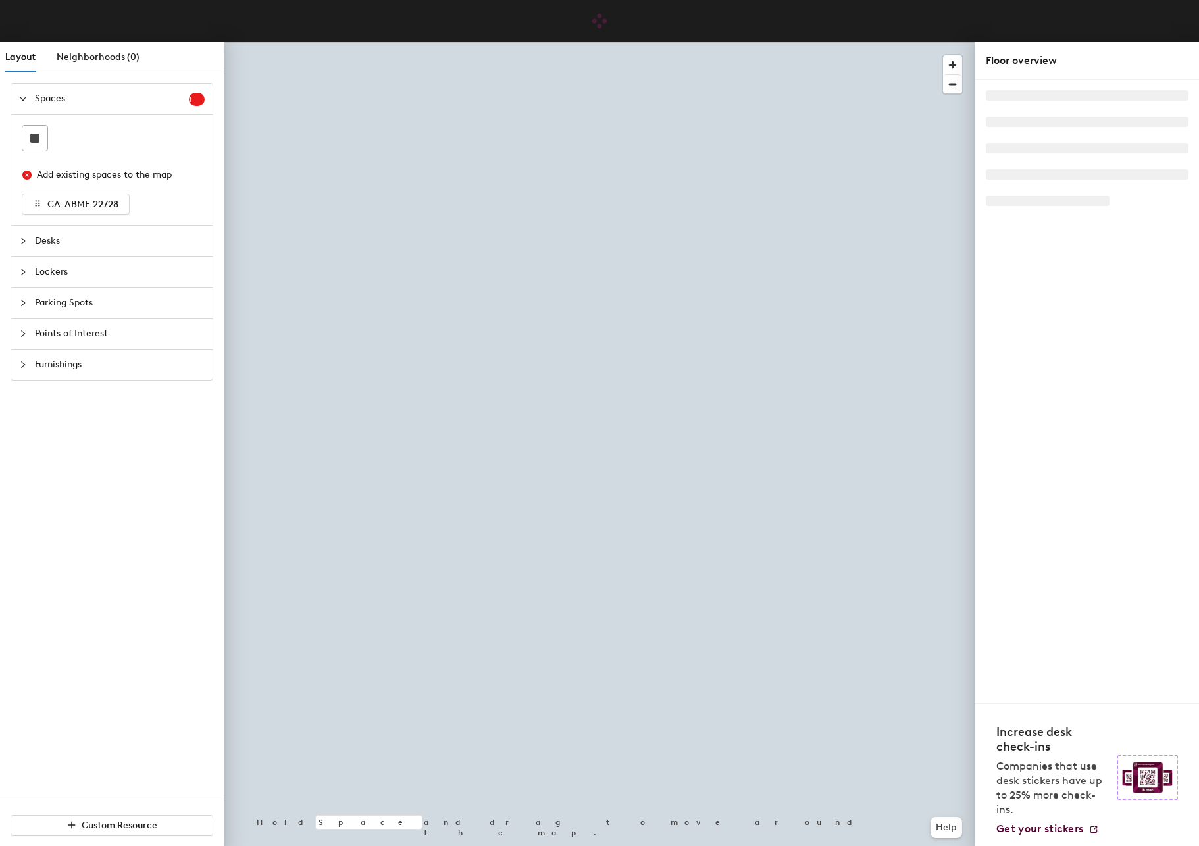
click at [72, 170] on div "Add existing spaces to the map" at bounding box center [115, 175] width 157 height 14
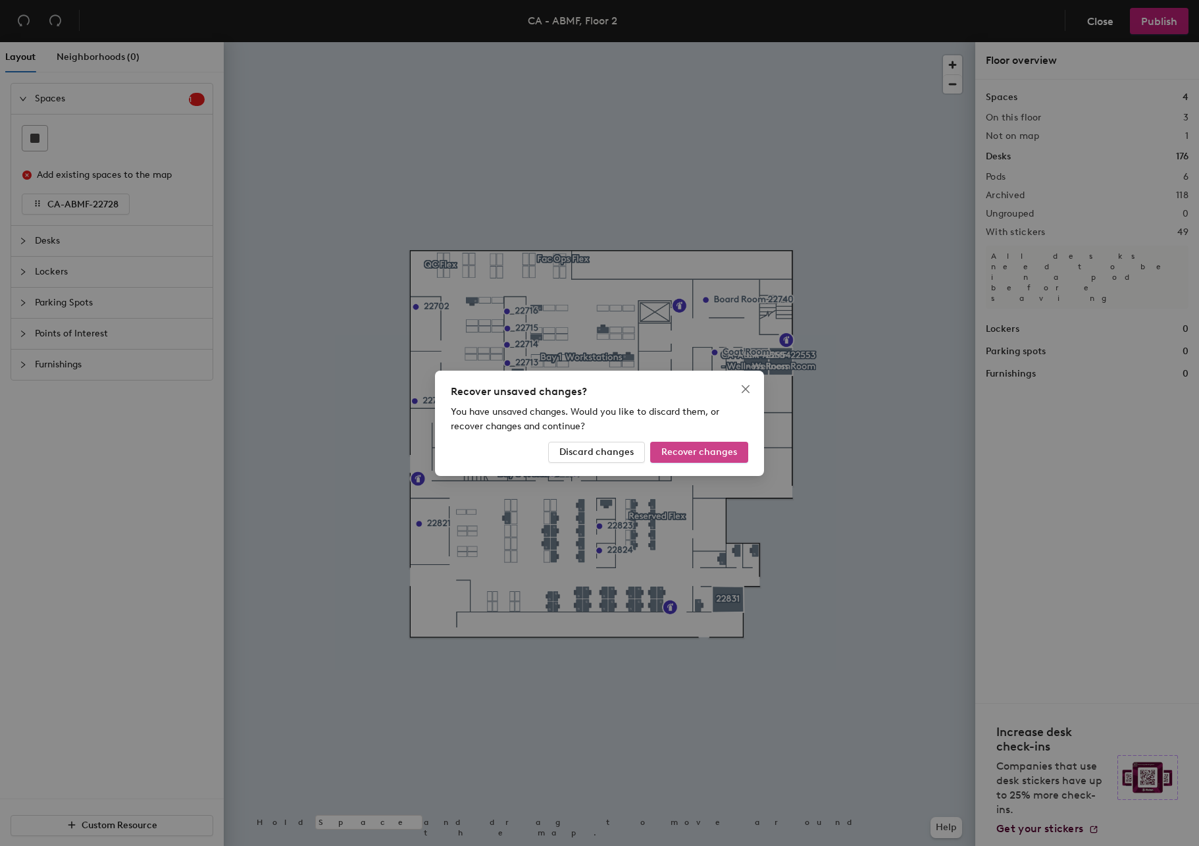
click at [710, 453] on span "Recover changes" at bounding box center [700, 451] width 76 height 11
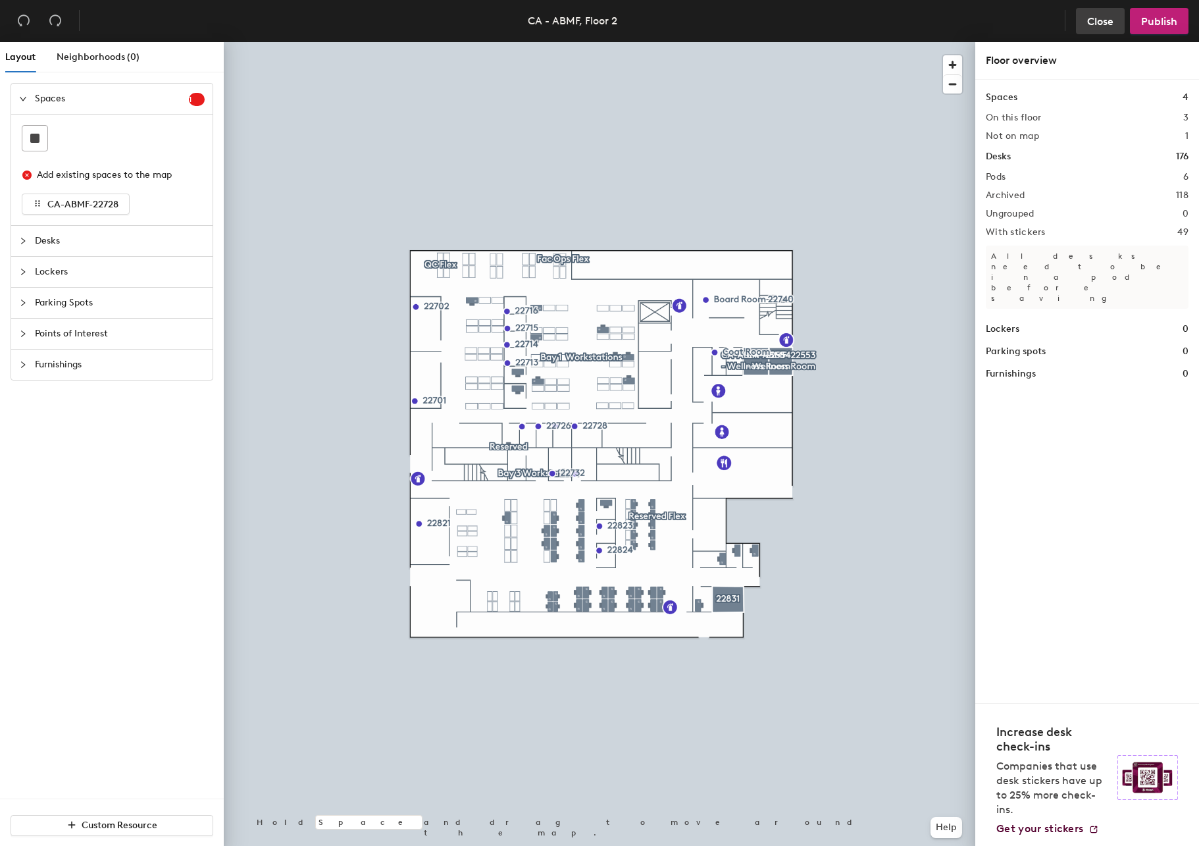
click at [1115, 16] on button "Close" at bounding box center [1100, 21] width 49 height 26
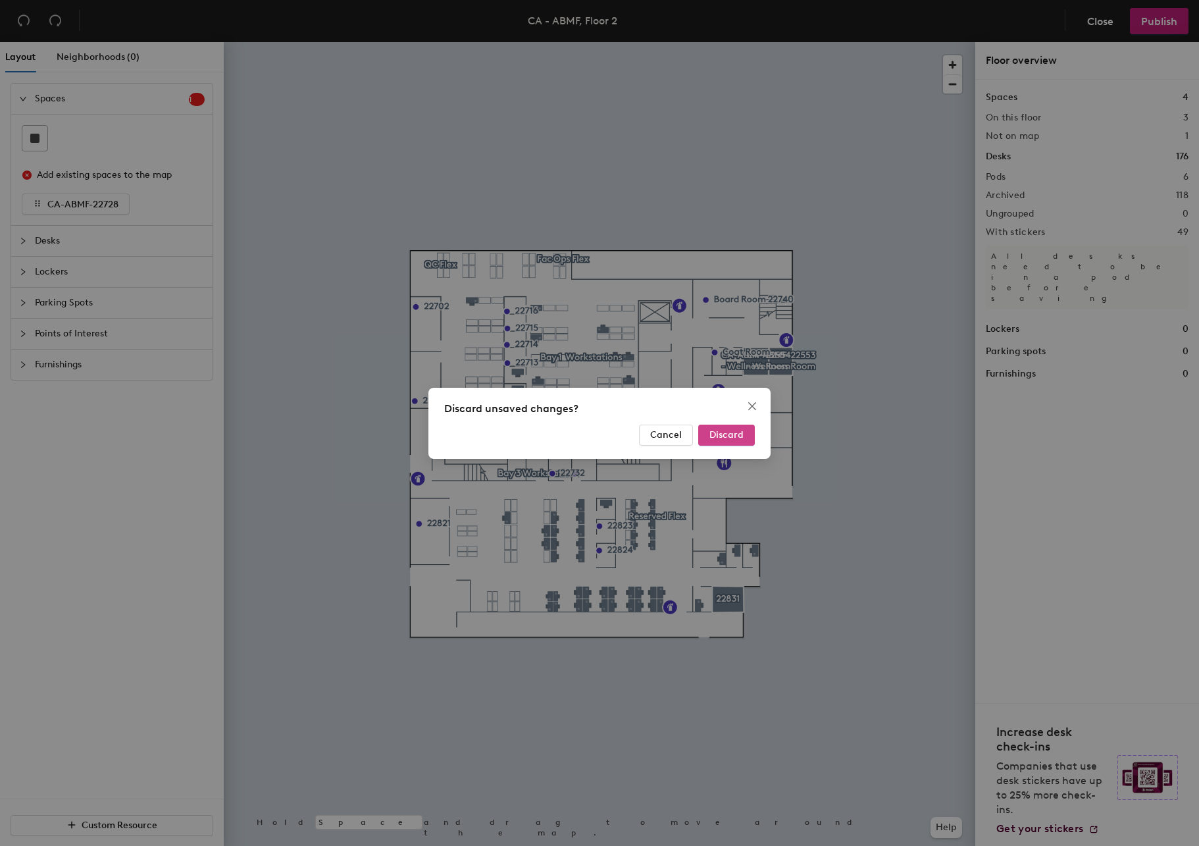
click at [732, 434] on span "Discard" at bounding box center [727, 434] width 34 height 11
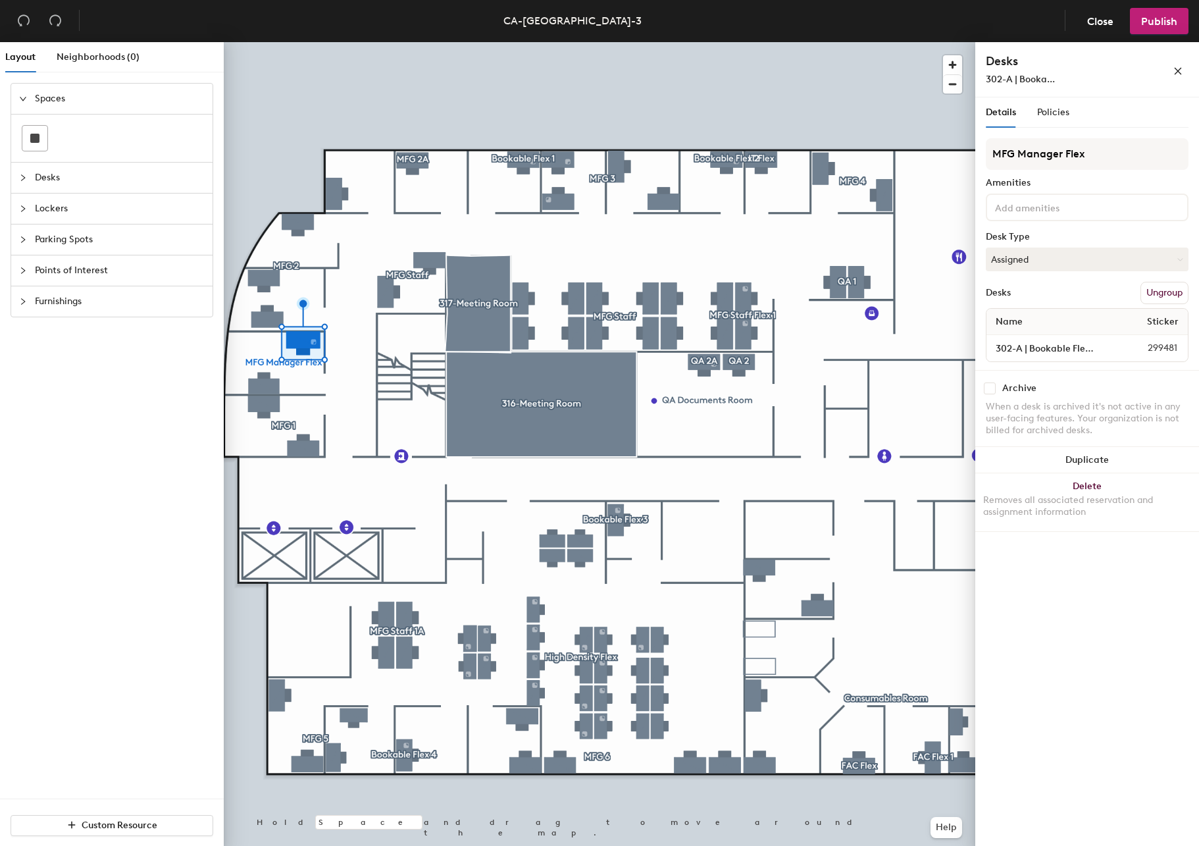
click at [993, 389] on input "checkbox" at bounding box center [990, 388] width 12 height 12
checkbox input "true"
click at [997, 390] on div "Archive" at bounding box center [1087, 388] width 203 height 12
click at [993, 385] on input "checkbox" at bounding box center [990, 388] width 12 height 12
checkbox input "true"
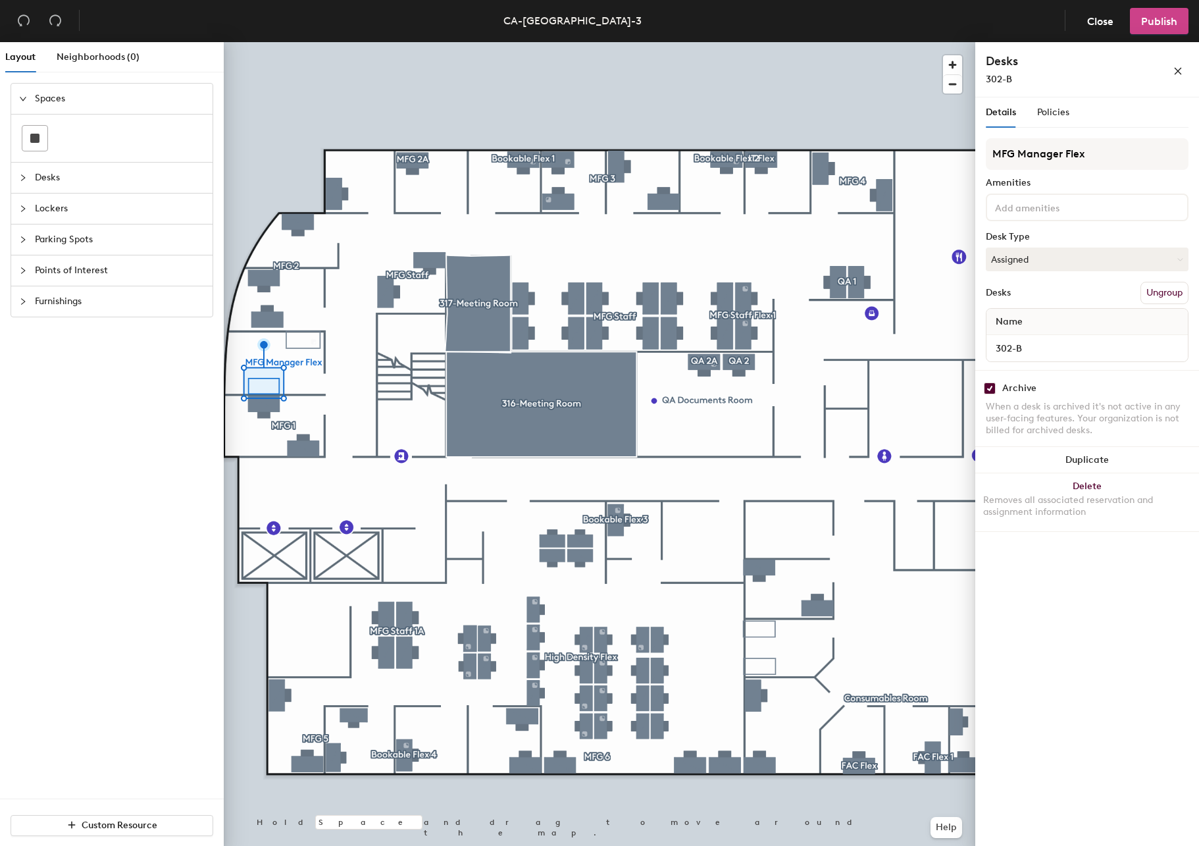
click at [1139, 26] on button "Publish" at bounding box center [1159, 21] width 59 height 26
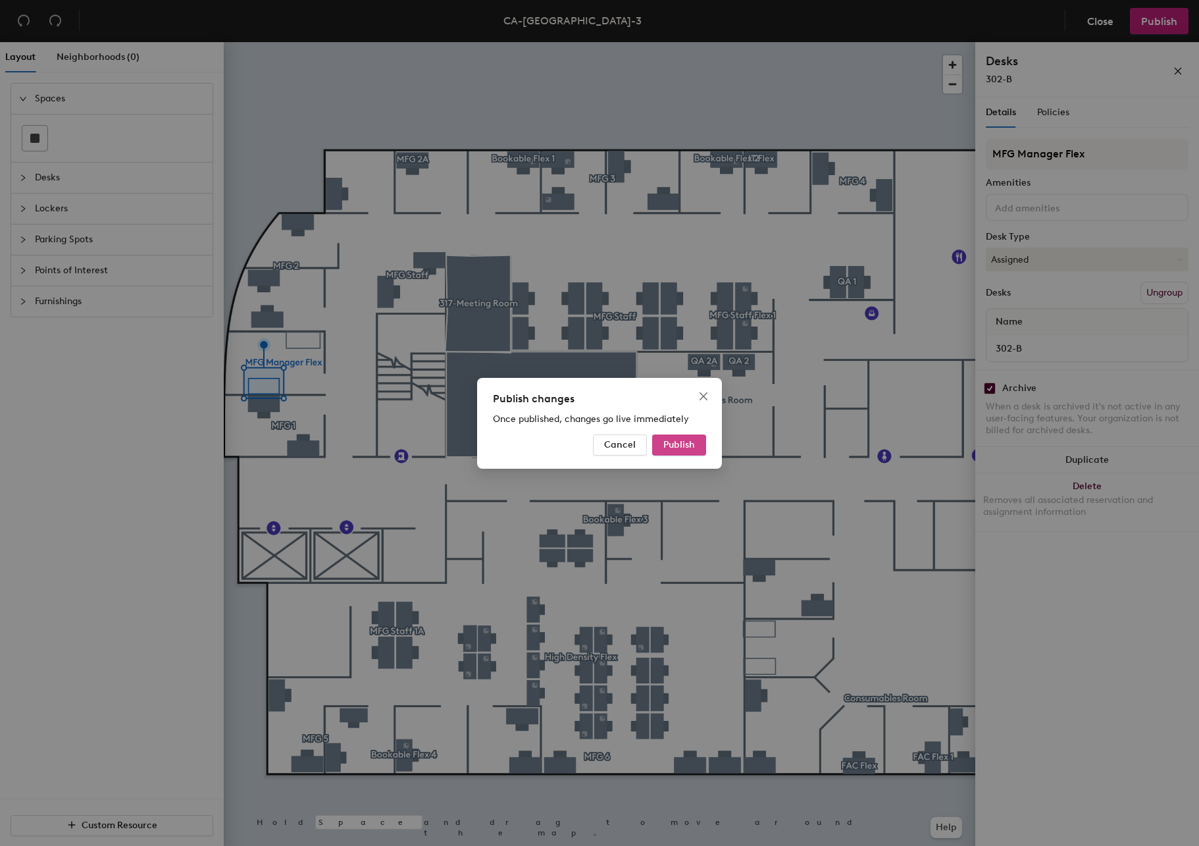
click at [686, 444] on span "Publish" at bounding box center [679, 444] width 32 height 11
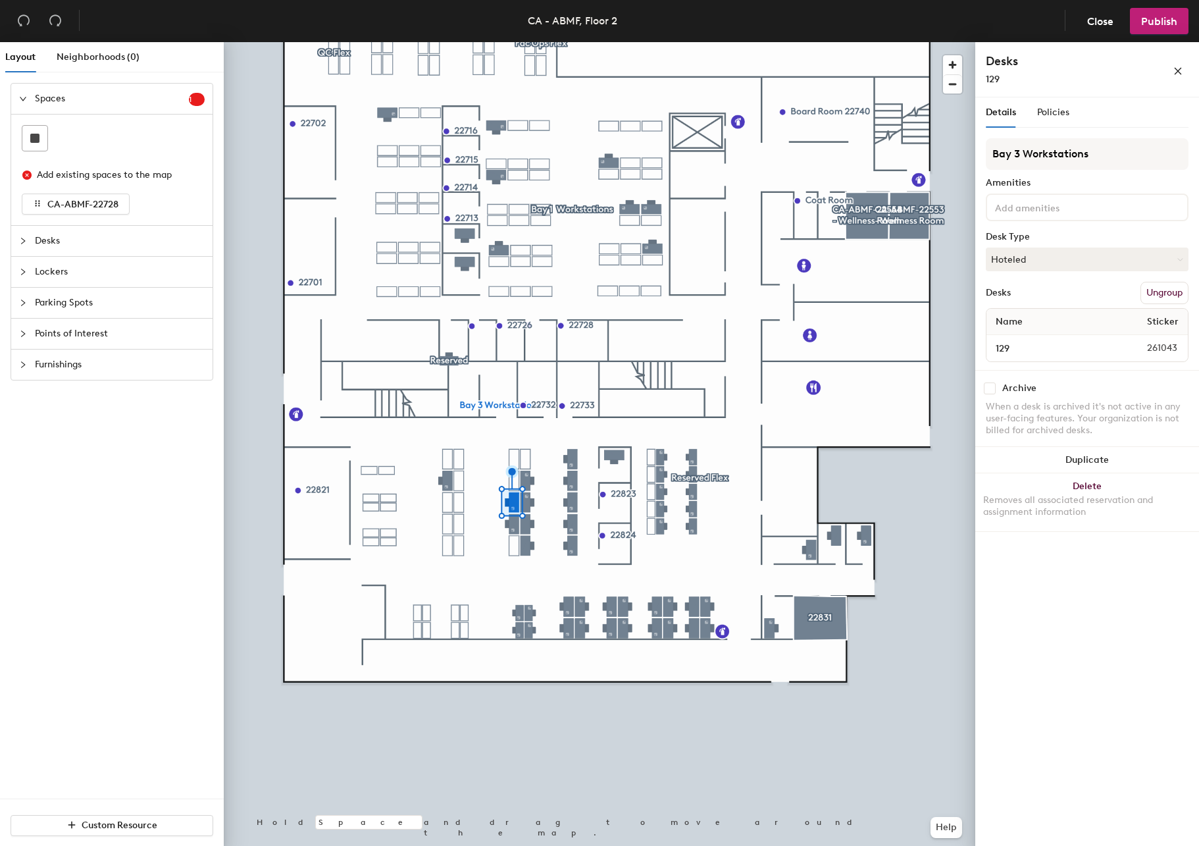
click at [993, 388] on input "checkbox" at bounding box center [990, 388] width 12 height 12
checkbox input "true"
click at [985, 388] on input "checkbox" at bounding box center [990, 388] width 12 height 12
checkbox input "true"
click at [985, 384] on input "checkbox" at bounding box center [990, 388] width 12 height 12
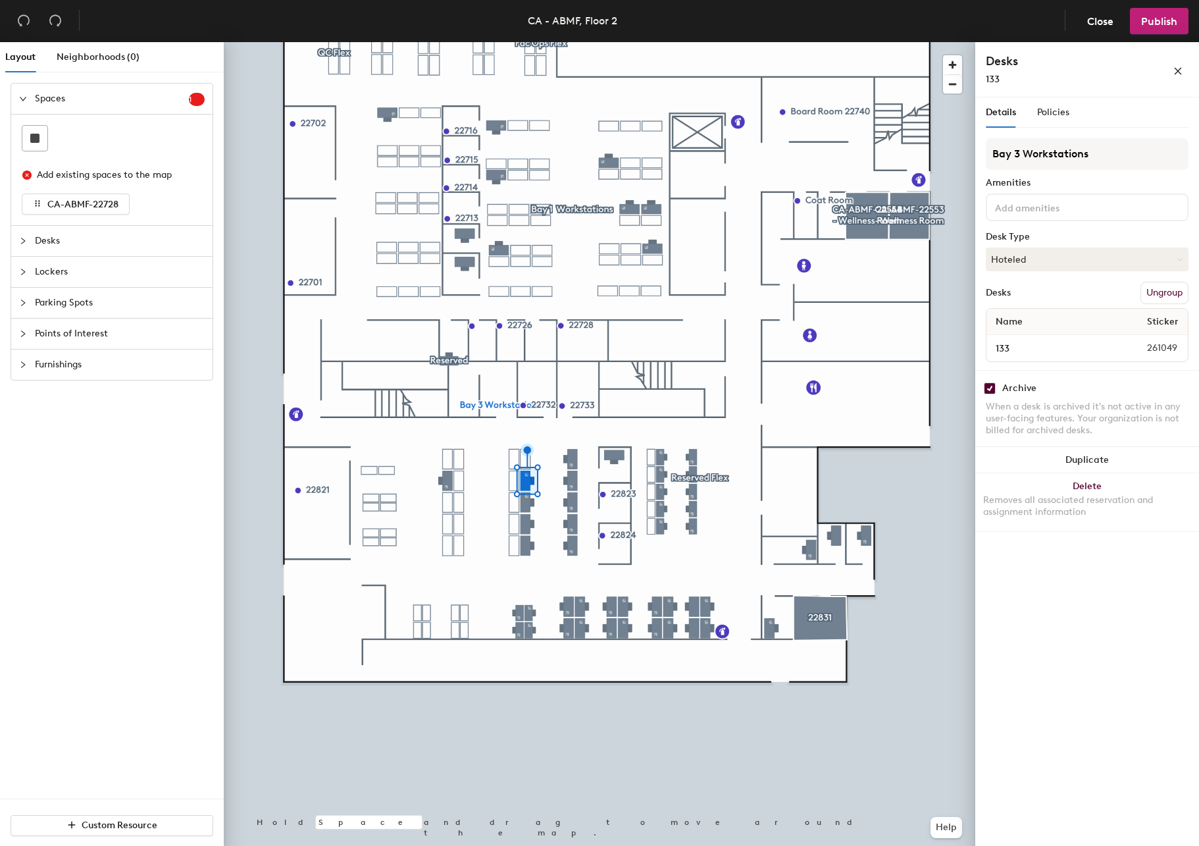
checkbox input "true"
click at [521, 42] on div at bounding box center [600, 42] width 752 height 0
click at [1004, 386] on div "Archive" at bounding box center [1019, 388] width 34 height 11
click at [989, 386] on input "checkbox" at bounding box center [990, 388] width 12 height 12
checkbox input "true"
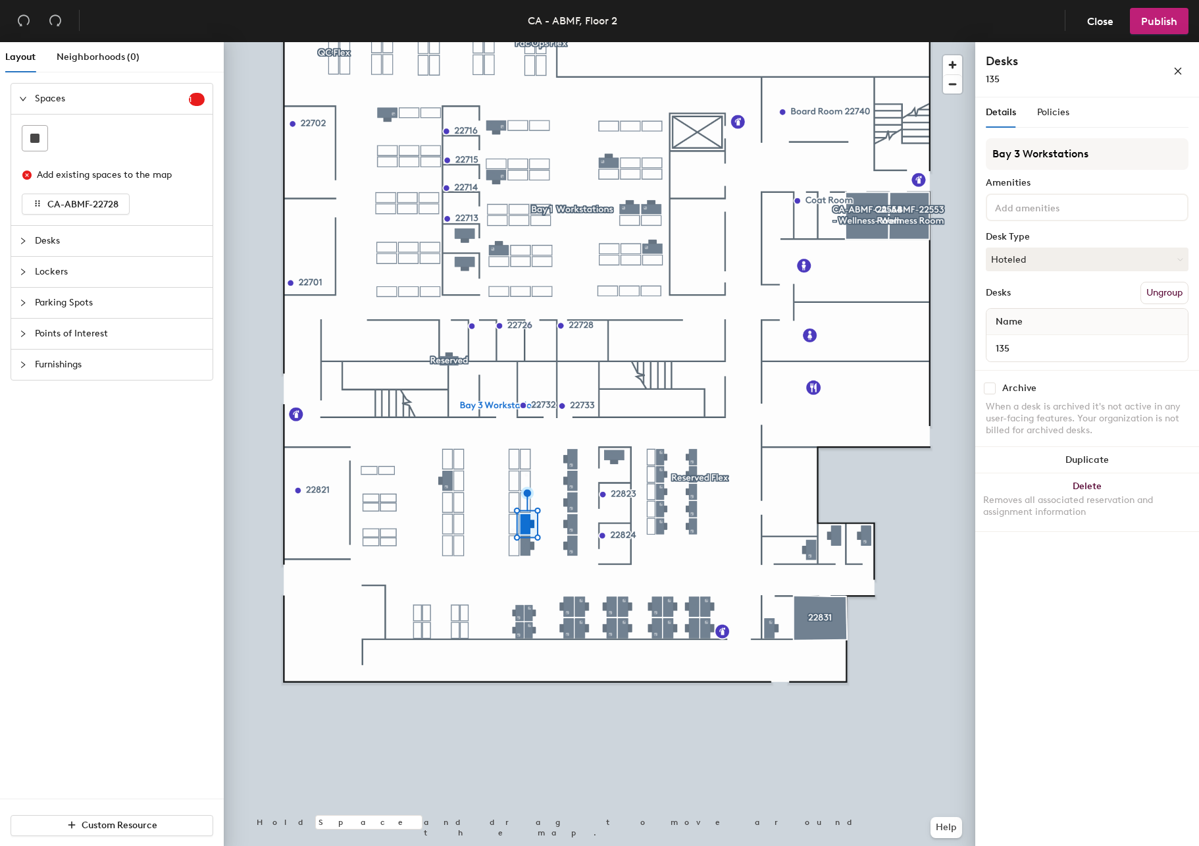
click at [987, 386] on input "checkbox" at bounding box center [990, 388] width 12 height 12
checkbox input "true"
click at [990, 389] on input "checkbox" at bounding box center [990, 388] width 12 height 12
checkbox input "true"
click at [991, 384] on input "checkbox" at bounding box center [990, 388] width 12 height 12
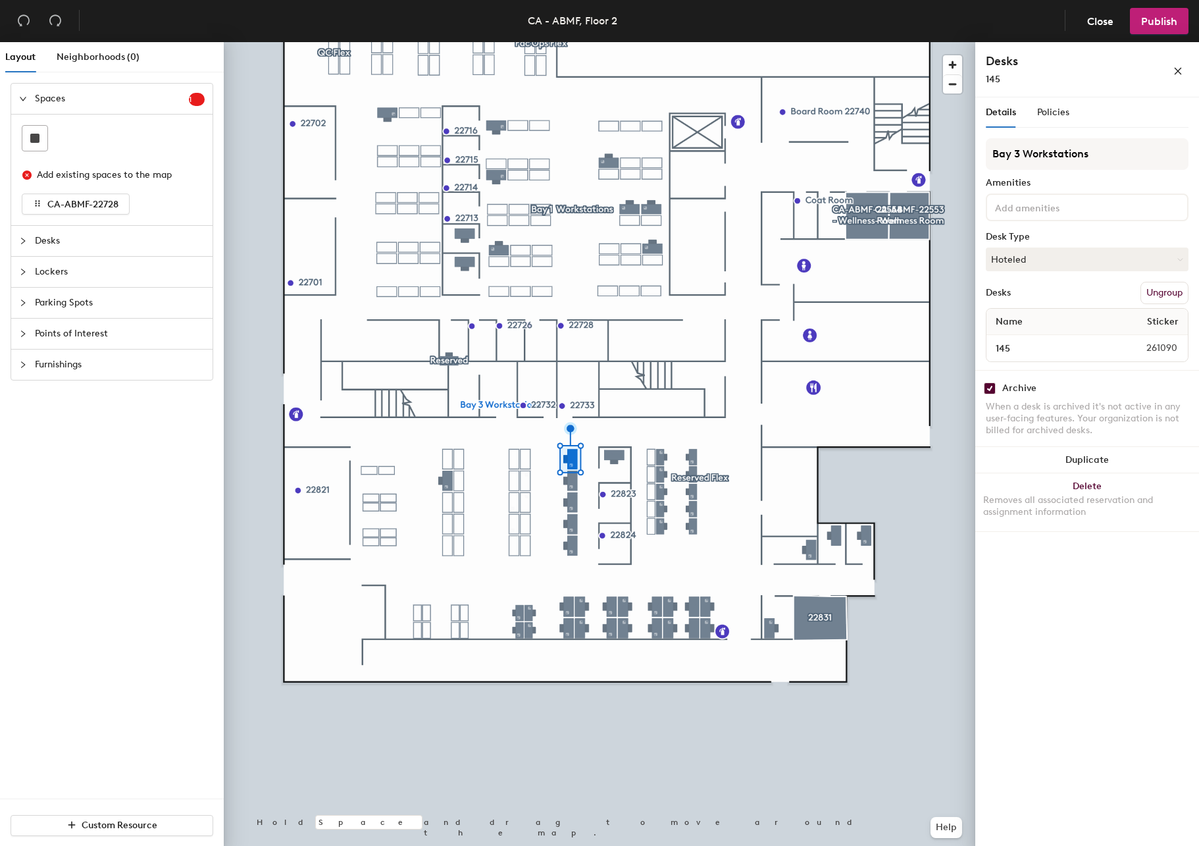
checkbox input "true"
click at [985, 395] on div "Archive When a desk is archived it's not active in any user-facing features. Yo…" at bounding box center [1087, 411] width 224 height 82
click at [991, 388] on input "checkbox" at bounding box center [990, 388] width 12 height 12
checkbox input "true"
click at [993, 385] on input "checkbox" at bounding box center [990, 388] width 12 height 12
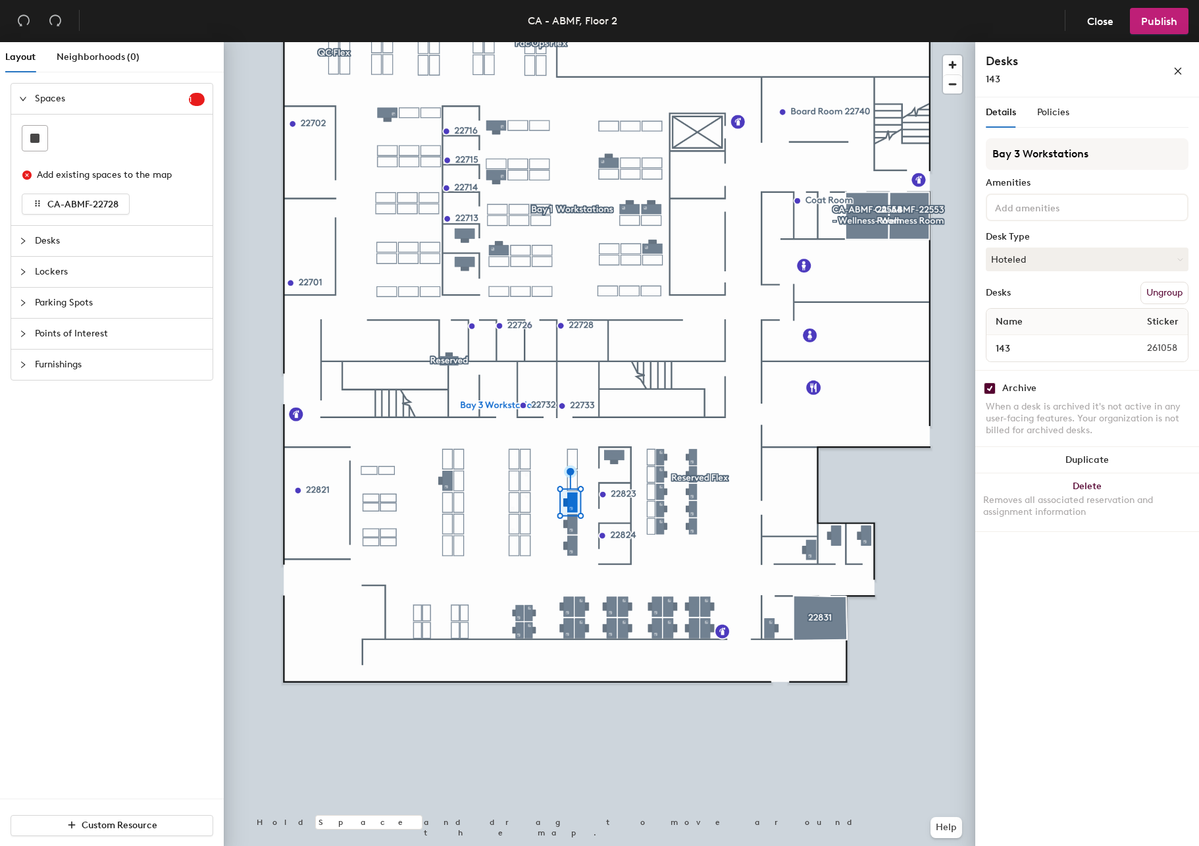
checkbox input "true"
click at [991, 390] on input "checkbox" at bounding box center [990, 388] width 12 height 12
checkbox input "true"
click at [987, 392] on input "checkbox" at bounding box center [990, 388] width 12 height 12
checkbox input "true"
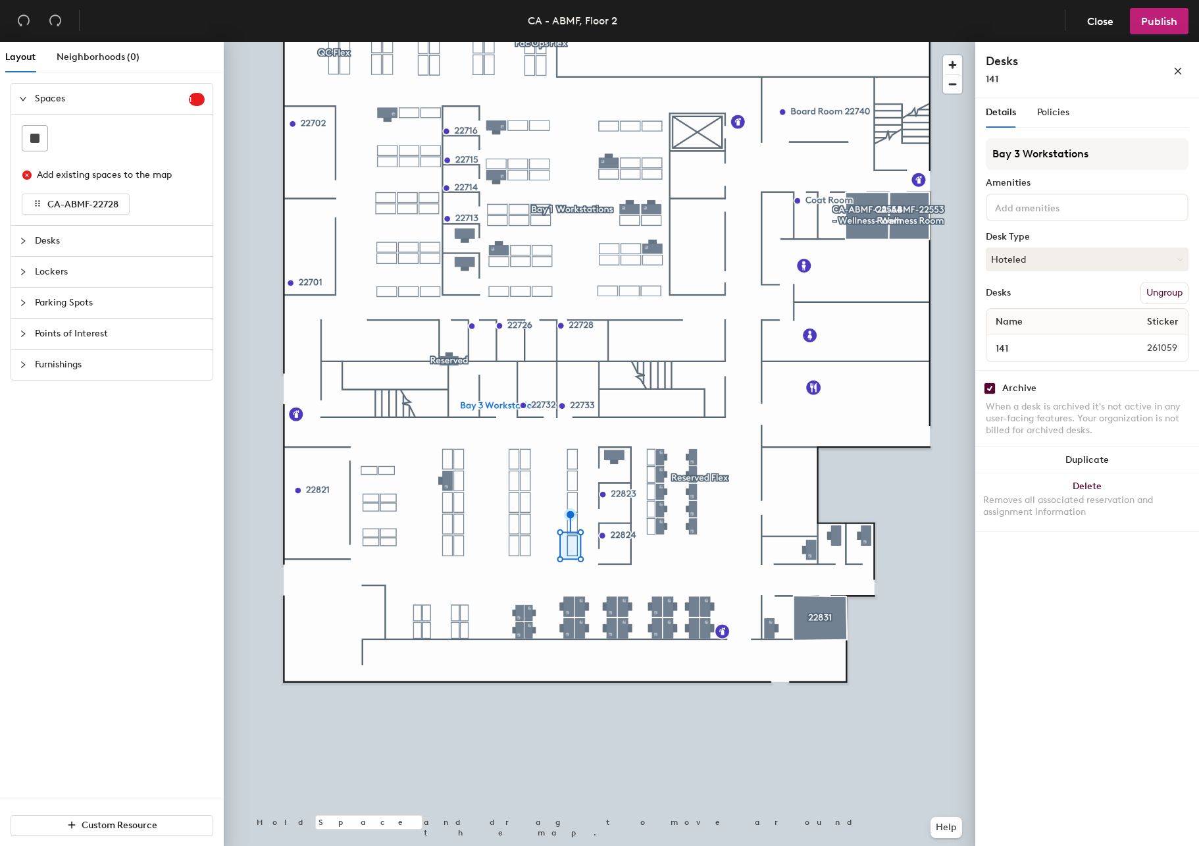
click at [663, 42] on div at bounding box center [600, 42] width 752 height 0
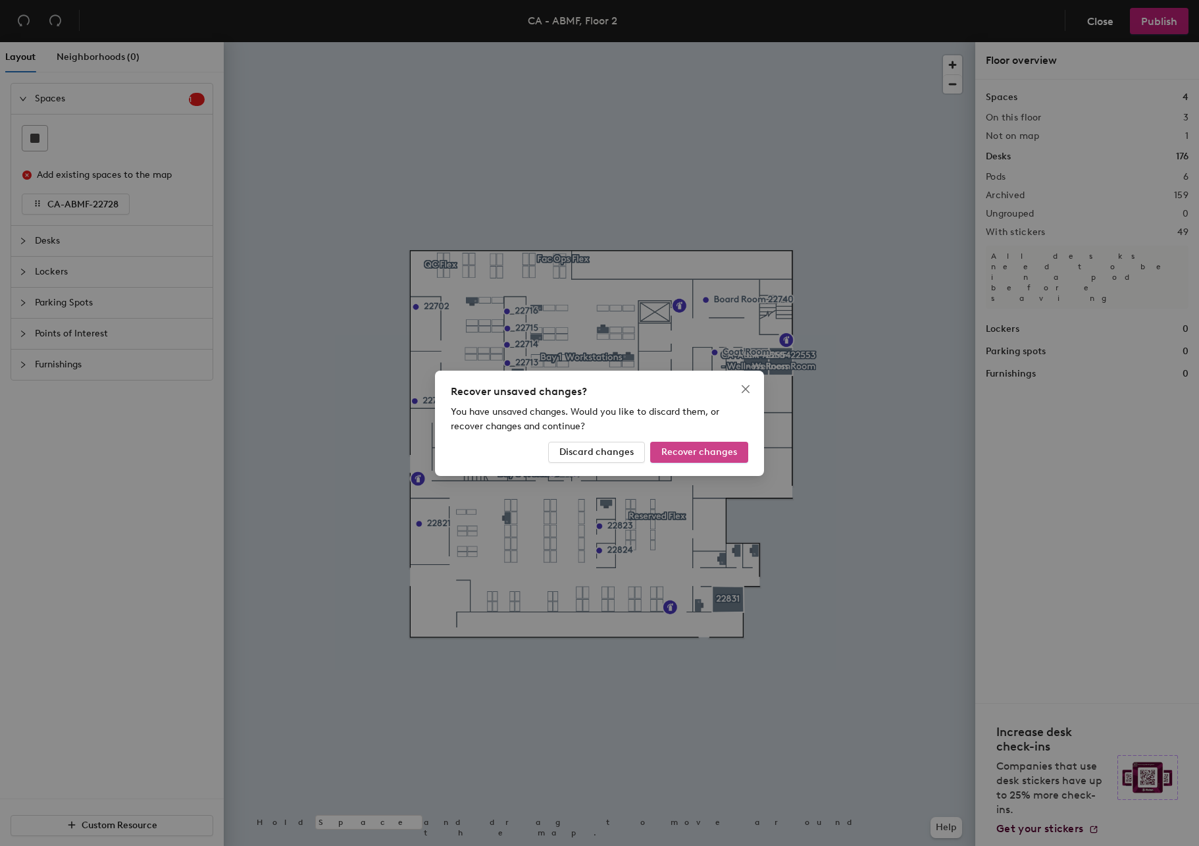
click at [736, 449] on span "Recover changes" at bounding box center [700, 451] width 76 height 11
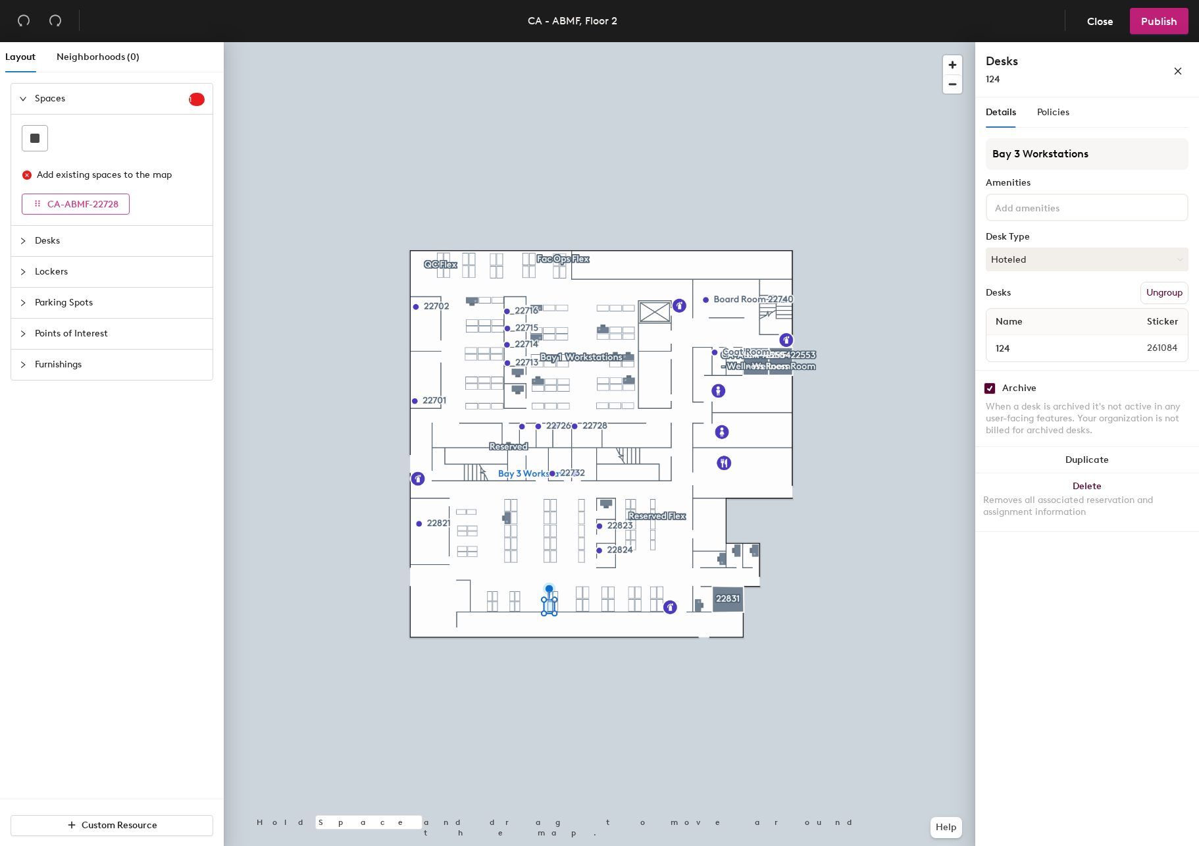
click at [94, 194] on button "CA-ABMF-22728" at bounding box center [76, 204] width 108 height 21
click at [1156, 27] on span "Publish" at bounding box center [1159, 21] width 36 height 13
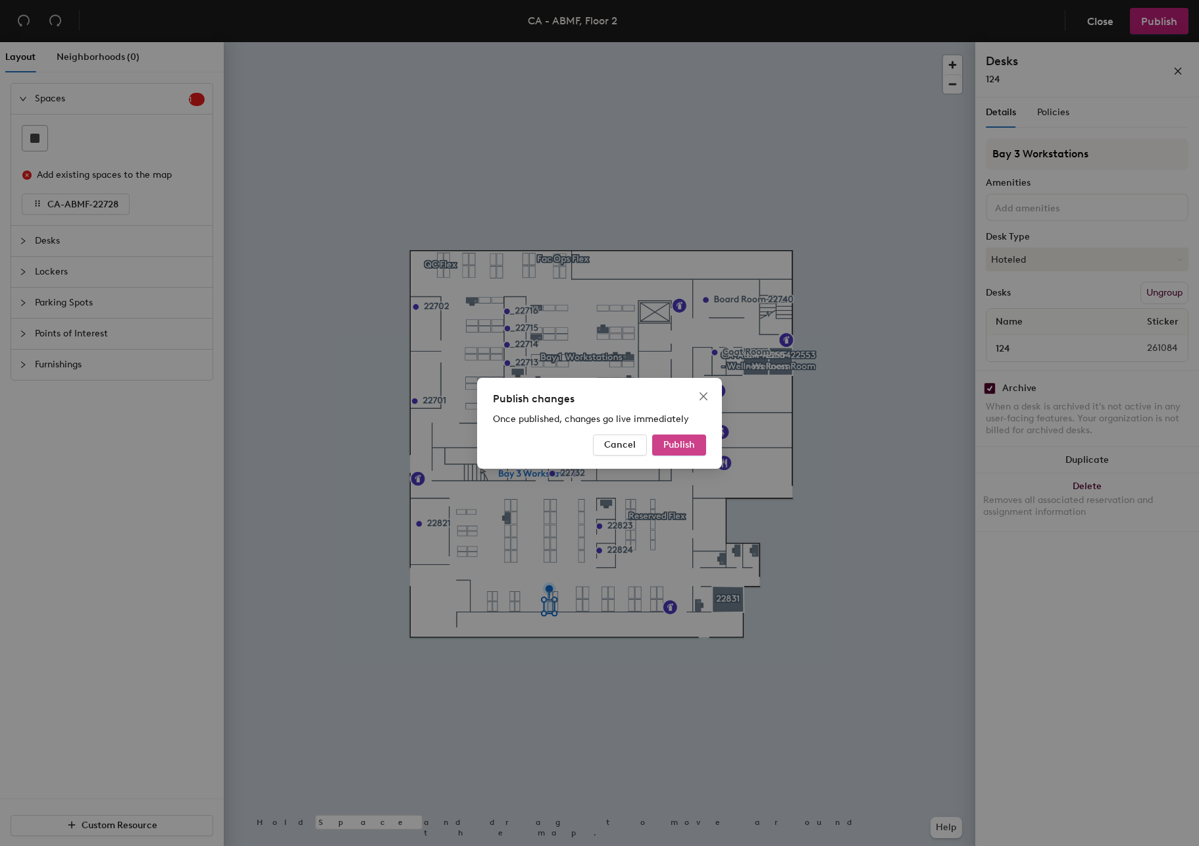
click at [677, 443] on span "Publish" at bounding box center [679, 444] width 32 height 11
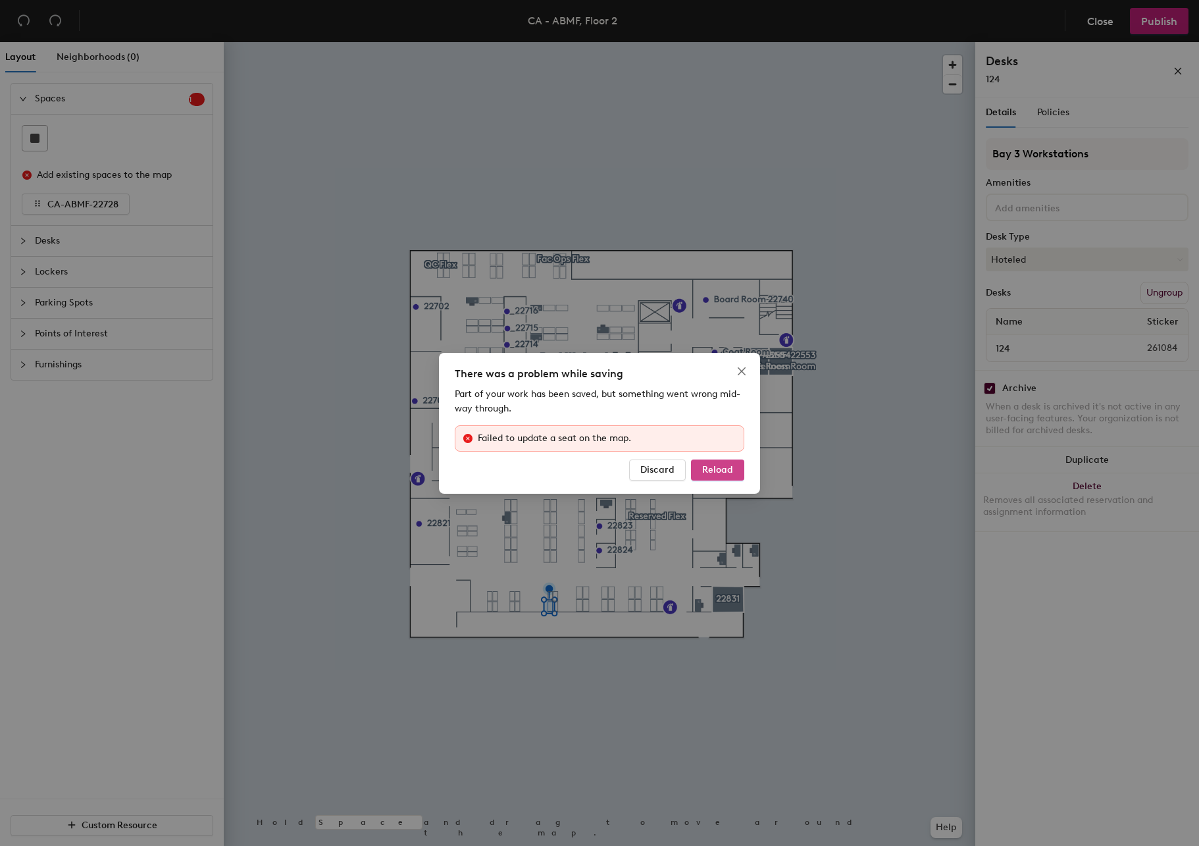
click at [727, 461] on button "Reload" at bounding box center [717, 469] width 53 height 21
click at [727, 466] on span "Reload" at bounding box center [717, 469] width 31 height 11
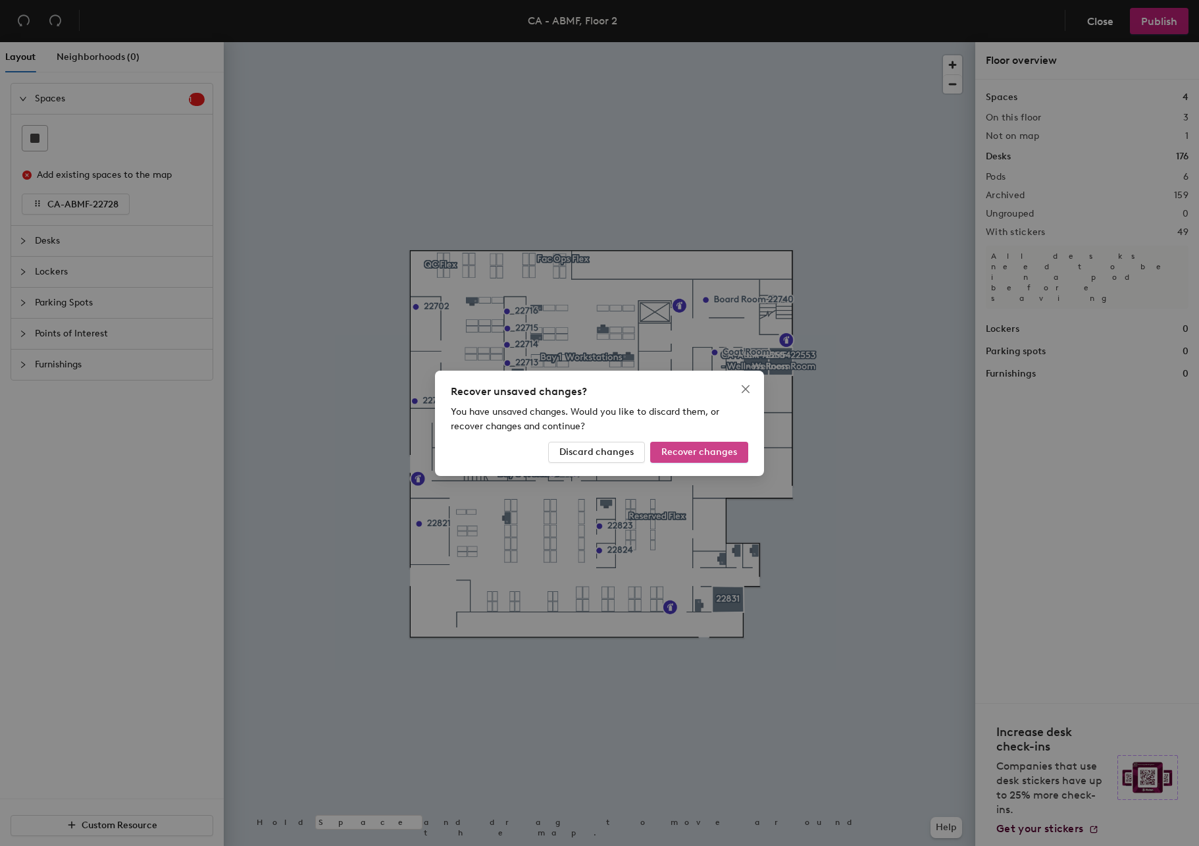
click at [719, 455] on span "Recover changes" at bounding box center [700, 451] width 76 height 11
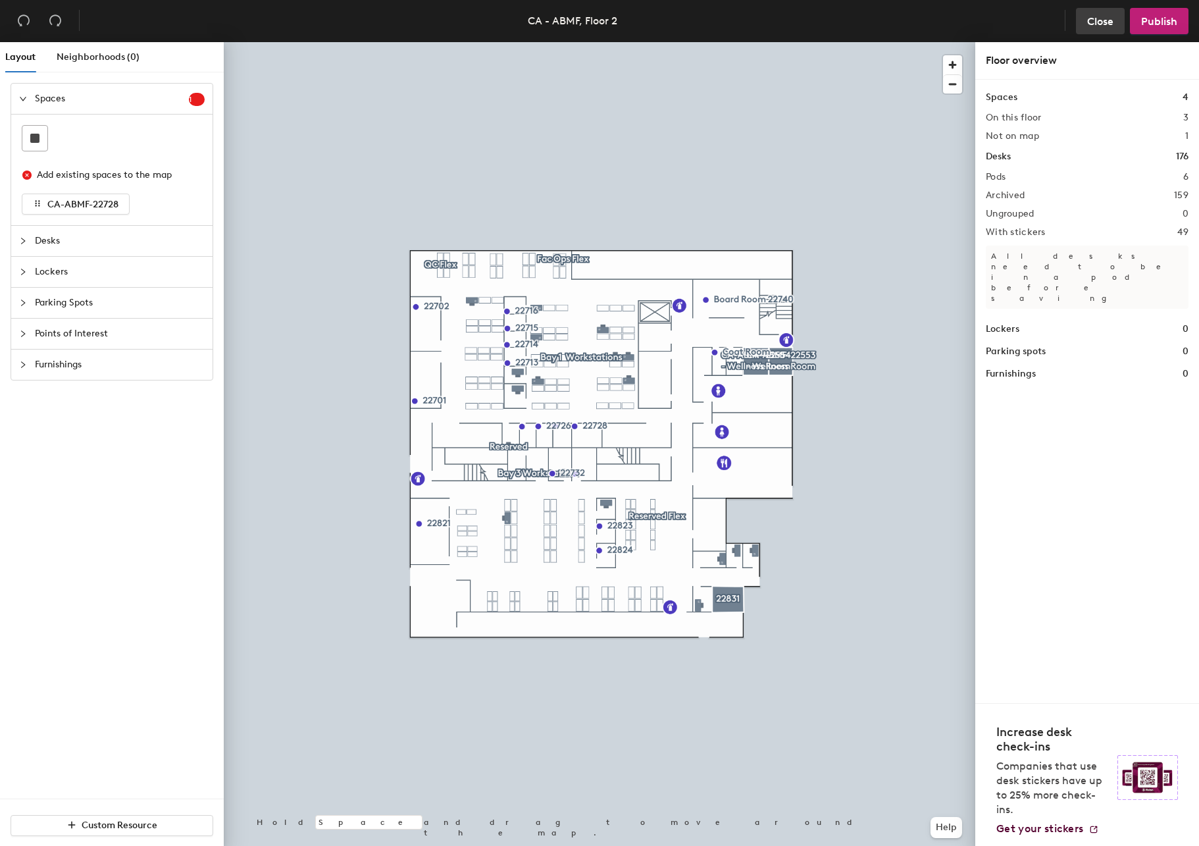
click at [1091, 18] on span "Close" at bounding box center [1100, 21] width 26 height 13
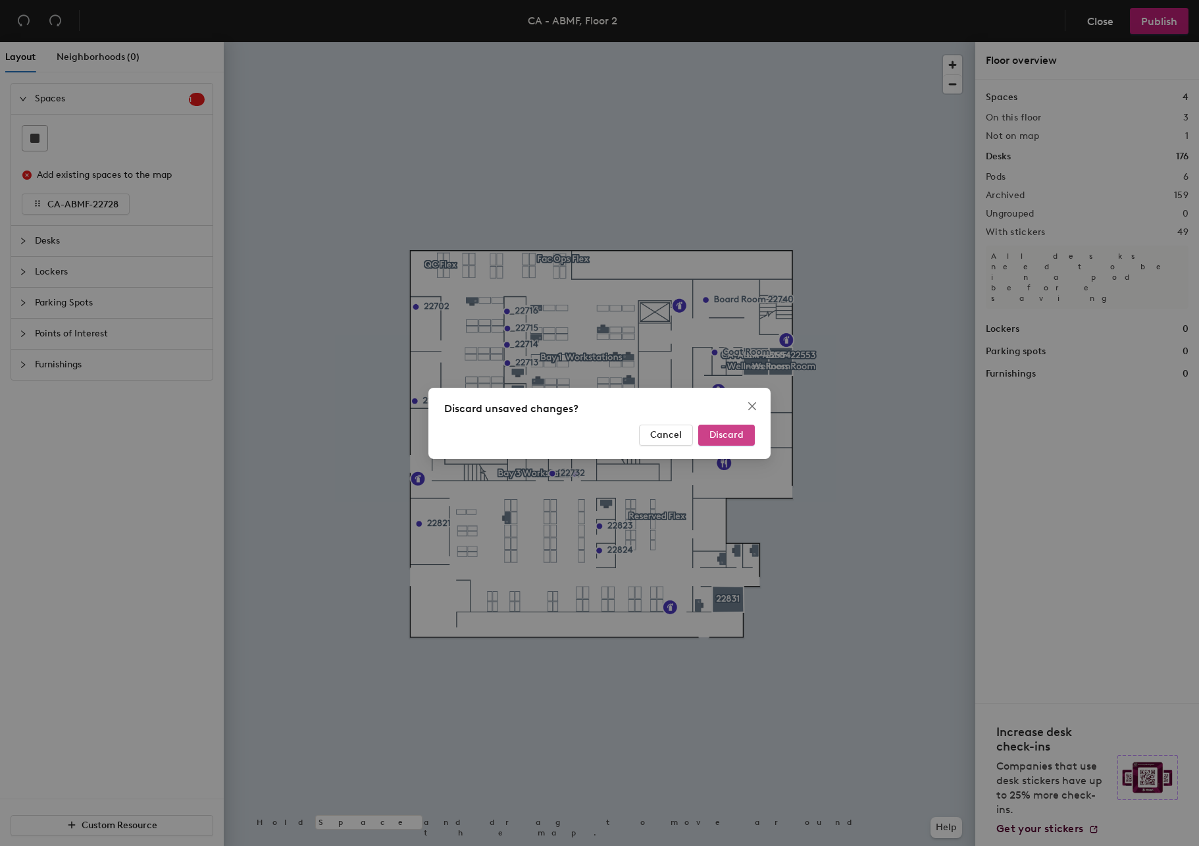
click at [728, 445] on button "Discard" at bounding box center [726, 435] width 57 height 21
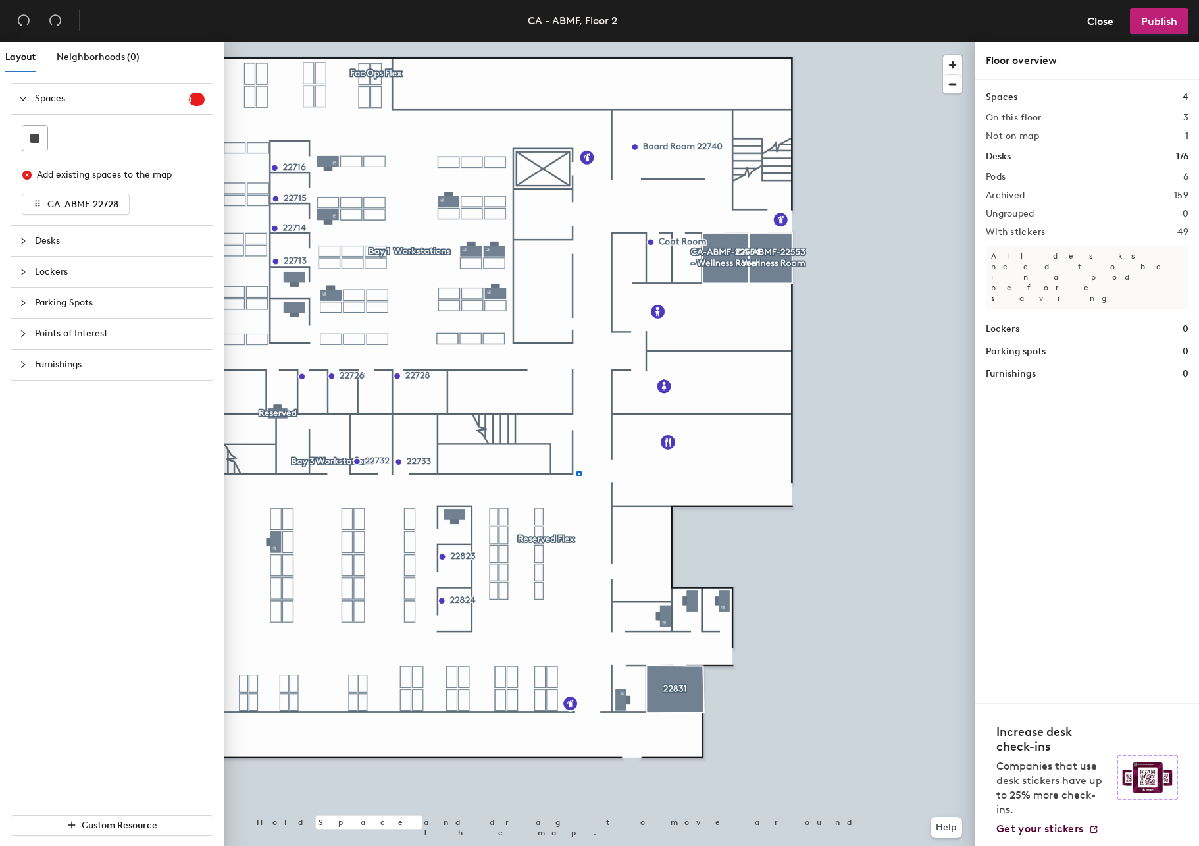
click at [579, 42] on div at bounding box center [600, 42] width 752 height 0
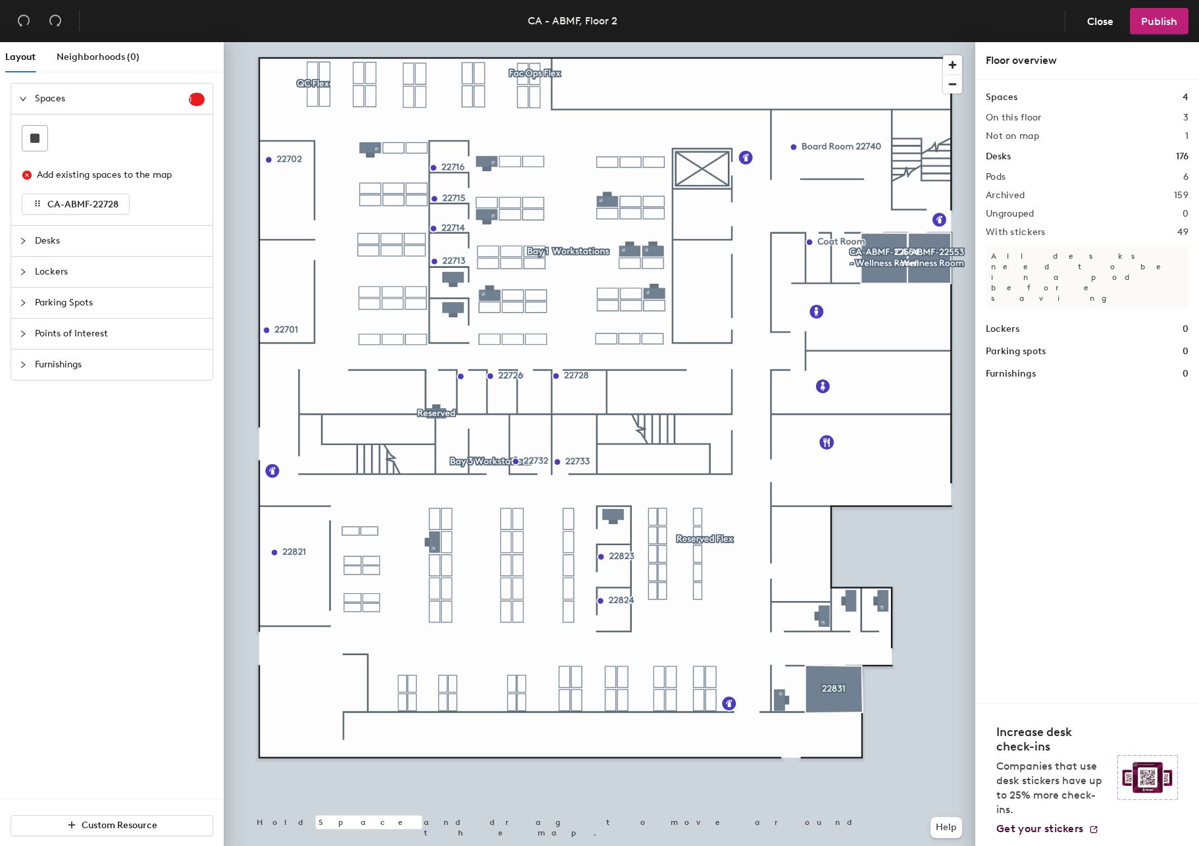
click at [368, 42] on div at bounding box center [600, 42] width 752 height 0
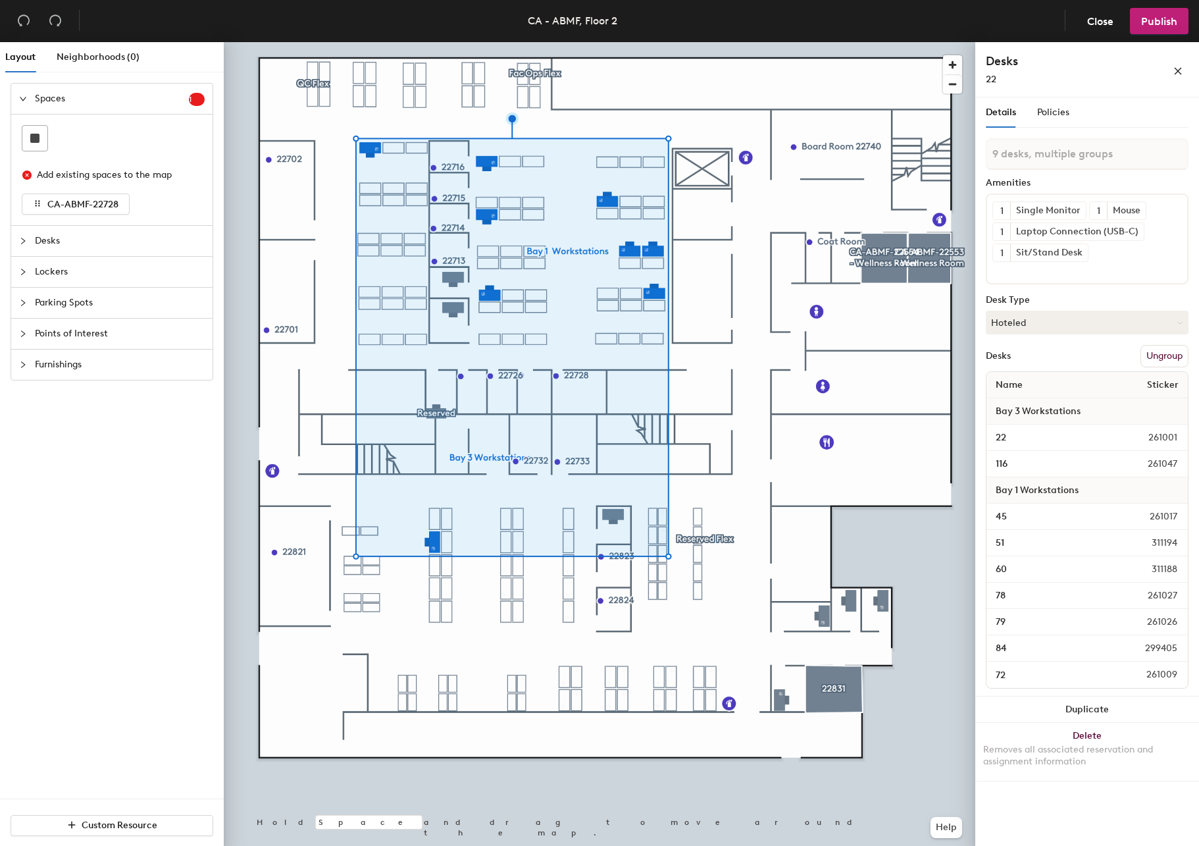
click at [1161, 355] on button "Ungroup" at bounding box center [1165, 356] width 48 height 22
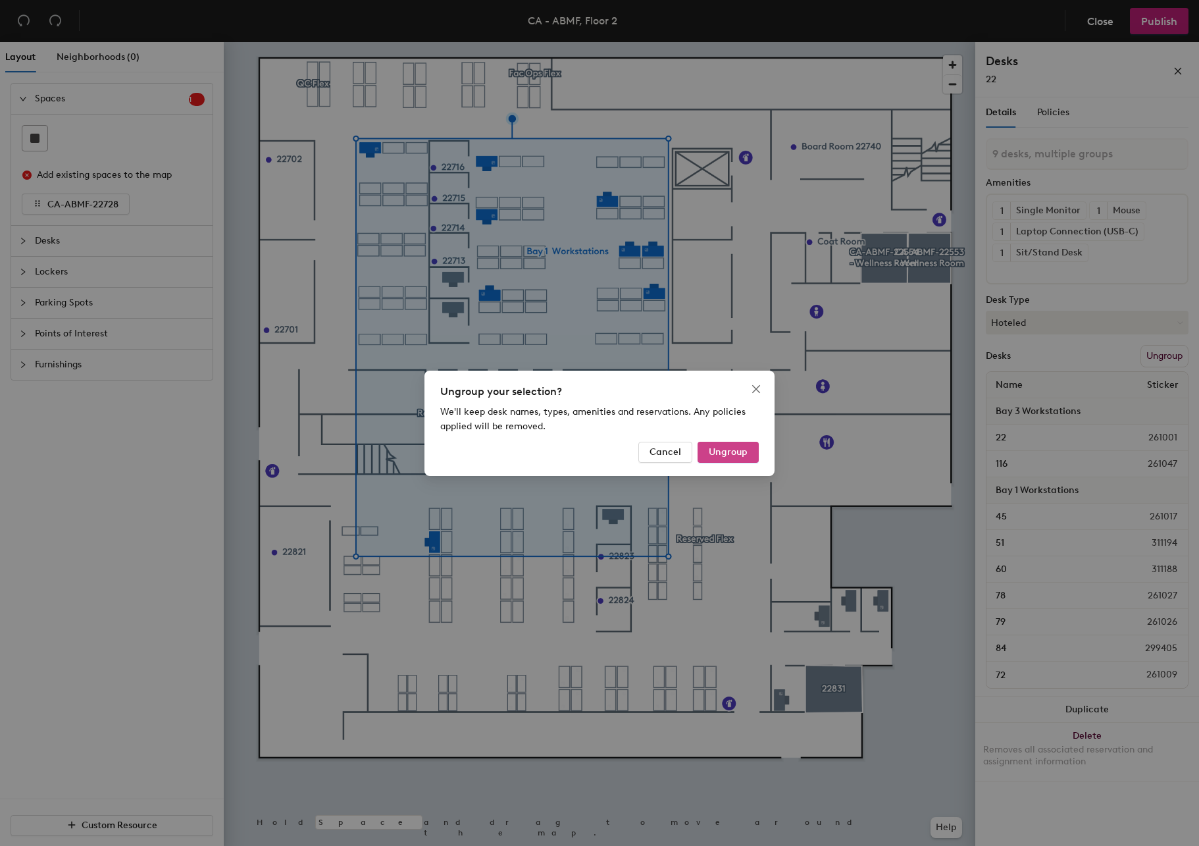
click at [743, 450] on span "Ungroup" at bounding box center [728, 451] width 39 height 11
type input "9 desks"
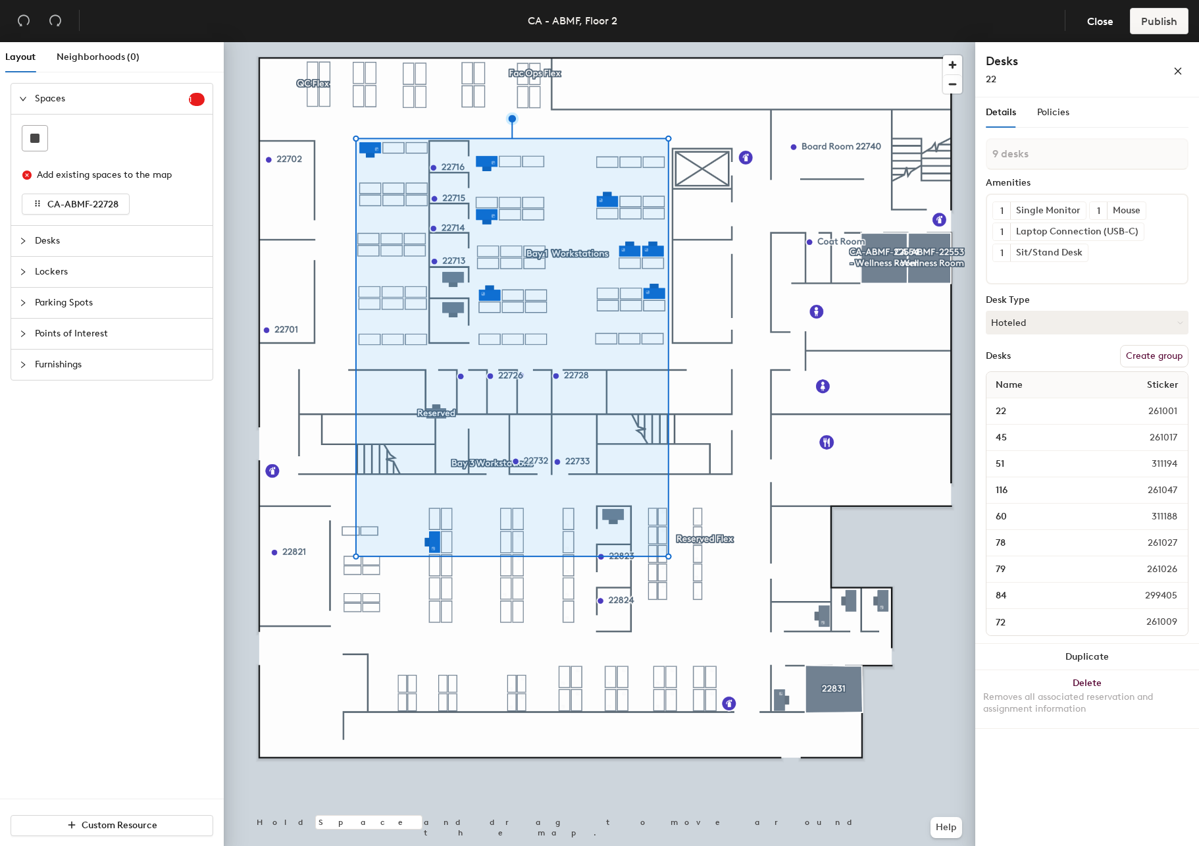
click at [1166, 355] on button "Create group" at bounding box center [1154, 356] width 68 height 22
click at [930, 174] on div "Layout Neighborhoods (0) Spaces 1 Add existing spaces to the map CA-ABMF-22728 …" at bounding box center [599, 446] width 1199 height 809
drag, startPoint x: 1131, startPoint y: 153, endPoint x: 1100, endPoint y: 155, distance: 31.0
click at [1100, 155] on input "ABMF Bookable Flex (Admin)" at bounding box center [1087, 154] width 203 height 32
click at [1152, 156] on input "ABMF Bookable Flex (Admin)" at bounding box center [1087, 154] width 203 height 32
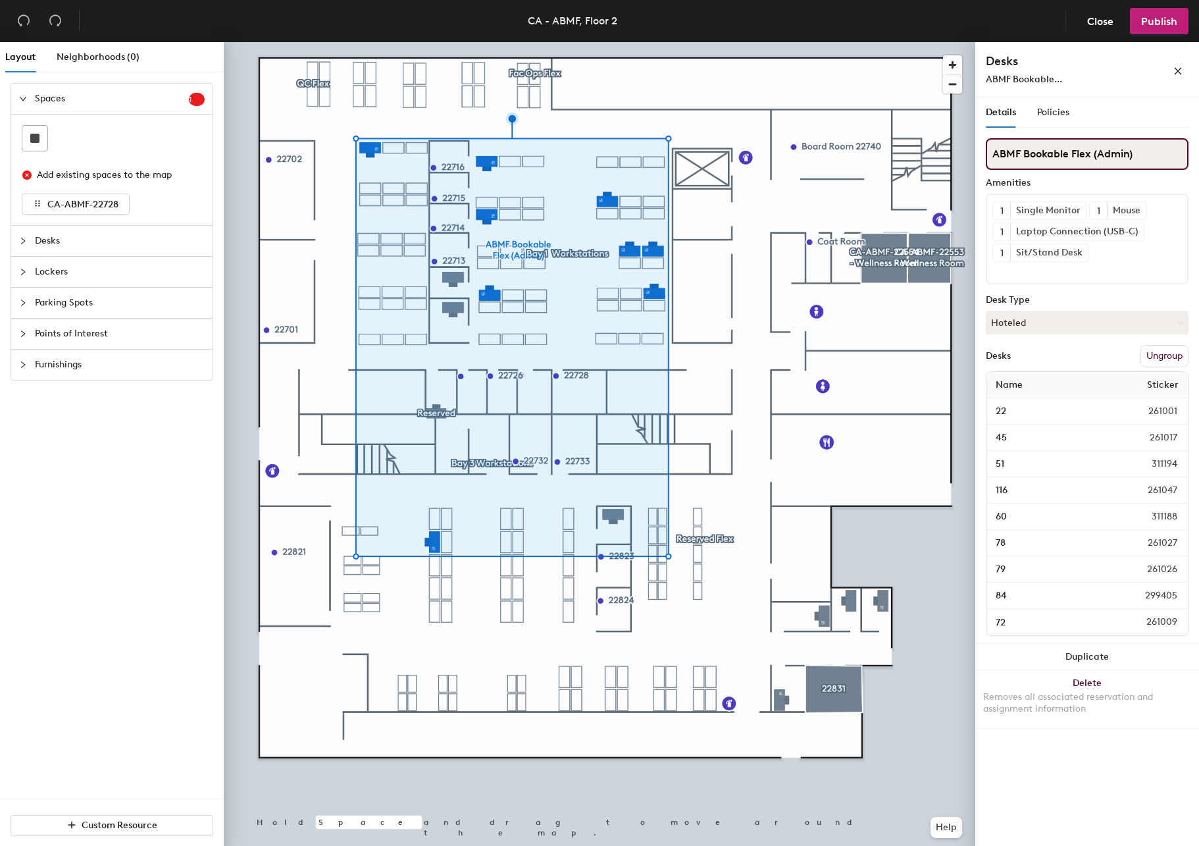
click at [1057, 161] on input "ABMF Bookable Flex (Admin)" at bounding box center [1087, 154] width 203 height 32
click at [1074, 152] on input "ABMF Bookable Flex (Admin)" at bounding box center [1087, 154] width 203 height 32
click at [1144, 153] on input "ABMF Bookable Flex (Admin)" at bounding box center [1087, 154] width 203 height 32
drag, startPoint x: 1131, startPoint y: 153, endPoint x: 1097, endPoint y: 151, distance: 34.3
click at [1097, 151] on input "ABMF Bookable Flex (Admin)" at bounding box center [1087, 154] width 203 height 32
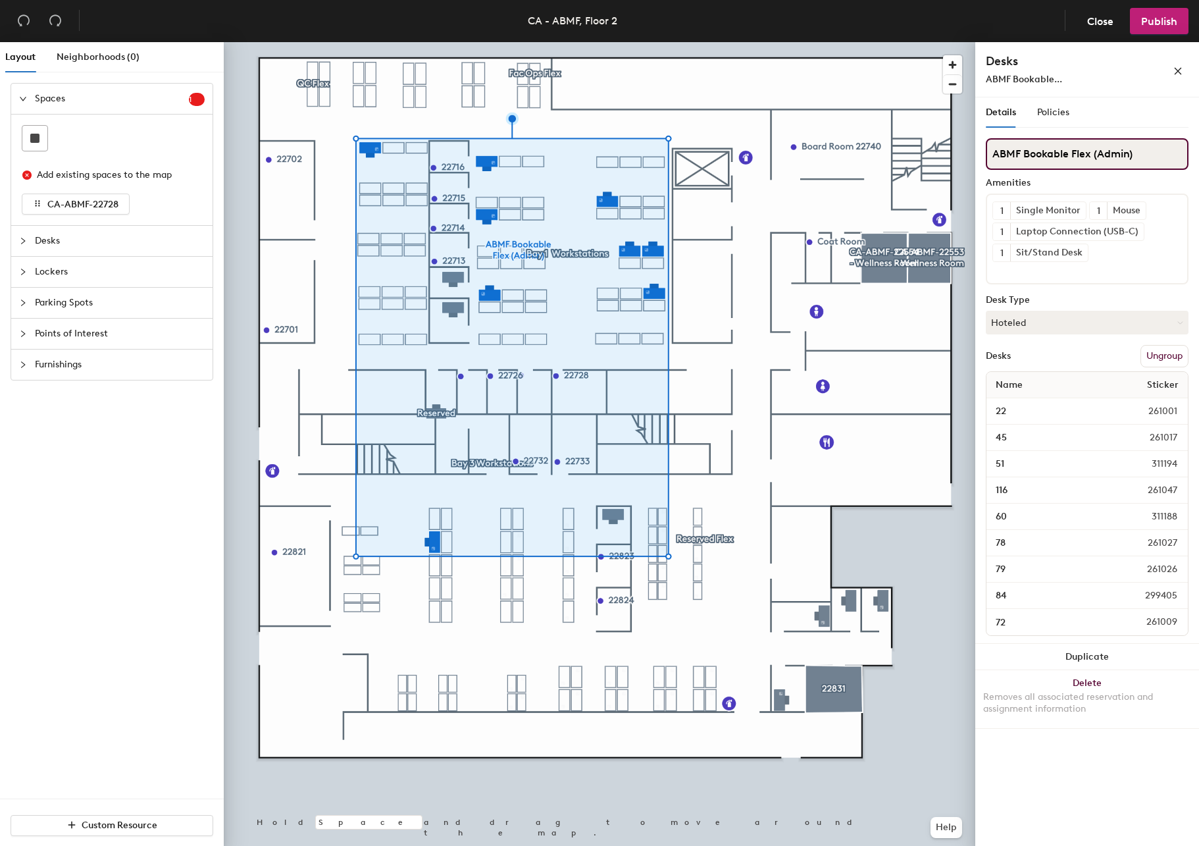
click at [1101, 150] on input "ABMF Bookable Flex (Admin)" at bounding box center [1087, 154] width 203 height 32
click at [1197, 151] on div "Details Policies ABMF Bookable Flex (Admin) Amenities 1 Single Monitor 1 Mouse …" at bounding box center [1087, 474] width 224 height 754
click at [1166, 152] on input "ABMF Bookable Flex (Admin)" at bounding box center [1087, 154] width 203 height 32
click at [1103, 149] on input "ABMF Bookable Flex (Admin)" at bounding box center [1087, 154] width 203 height 32
click at [1151, 157] on input "ABMF Bookable Flex (via Admin)" at bounding box center [1087, 154] width 203 height 32
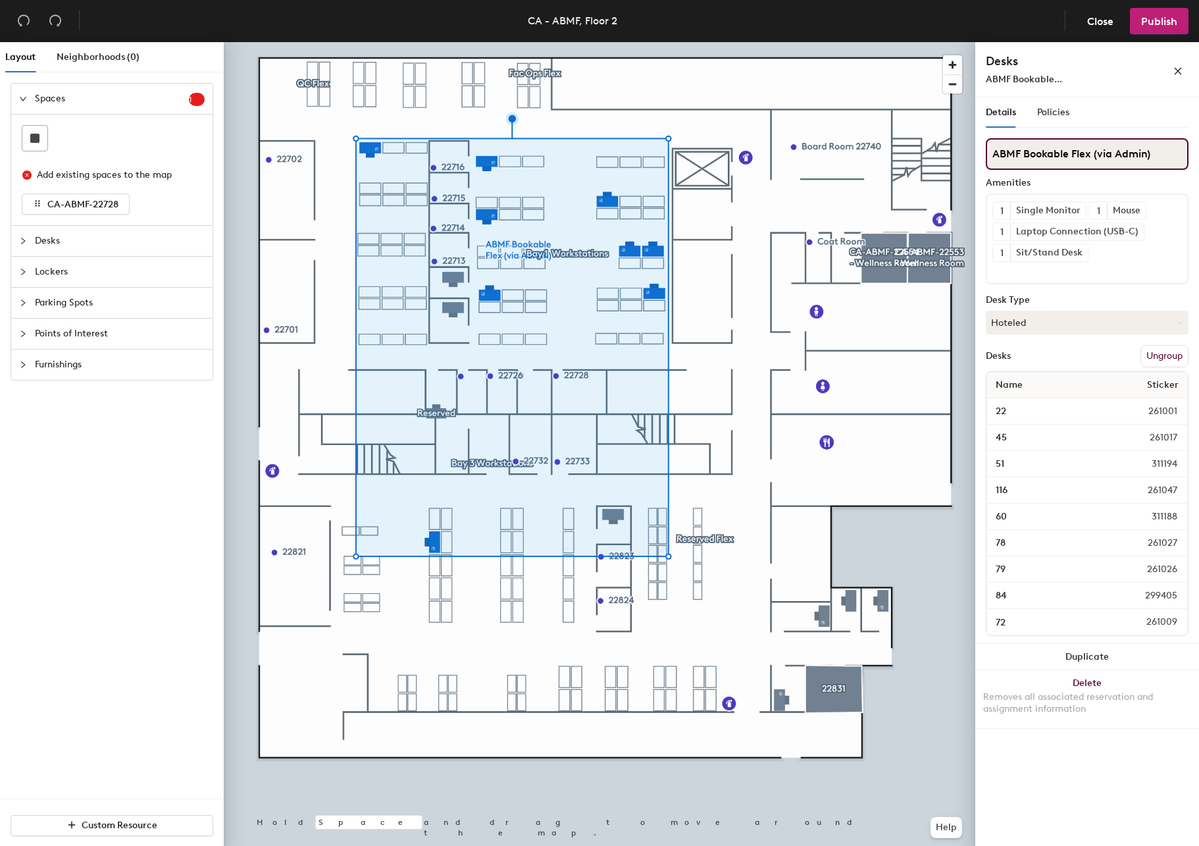
type input "ABMF Bookable Flex (via Admin)"
click at [1115, 767] on div "Details Policies ABMF Bookable Flex (via Admin) Amenities 1 Single Monitor 1 Mo…" at bounding box center [1087, 474] width 224 height 754
click at [1116, 322] on button "Hoteled" at bounding box center [1087, 323] width 203 height 24
click at [1154, 22] on span "Publish" at bounding box center [1159, 21] width 36 height 13
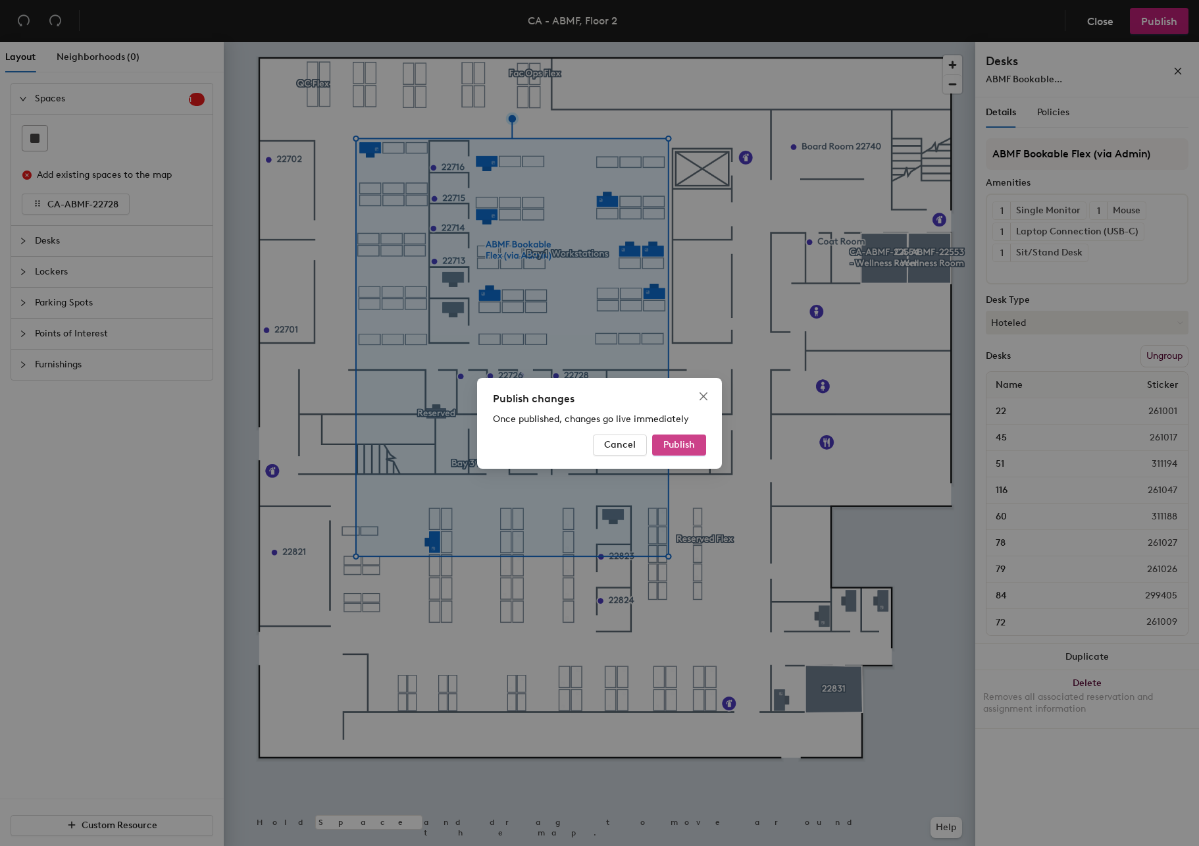
click at [690, 435] on button "Publish" at bounding box center [679, 444] width 54 height 21
